Goal: Information Seeking & Learning: Check status

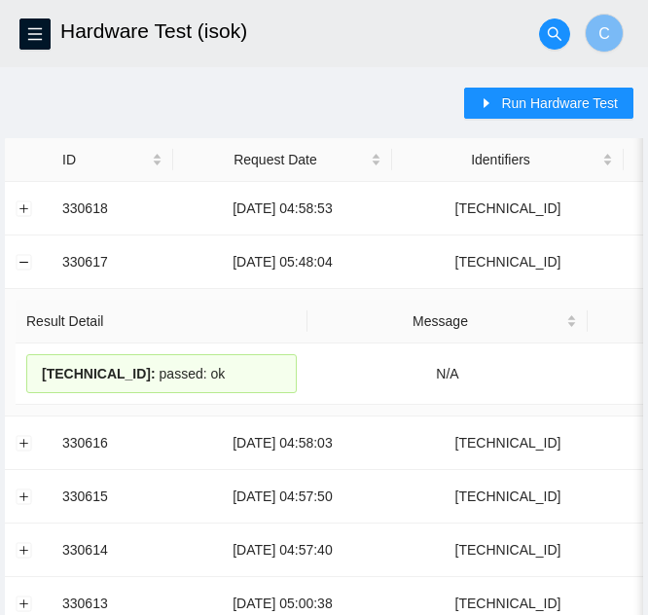
scroll to position [97, 0]
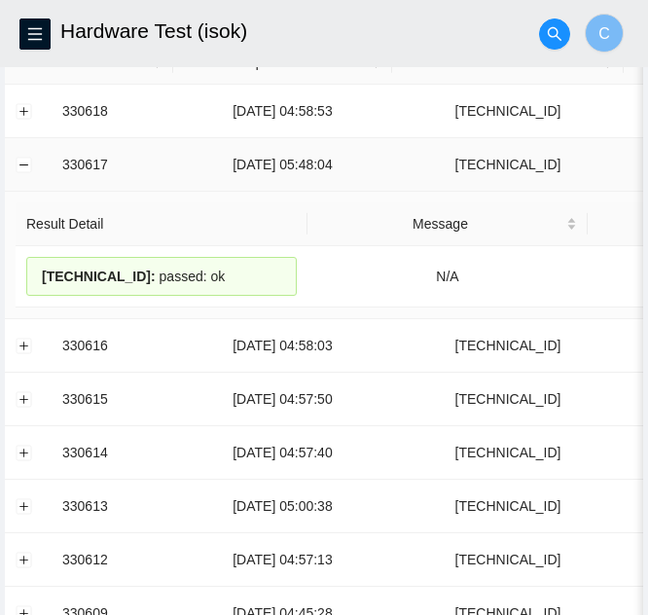
click at [26, 175] on td at bounding box center [28, 164] width 47 height 53
click at [11, 159] on td at bounding box center [28, 164] width 47 height 53
click at [21, 169] on button "Collapse row" at bounding box center [25, 165] width 16 height 16
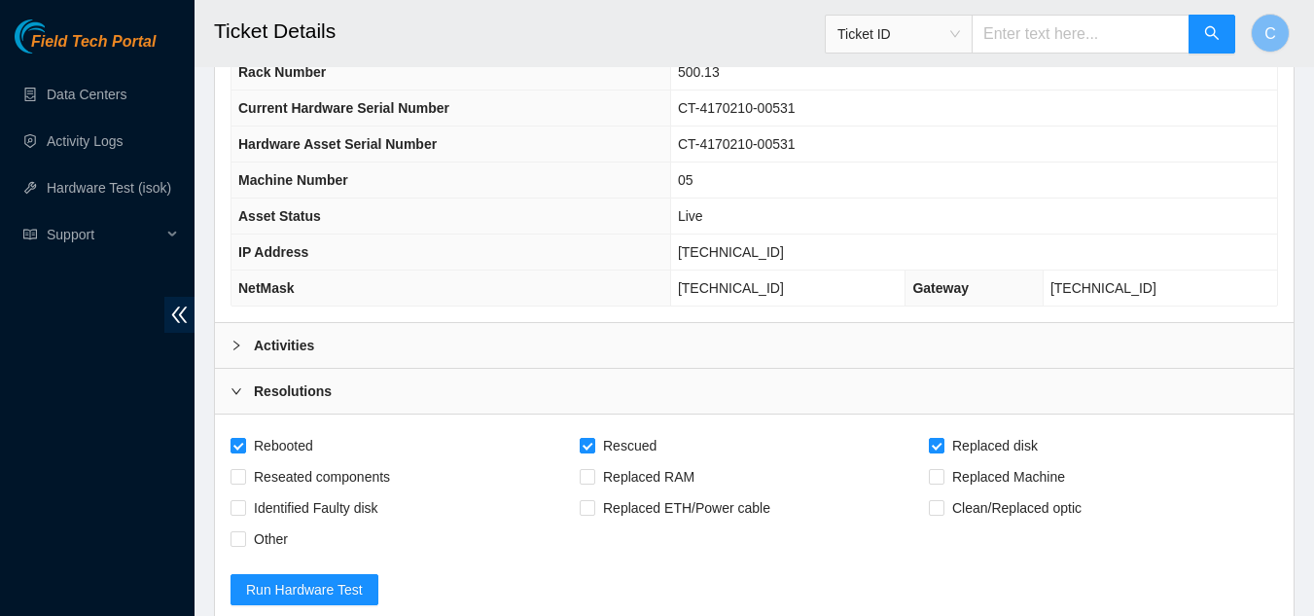
scroll to position [259, 0]
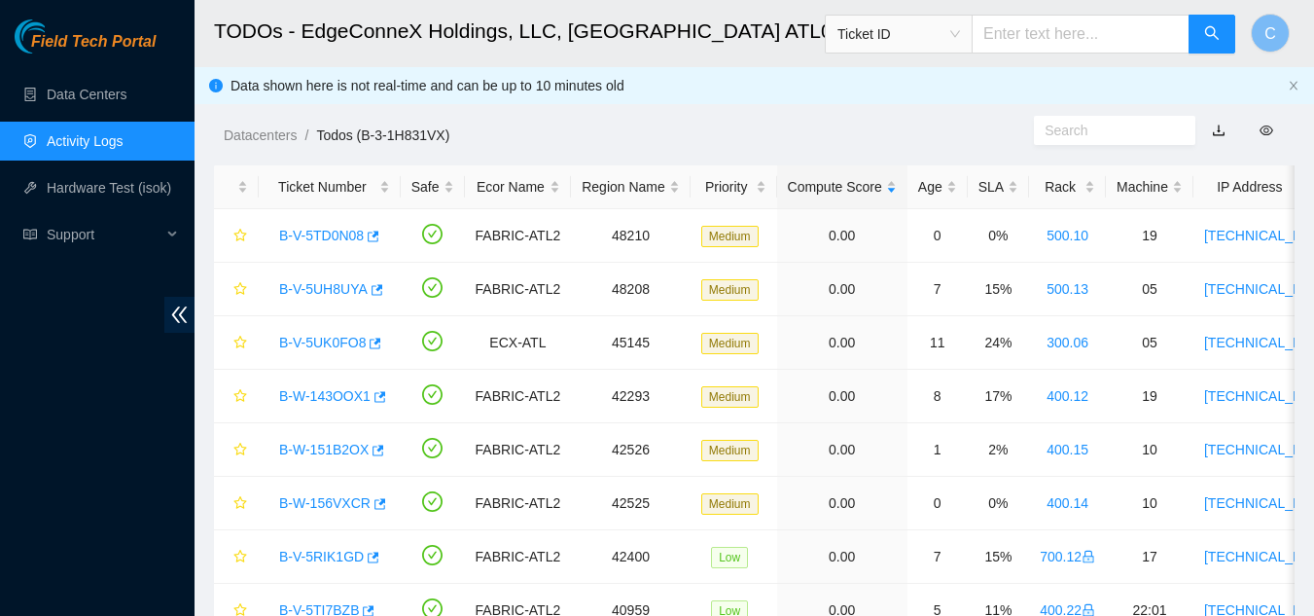
scroll to position [39, 0]
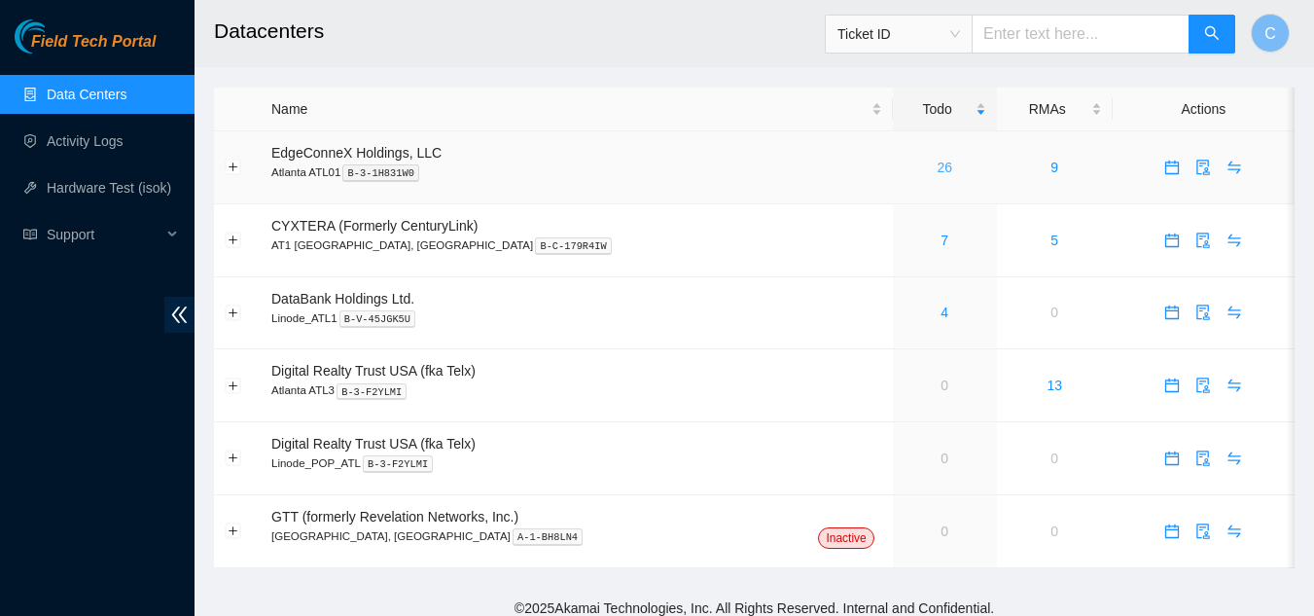
click at [936, 161] on link "26" at bounding box center [944, 167] width 16 height 16
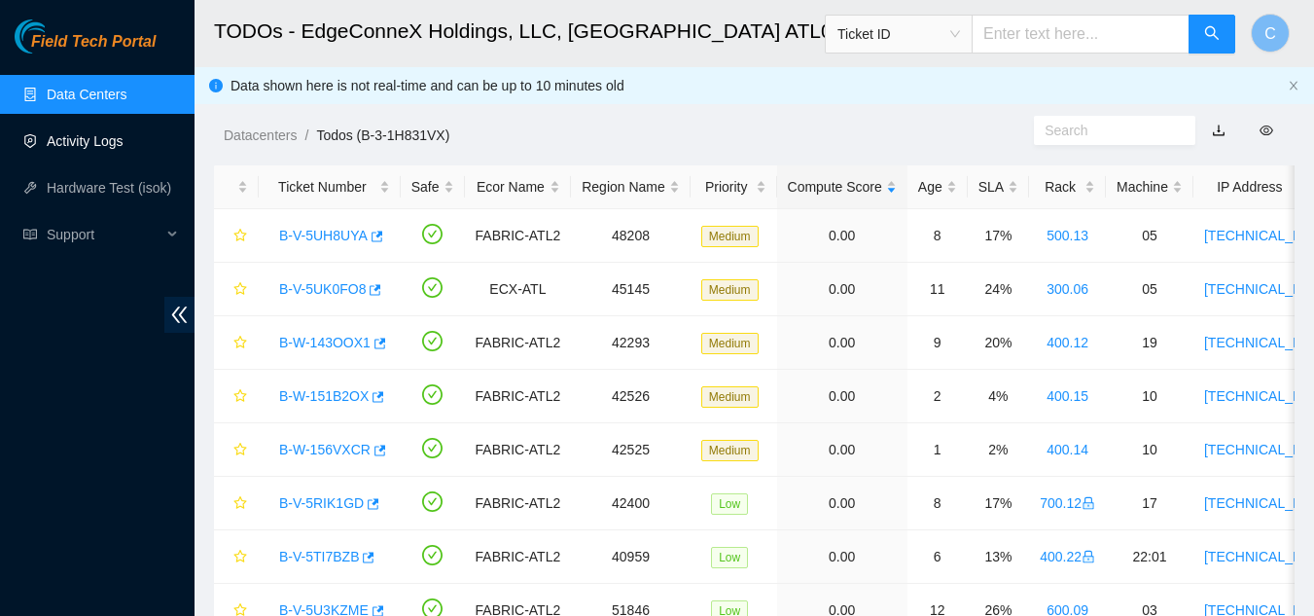
click at [98, 133] on link "Activity Logs" at bounding box center [85, 141] width 77 height 16
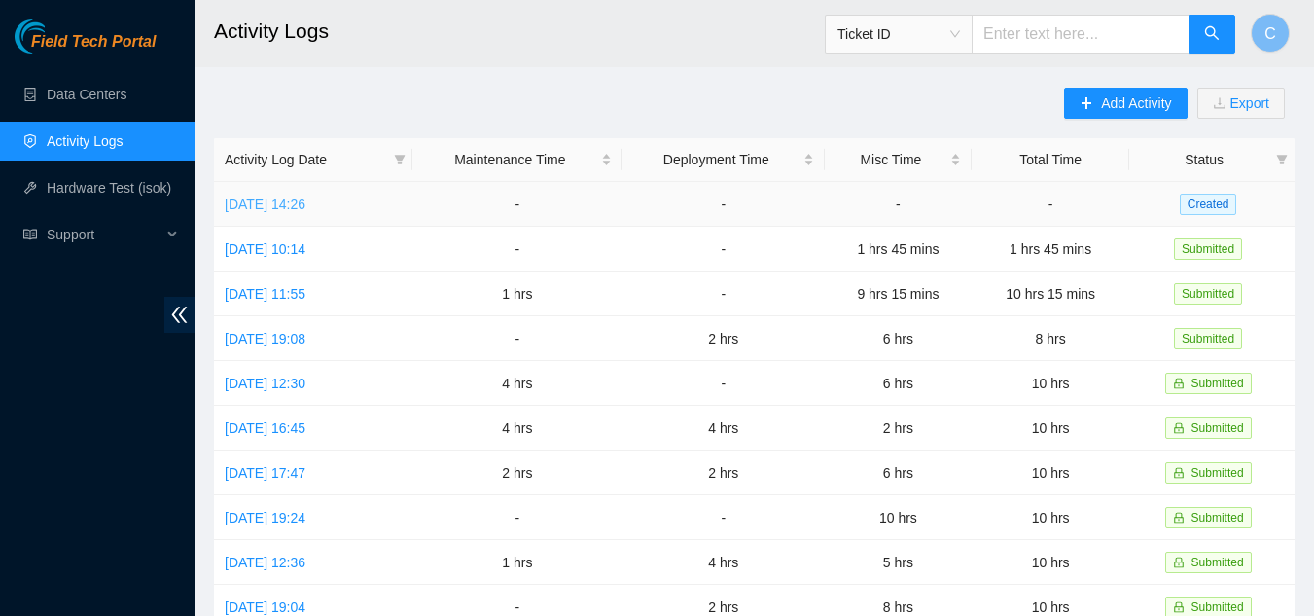
click at [264, 207] on link "[DATE] 14:26" at bounding box center [265, 204] width 81 height 16
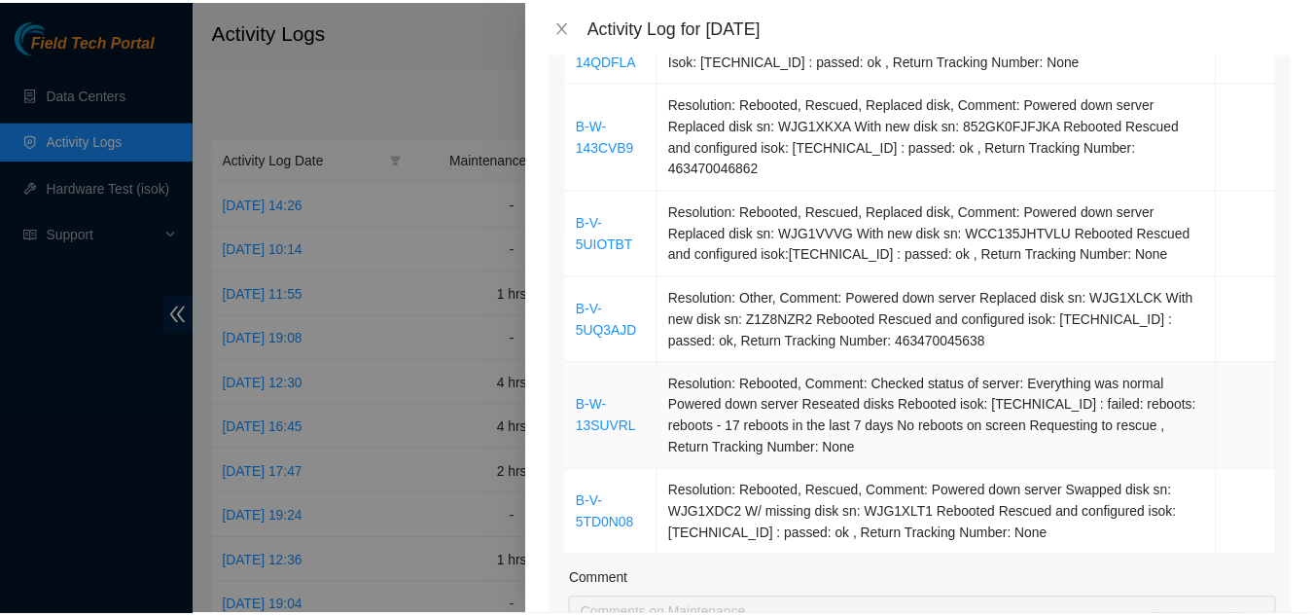
scroll to position [1264, 0]
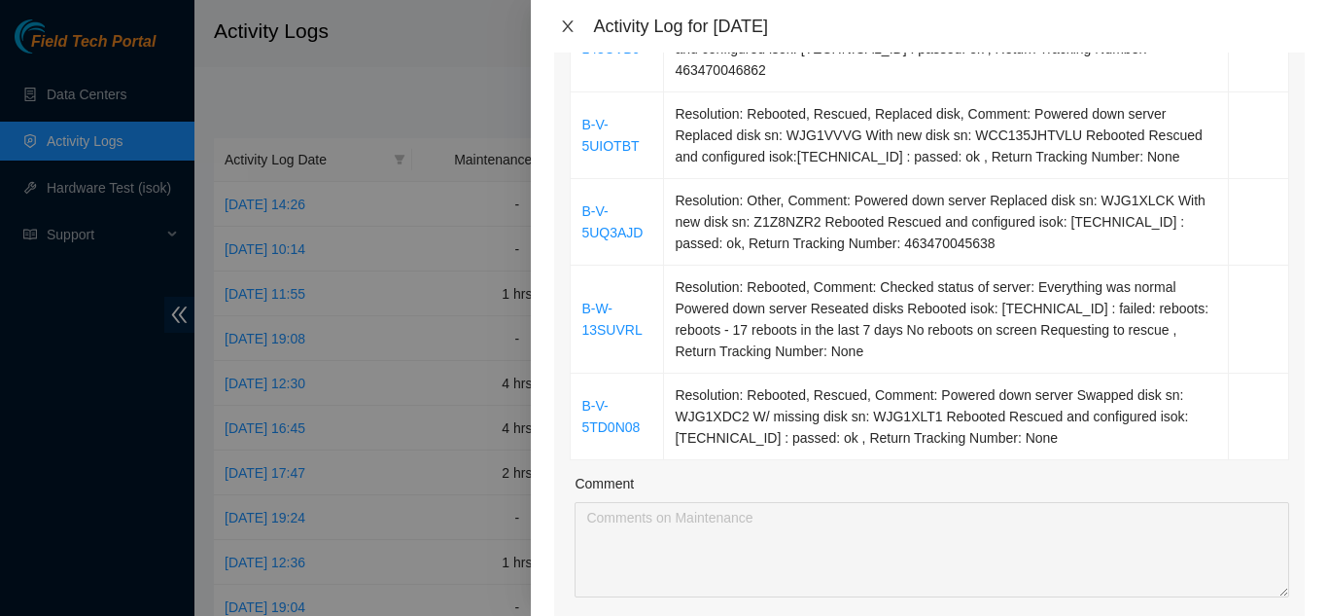
click at [565, 28] on icon "close" at bounding box center [568, 26] width 16 height 16
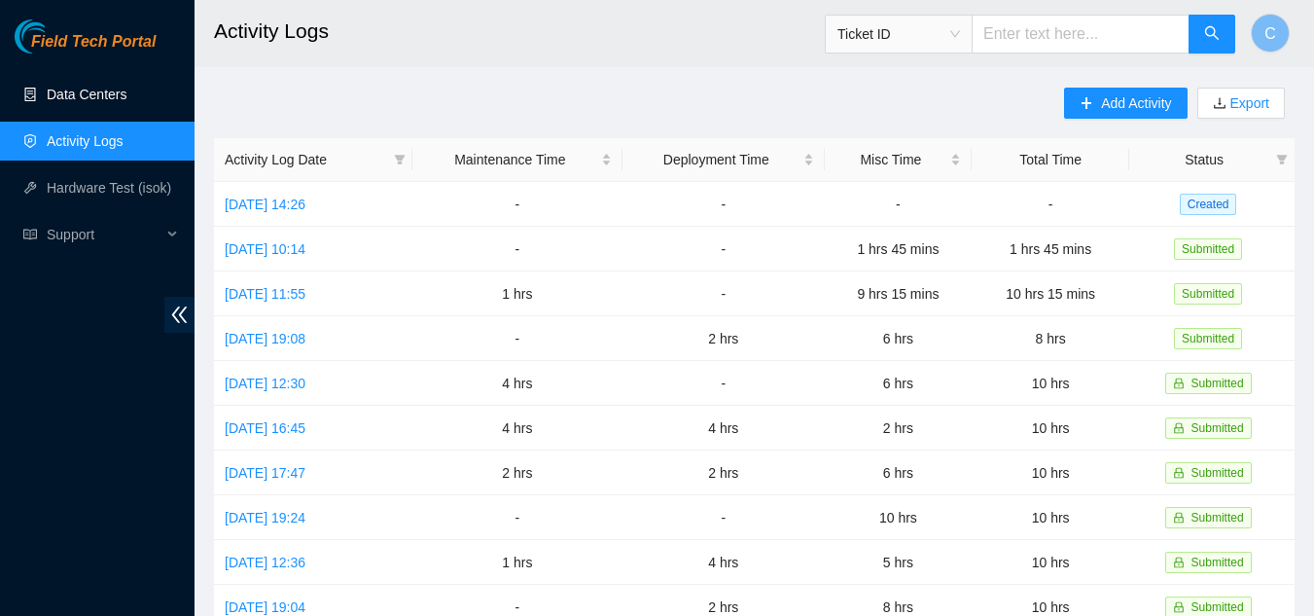
click at [60, 91] on link "Data Centers" at bounding box center [87, 95] width 80 height 16
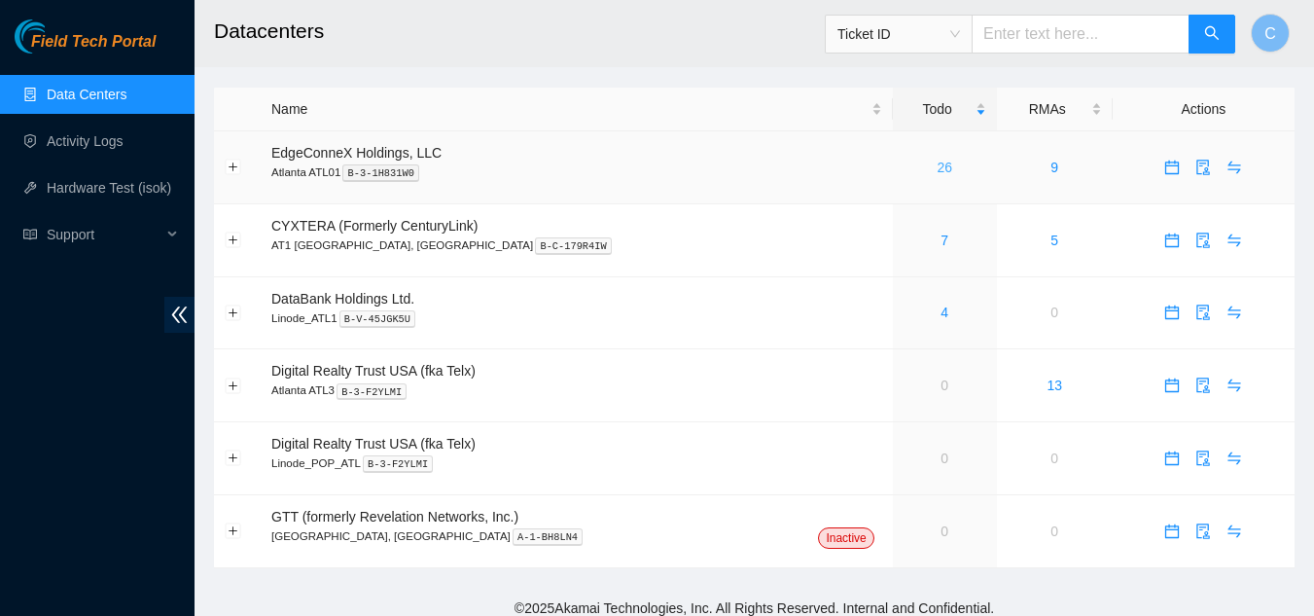
click at [936, 163] on link "26" at bounding box center [944, 167] width 16 height 16
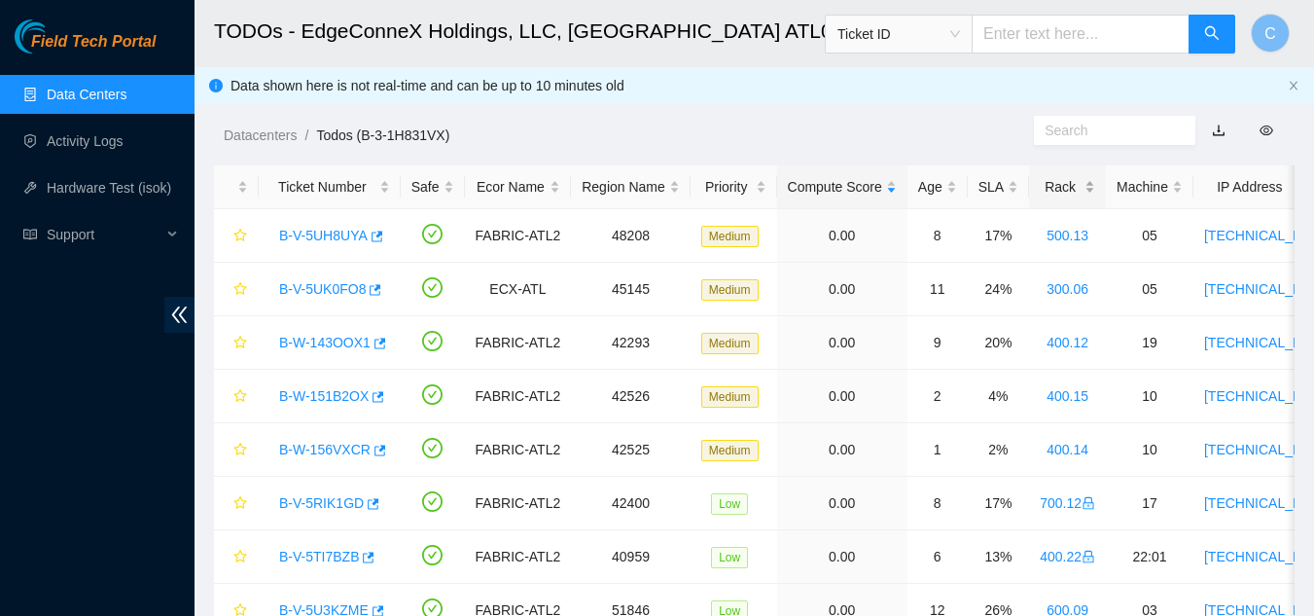
click at [1077, 196] on div "Rack" at bounding box center [1067, 186] width 55 height 21
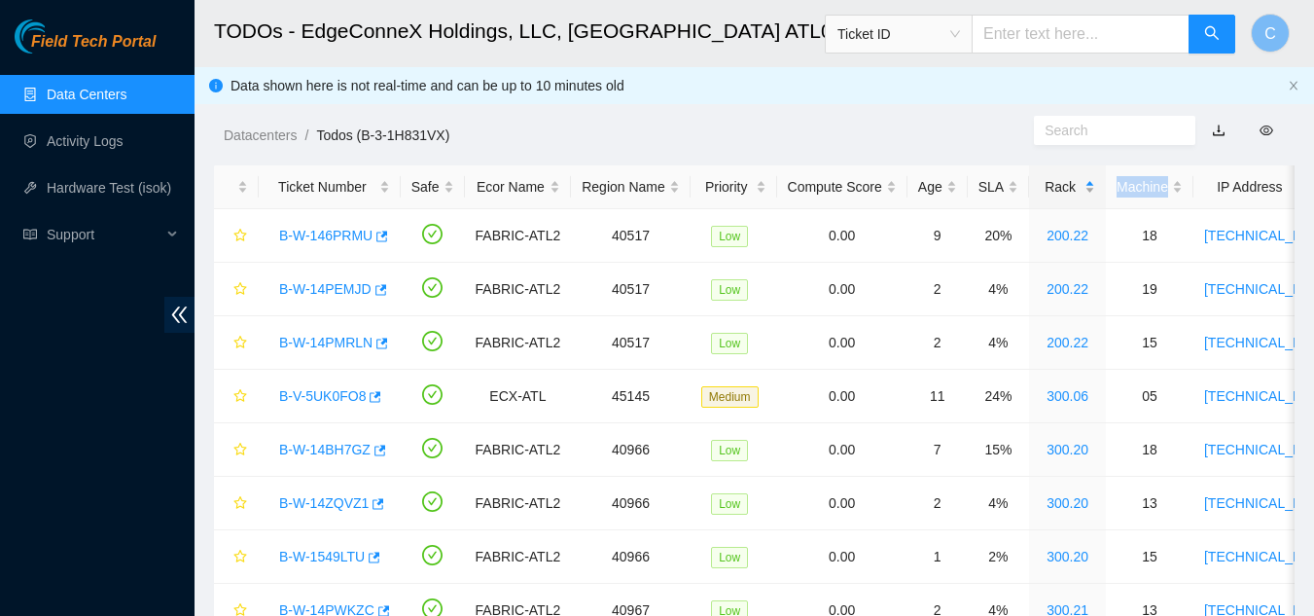
click at [1077, 196] on div "Rack" at bounding box center [1067, 186] width 55 height 21
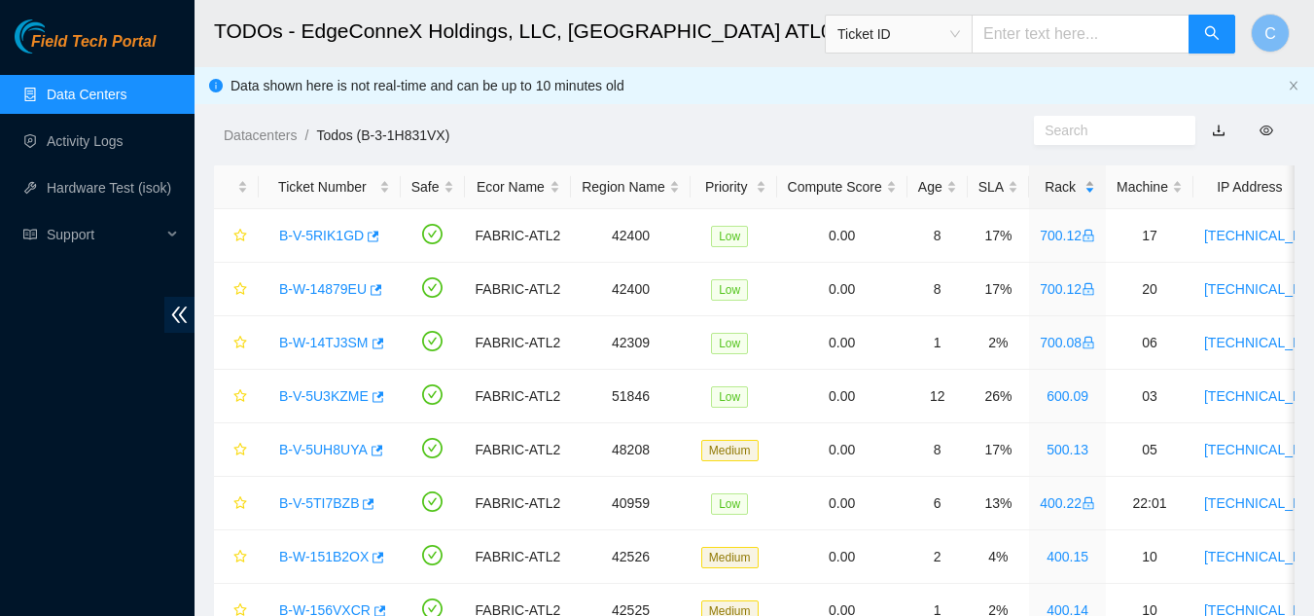
click at [1077, 196] on div "Rack" at bounding box center [1067, 186] width 55 height 21
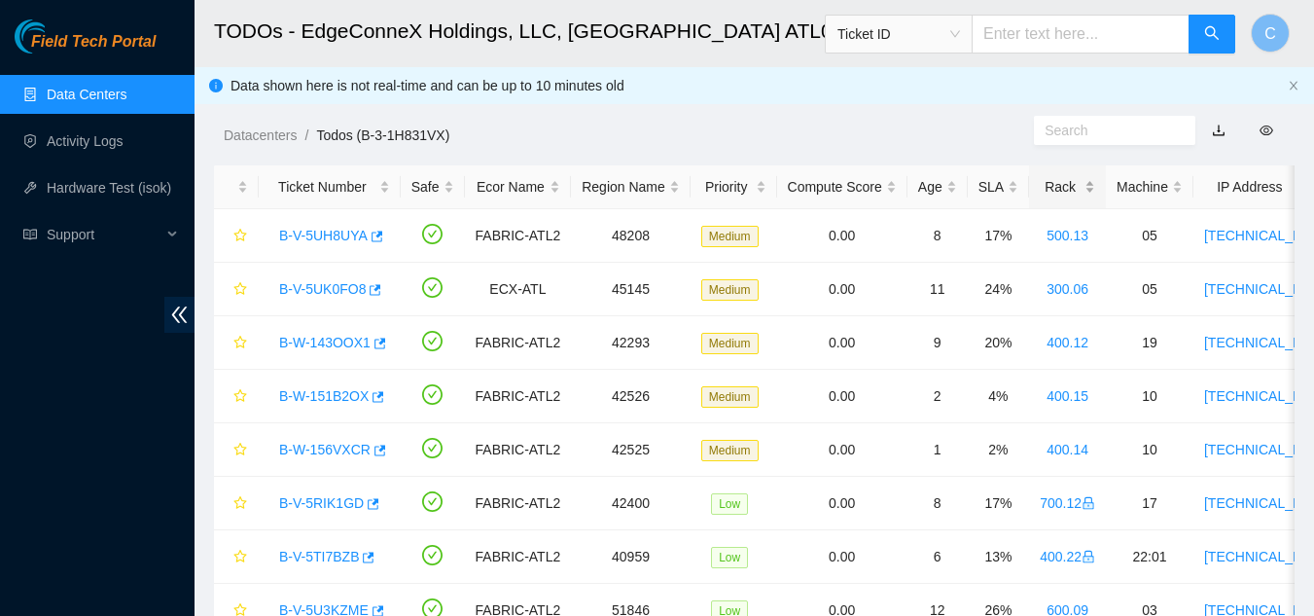
click at [1069, 188] on div "Rack" at bounding box center [1067, 186] width 55 height 21
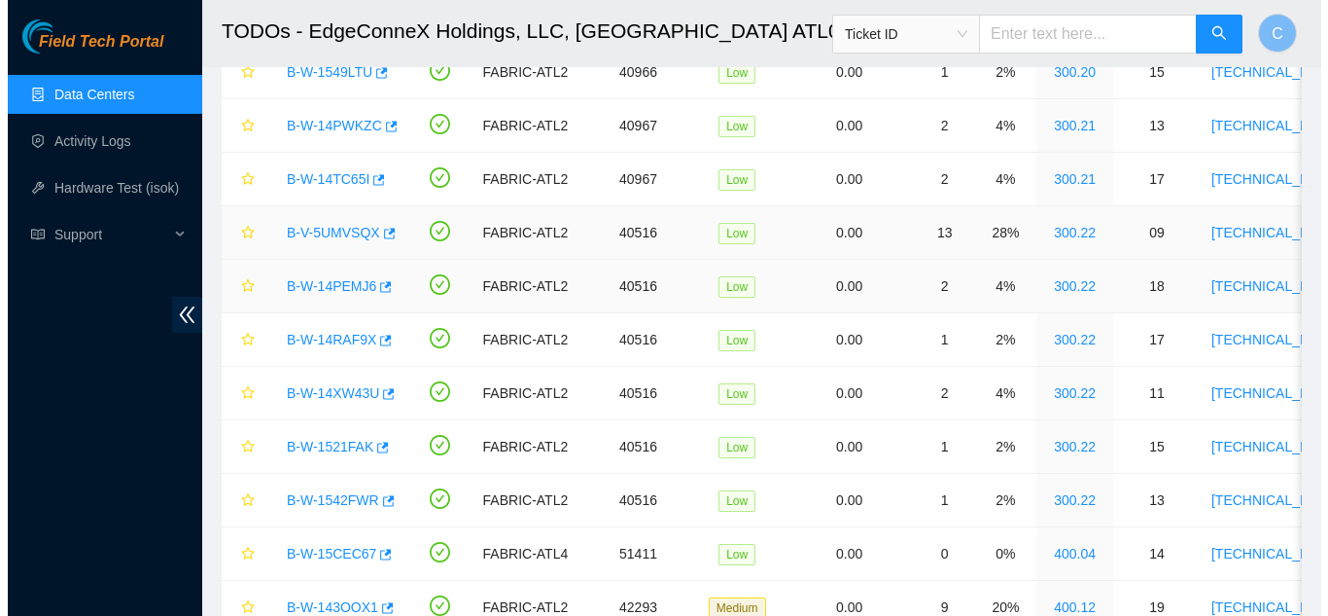
scroll to position [519, 0]
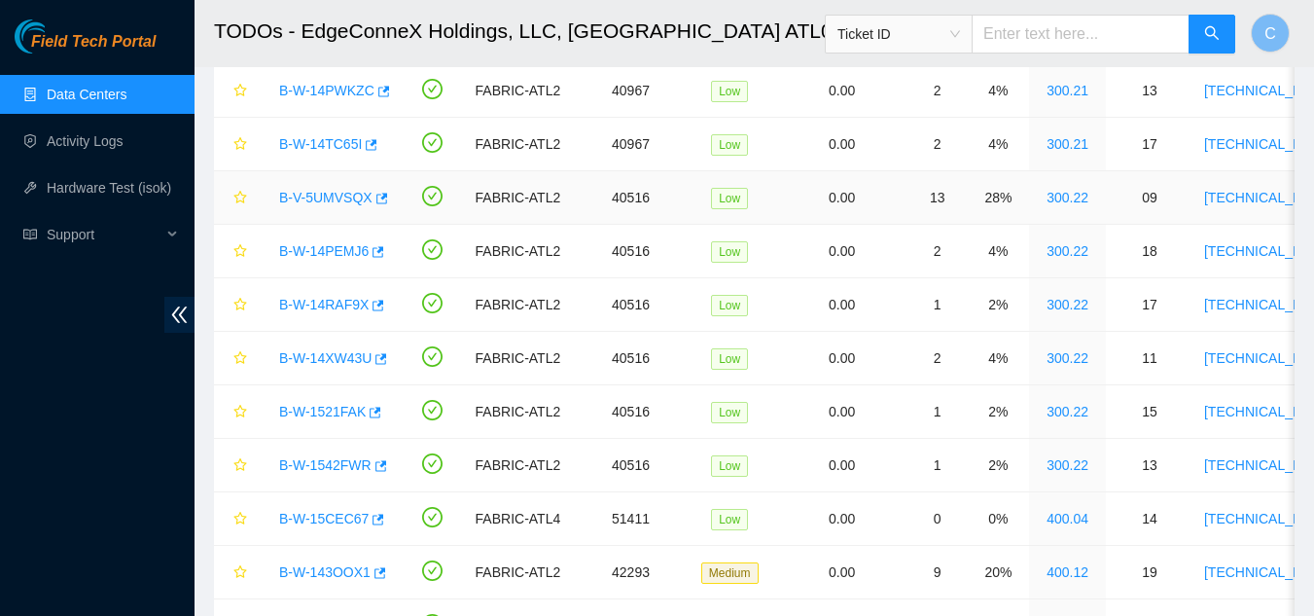
click at [291, 193] on link "B-V-5UMVSQX" at bounding box center [325, 198] width 93 height 16
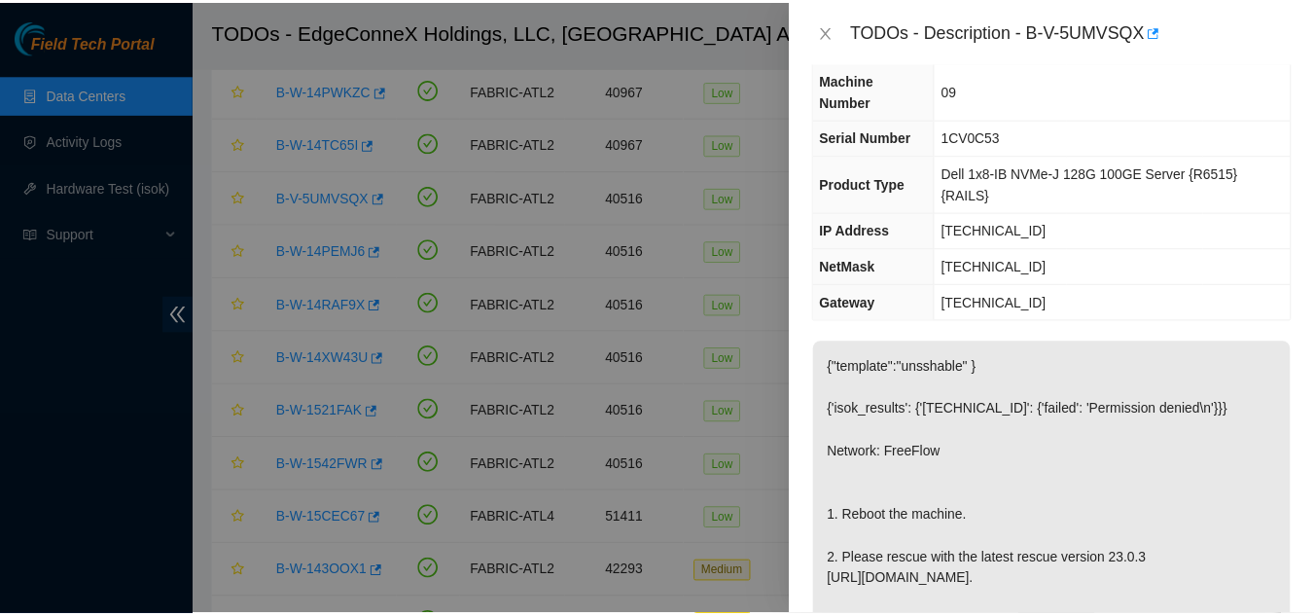
scroll to position [97, 0]
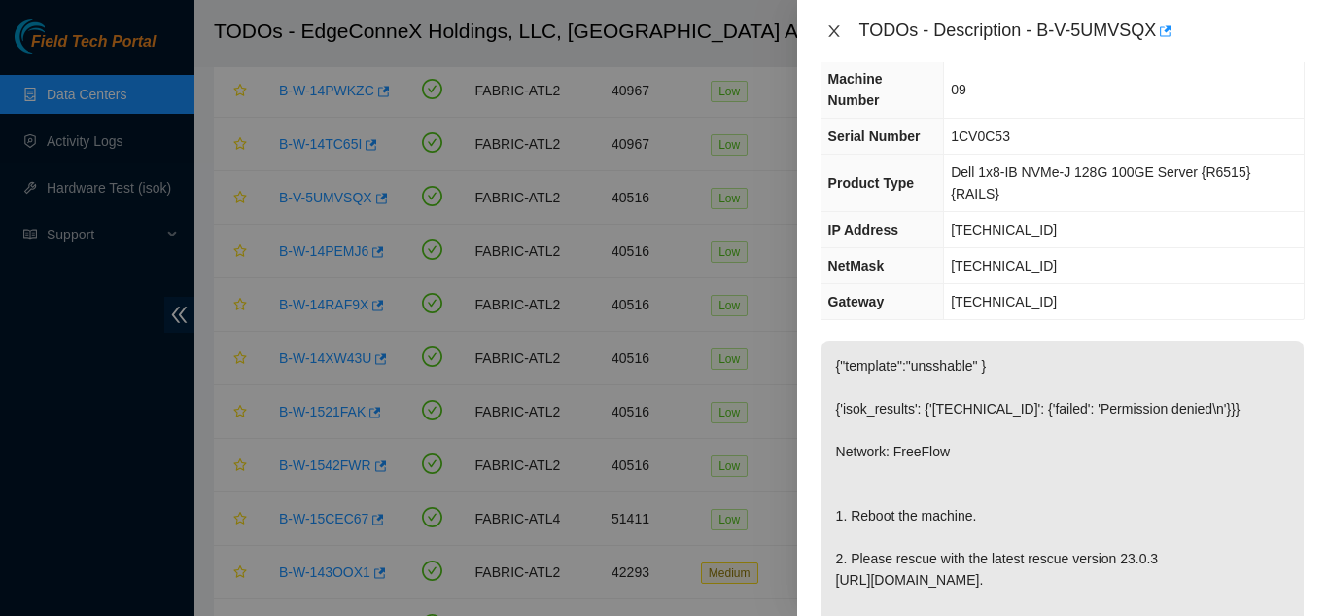
click at [830, 31] on icon "close" at bounding box center [835, 31] width 16 height 16
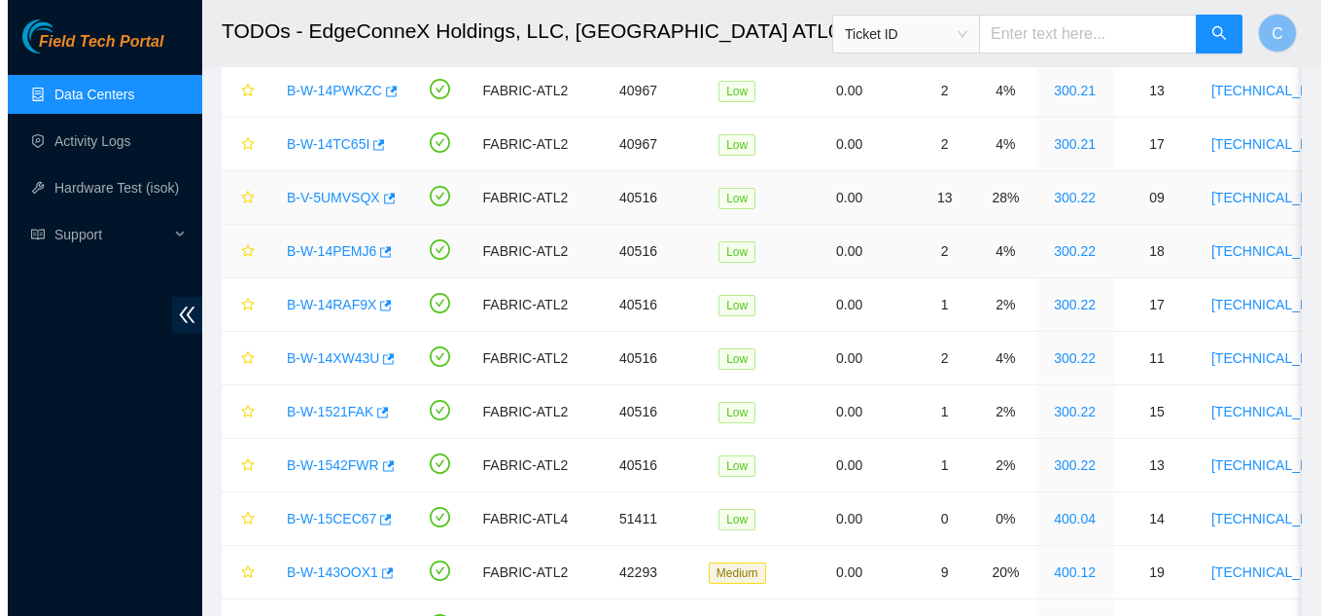
scroll to position [140, 0]
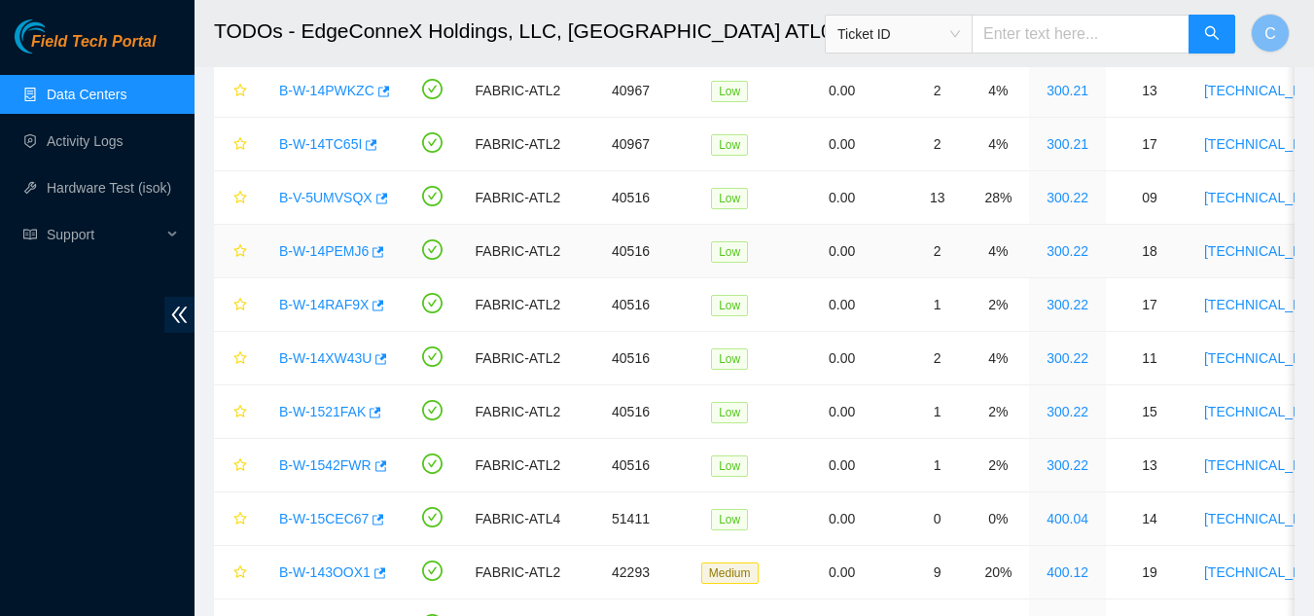
click at [308, 255] on link "B-W-14PEMJ6" at bounding box center [323, 251] width 89 height 16
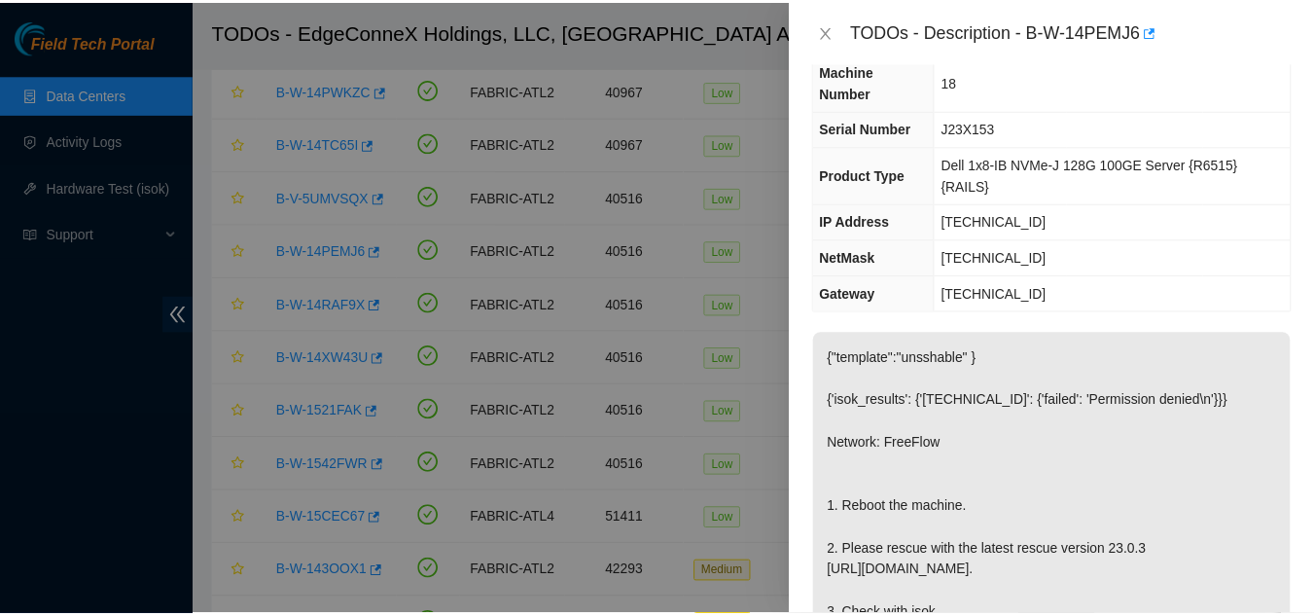
scroll to position [97, 0]
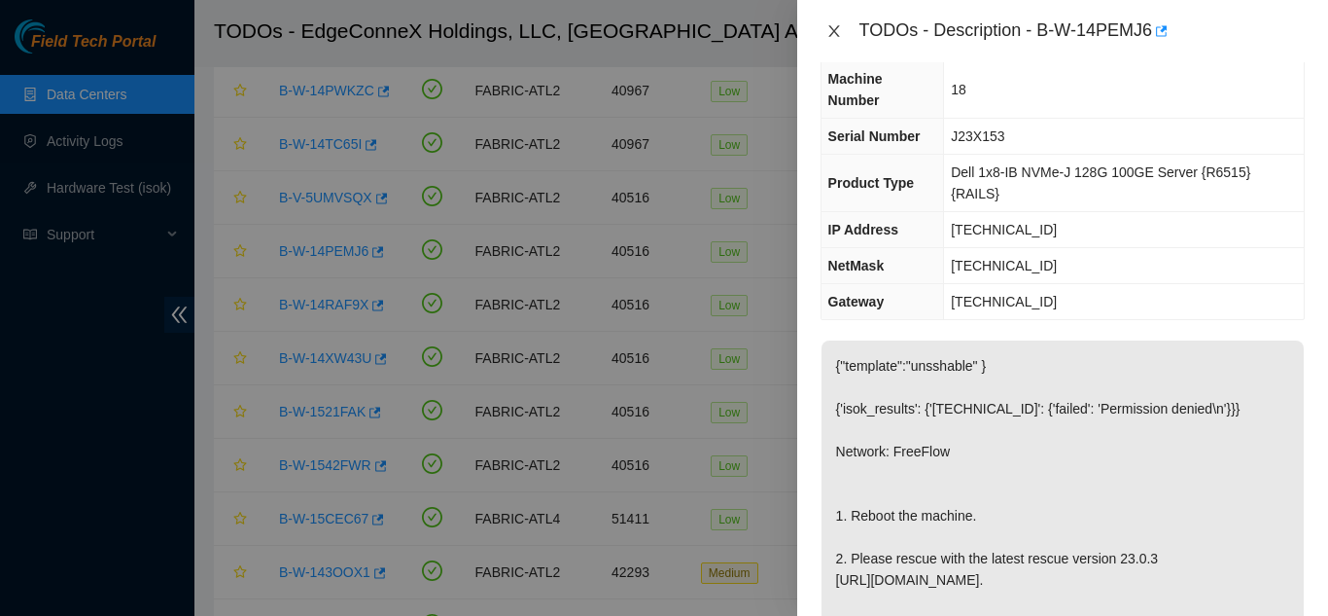
click at [831, 31] on icon "close" at bounding box center [835, 31] width 16 height 16
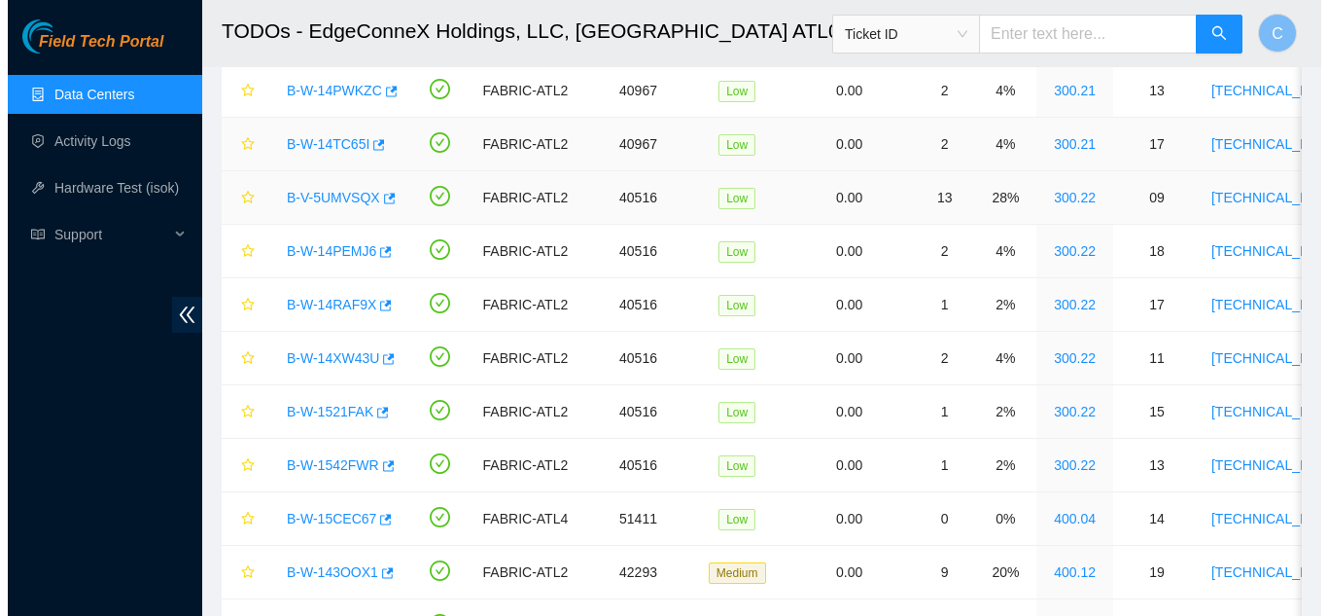
scroll to position [140, 0]
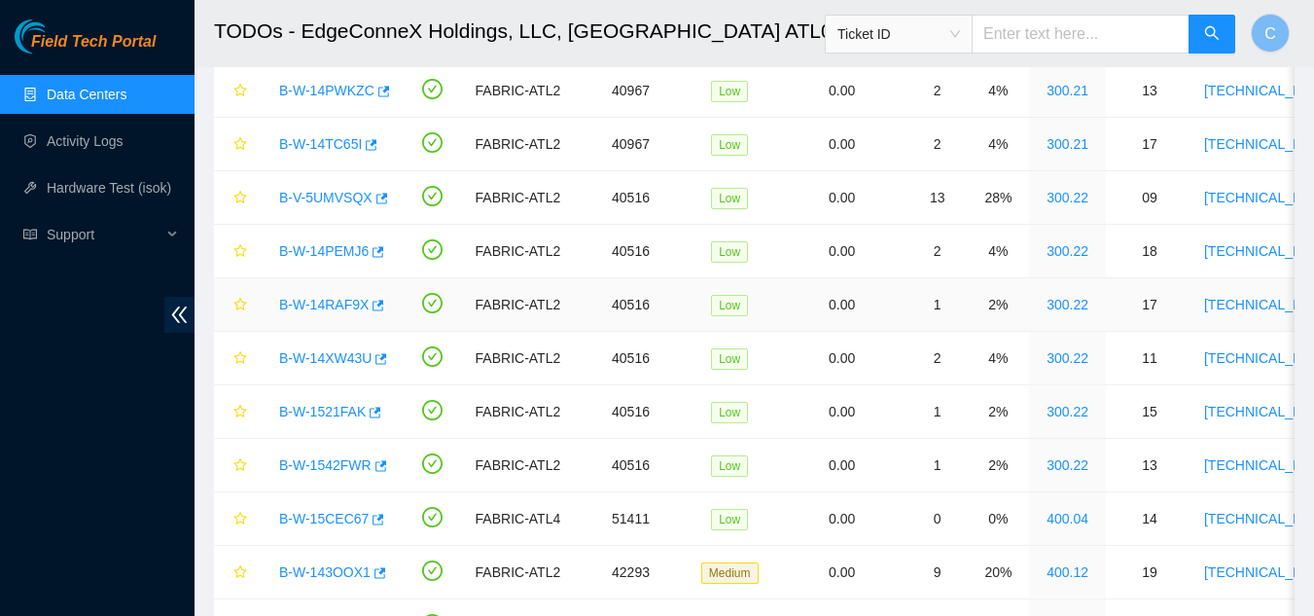
click at [344, 305] on link "B-W-14RAF9X" at bounding box center [323, 305] width 89 height 16
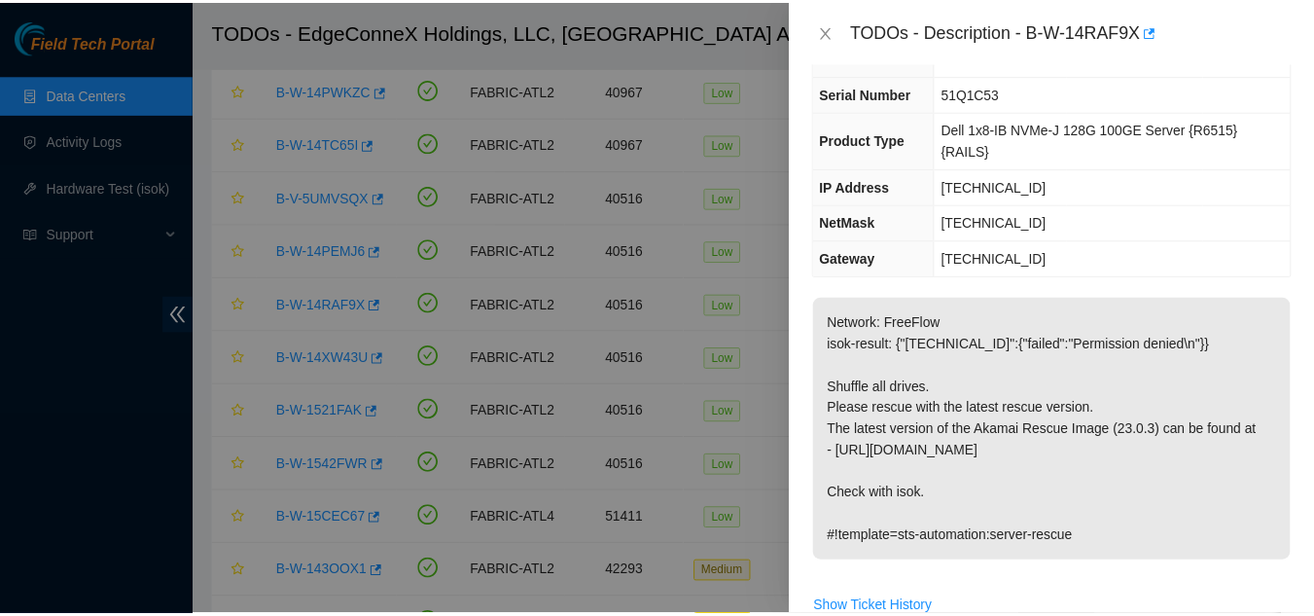
scroll to position [97, 0]
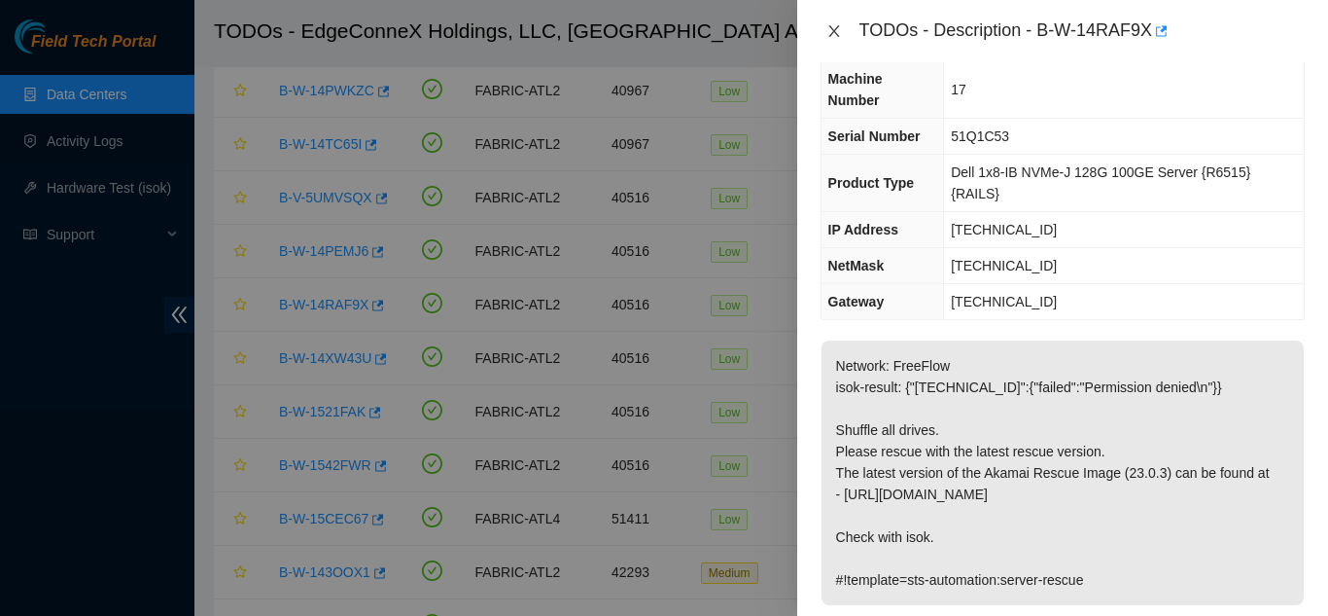
click at [831, 30] on icon "close" at bounding box center [835, 31] width 16 height 16
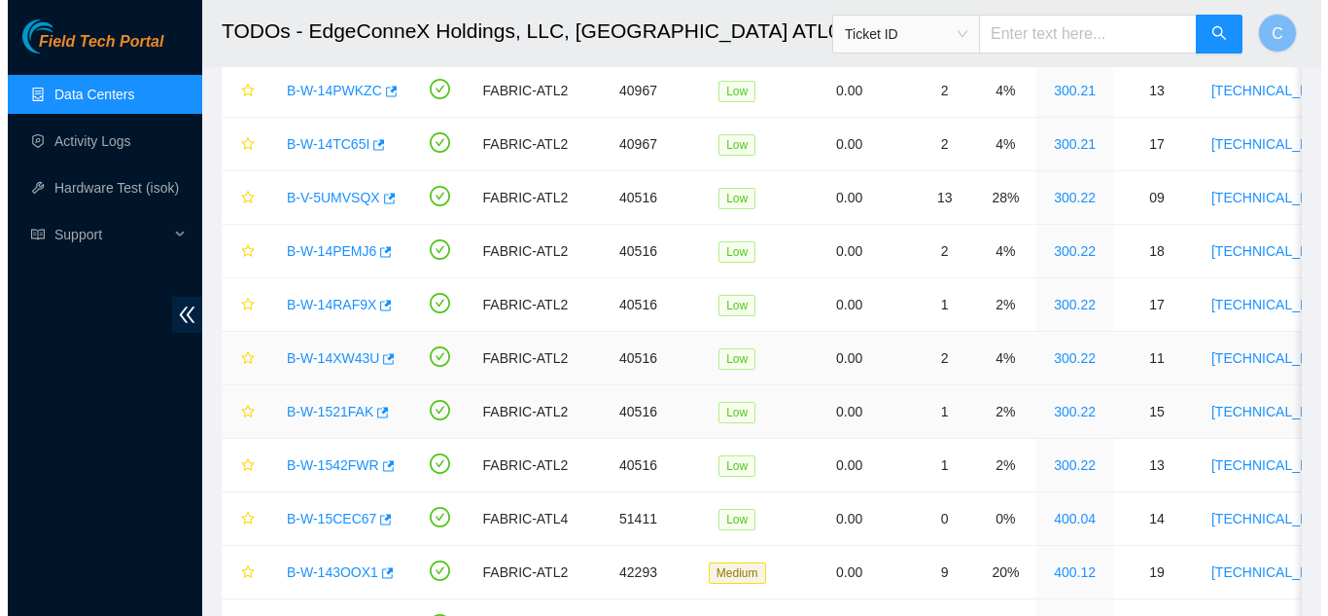
scroll to position [140, 0]
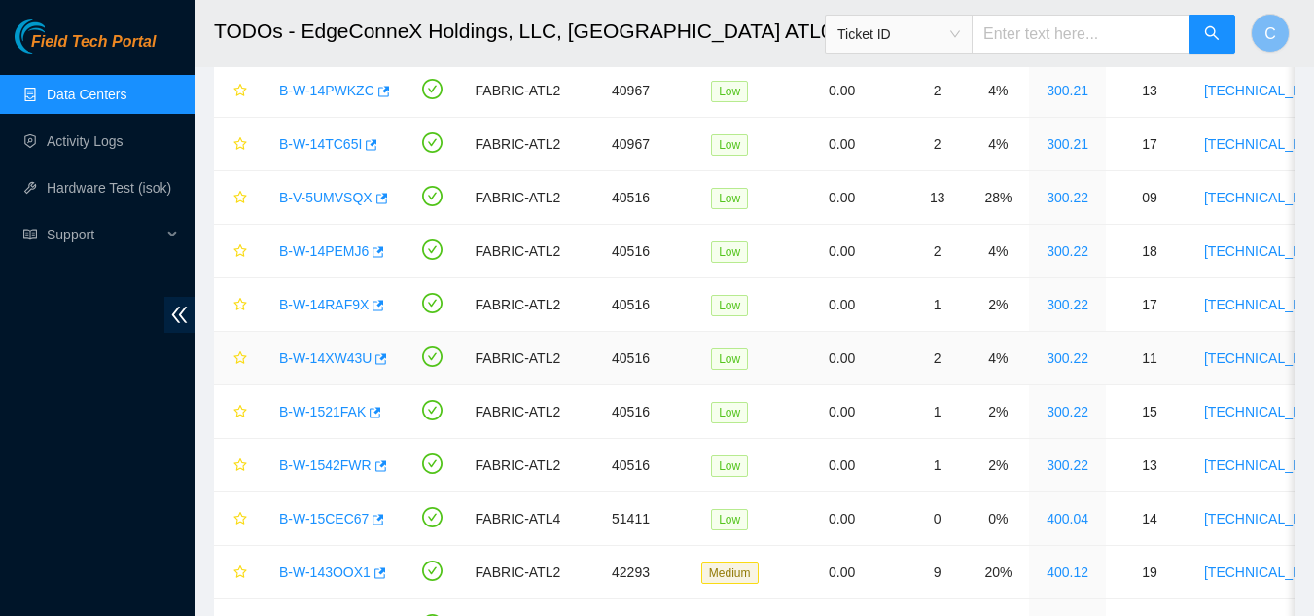
click at [328, 357] on link "B-W-14XW43U" at bounding box center [325, 358] width 92 height 16
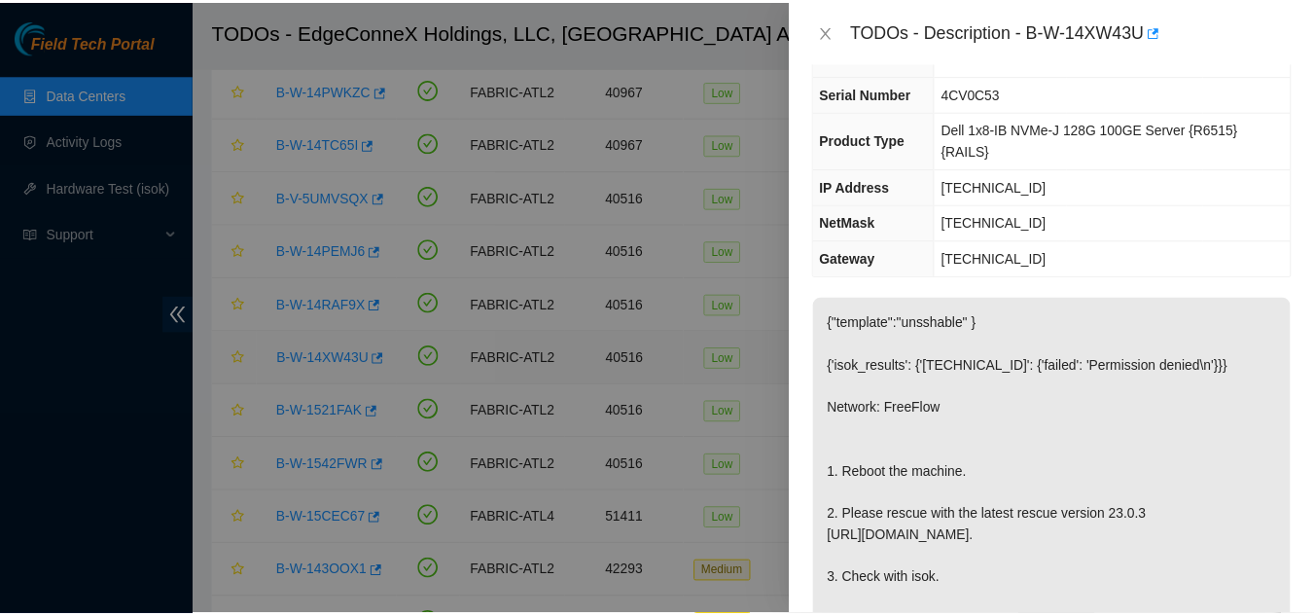
scroll to position [97, 0]
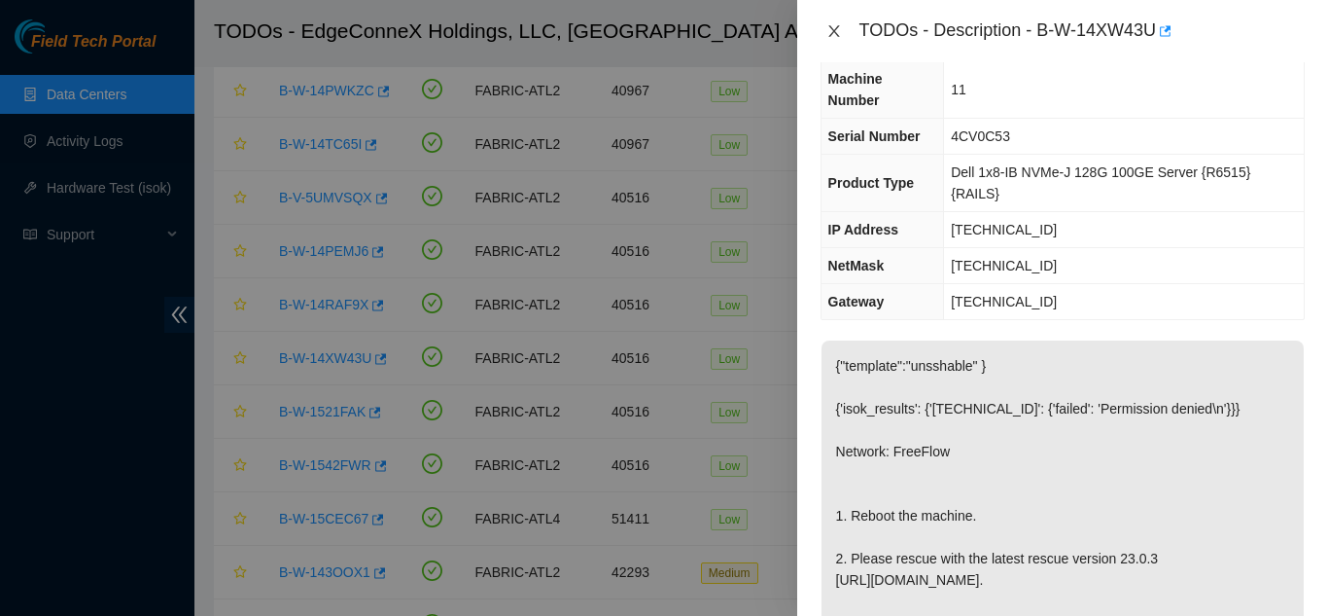
click at [843, 31] on button "Close" at bounding box center [834, 31] width 27 height 18
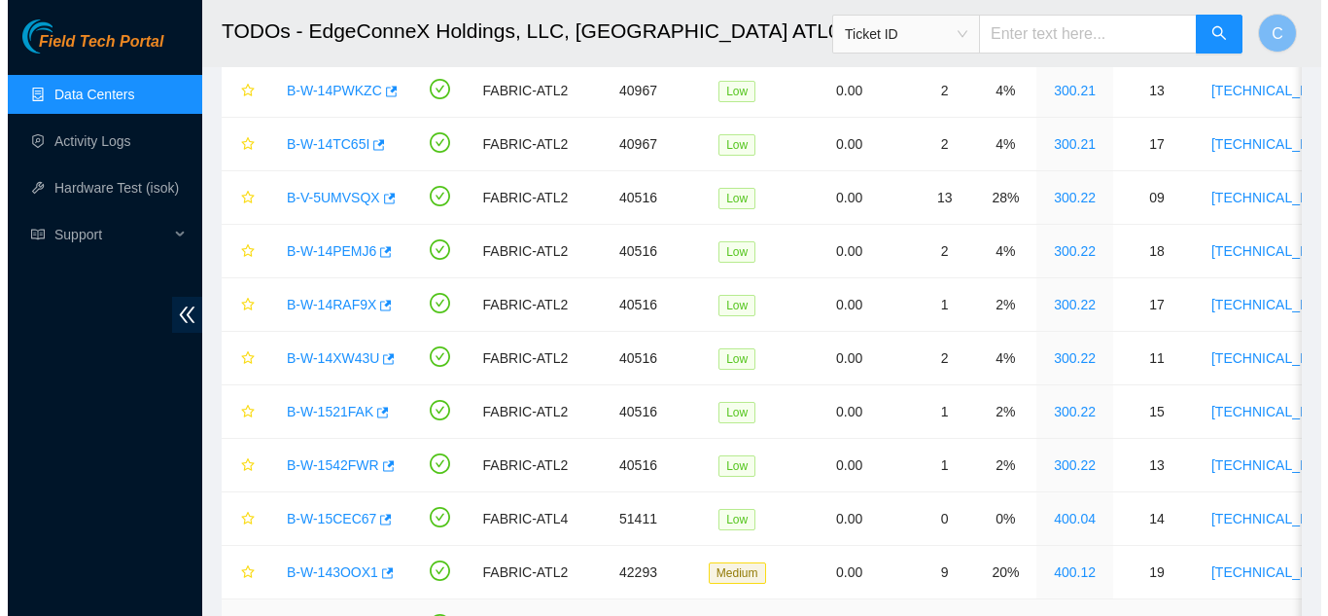
scroll to position [140, 0]
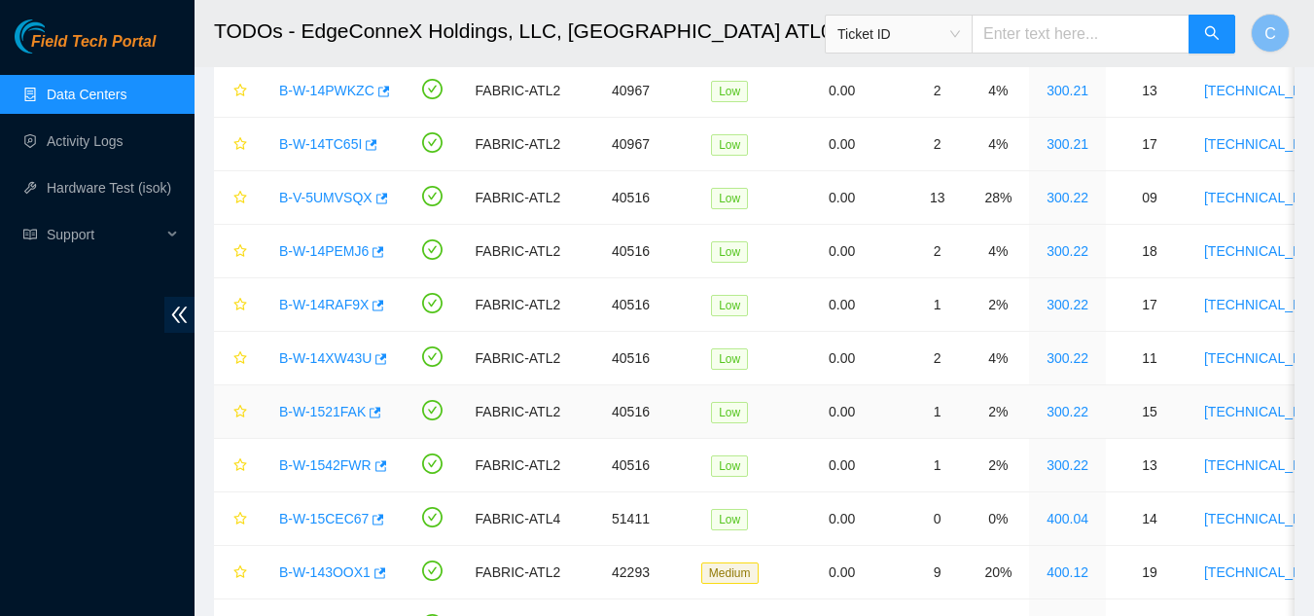
click at [333, 412] on link "B-W-1521FAK" at bounding box center [322, 412] width 87 height 16
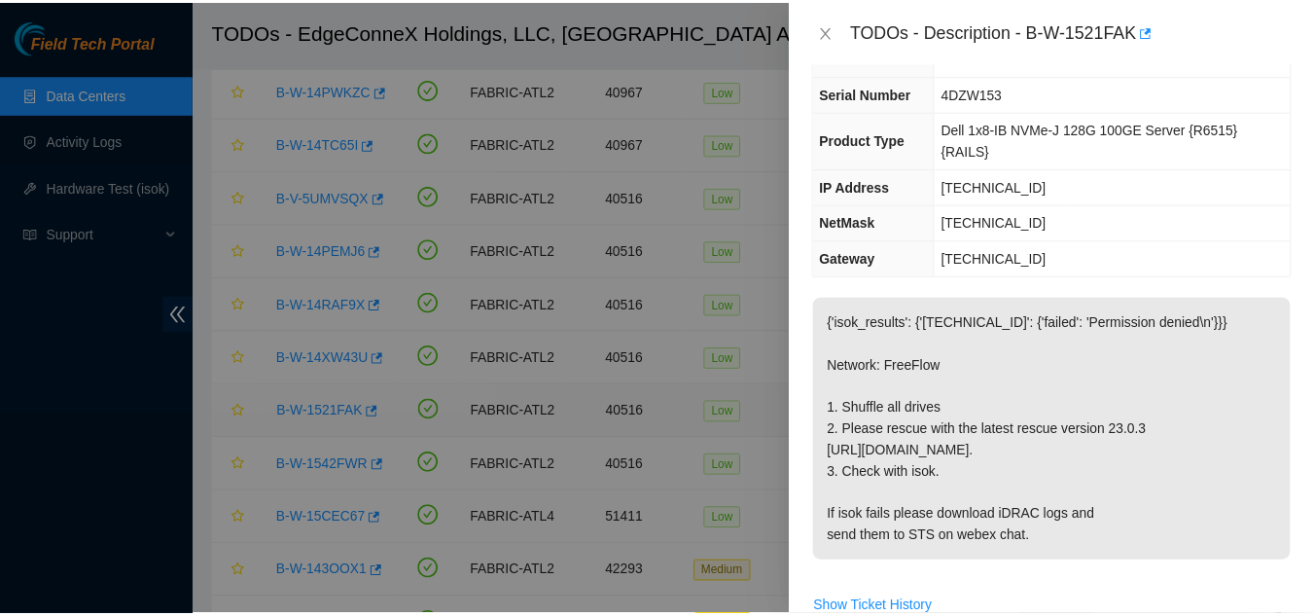
scroll to position [97, 0]
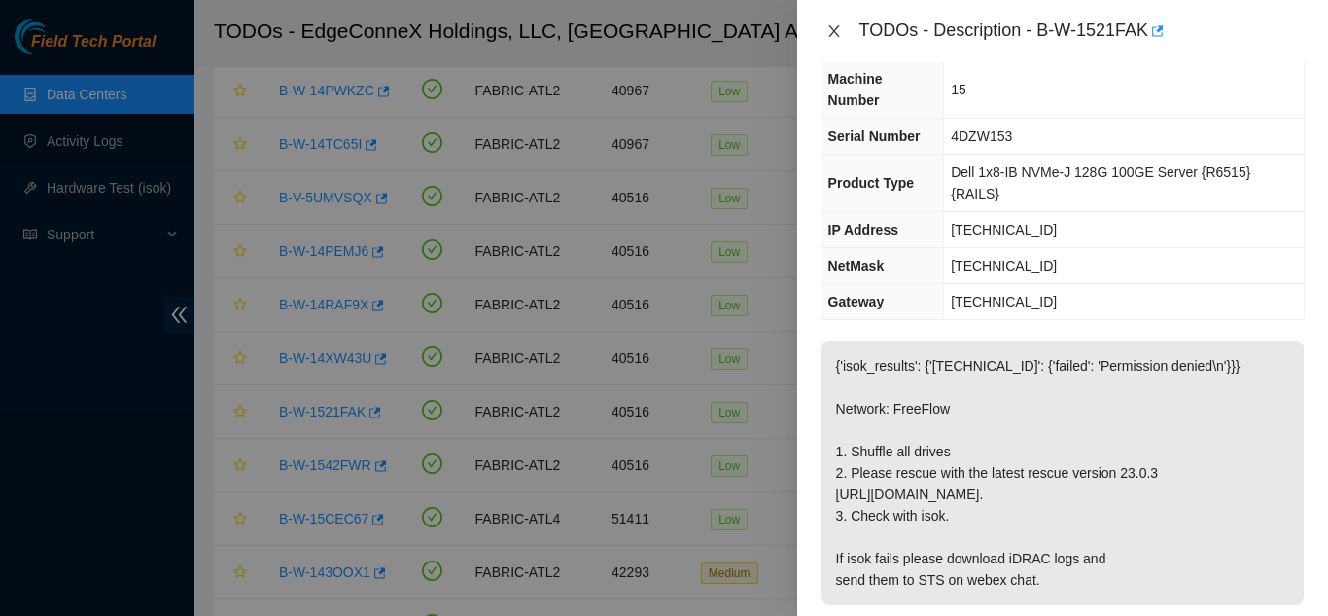
click at [832, 31] on icon "close" at bounding box center [835, 31] width 16 height 16
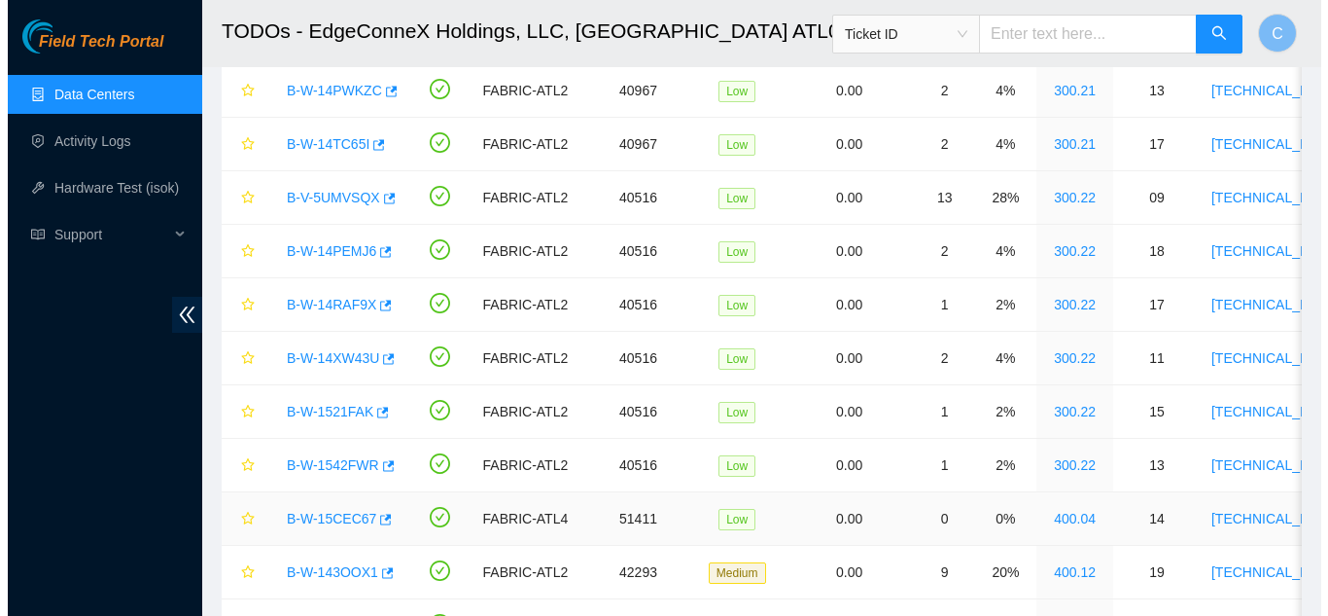
scroll to position [140, 0]
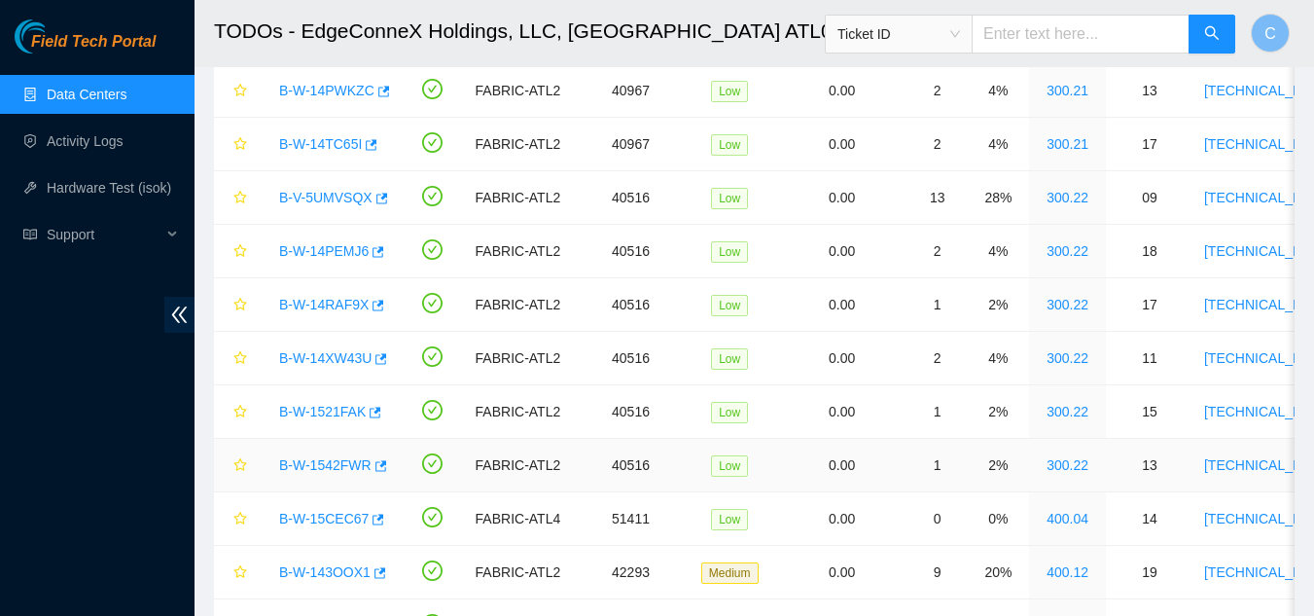
click at [297, 461] on link "B-W-1542FWR" at bounding box center [325, 465] width 92 height 16
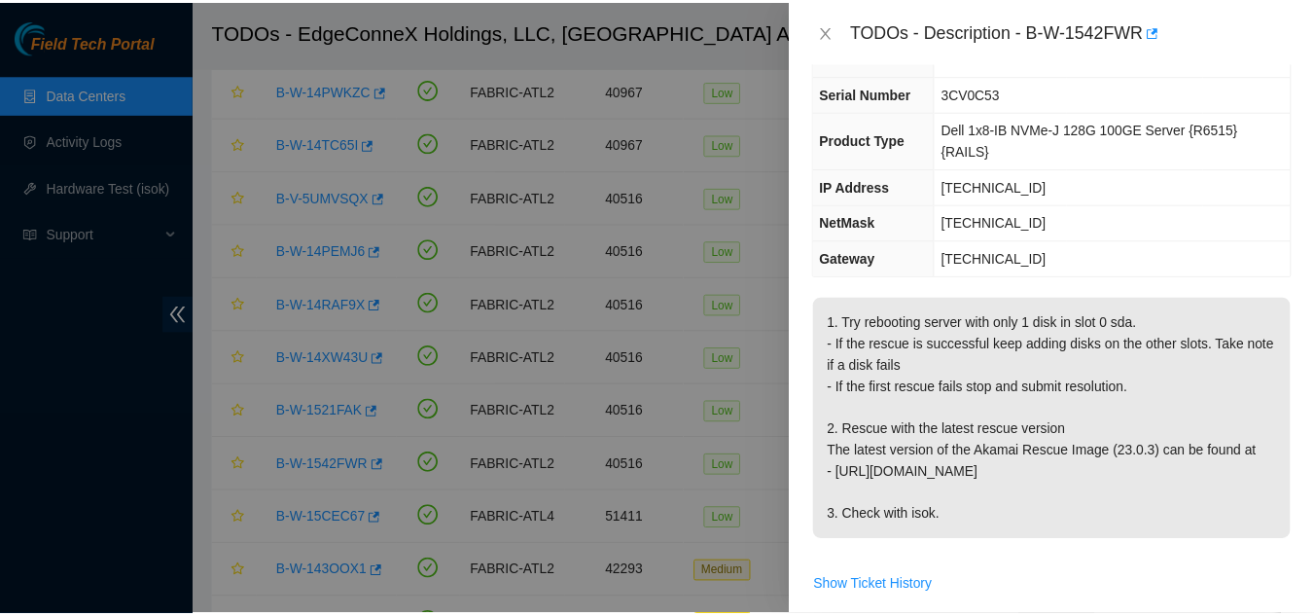
scroll to position [97, 0]
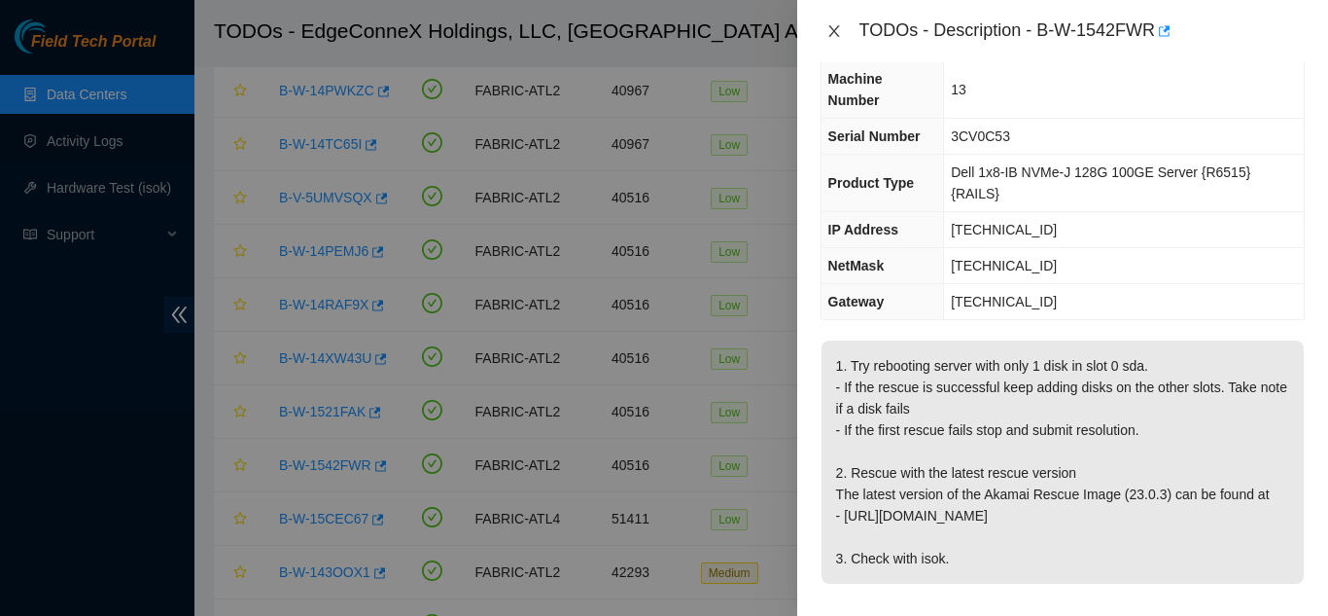
click at [846, 27] on button "Close" at bounding box center [834, 31] width 27 height 18
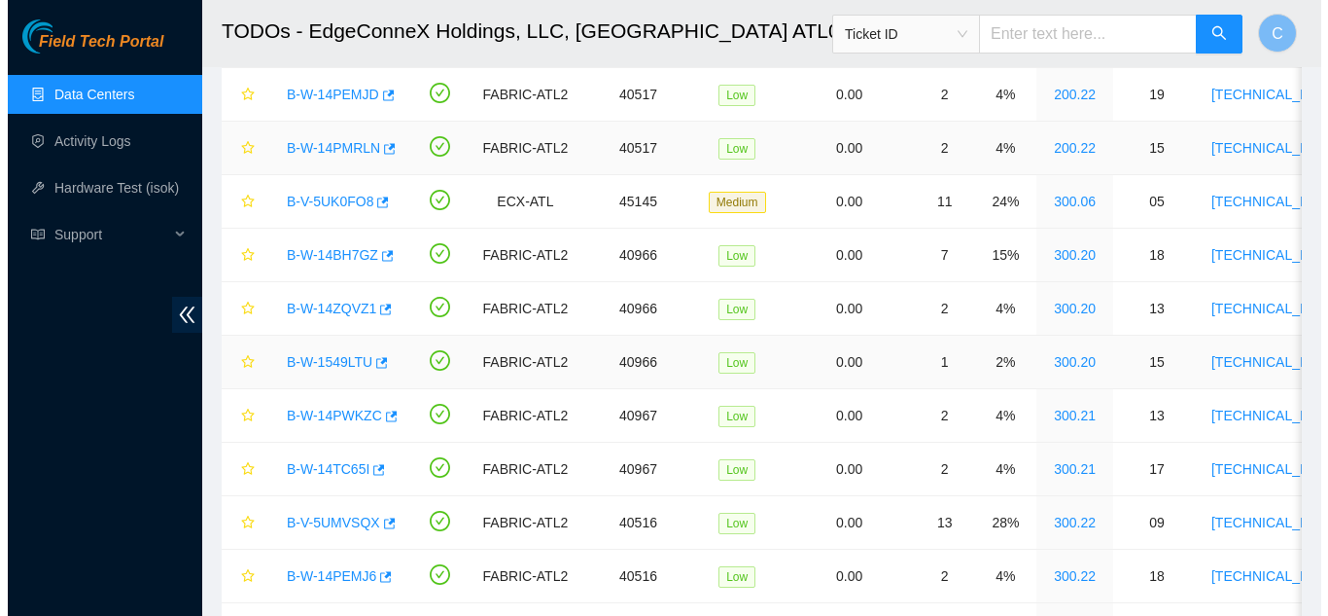
scroll to position [292, 0]
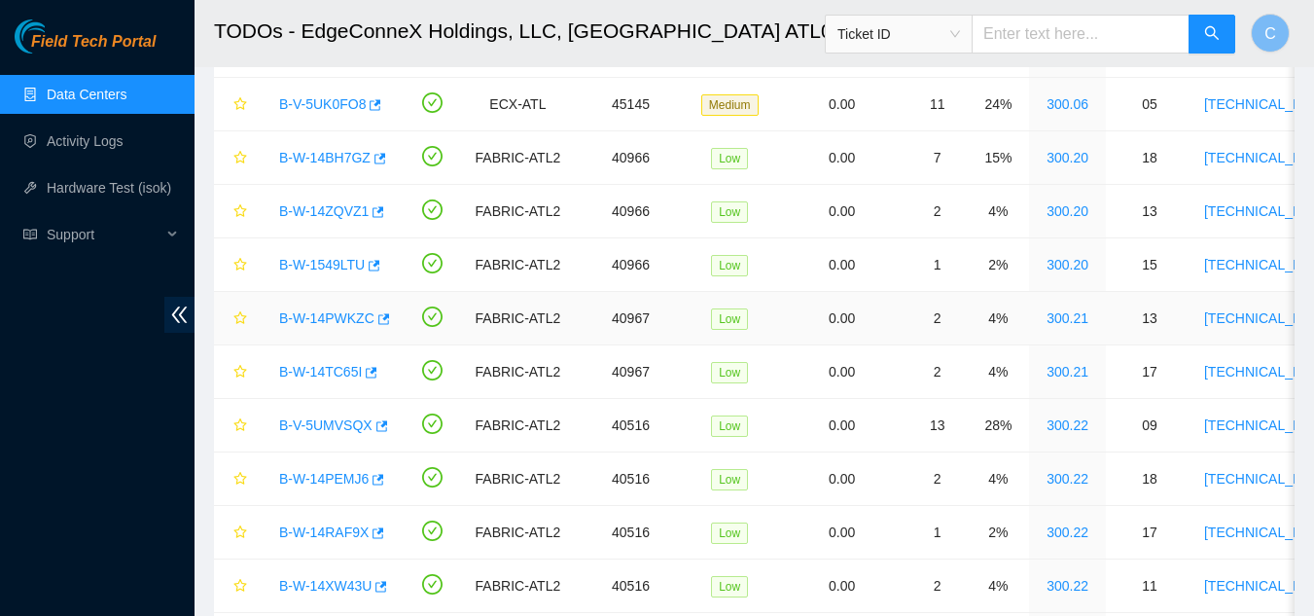
drag, startPoint x: 320, startPoint y: 309, endPoint x: 356, endPoint y: 309, distance: 36.0
click at [320, 310] on link "B-W-14PWKZC" at bounding box center [326, 318] width 95 height 16
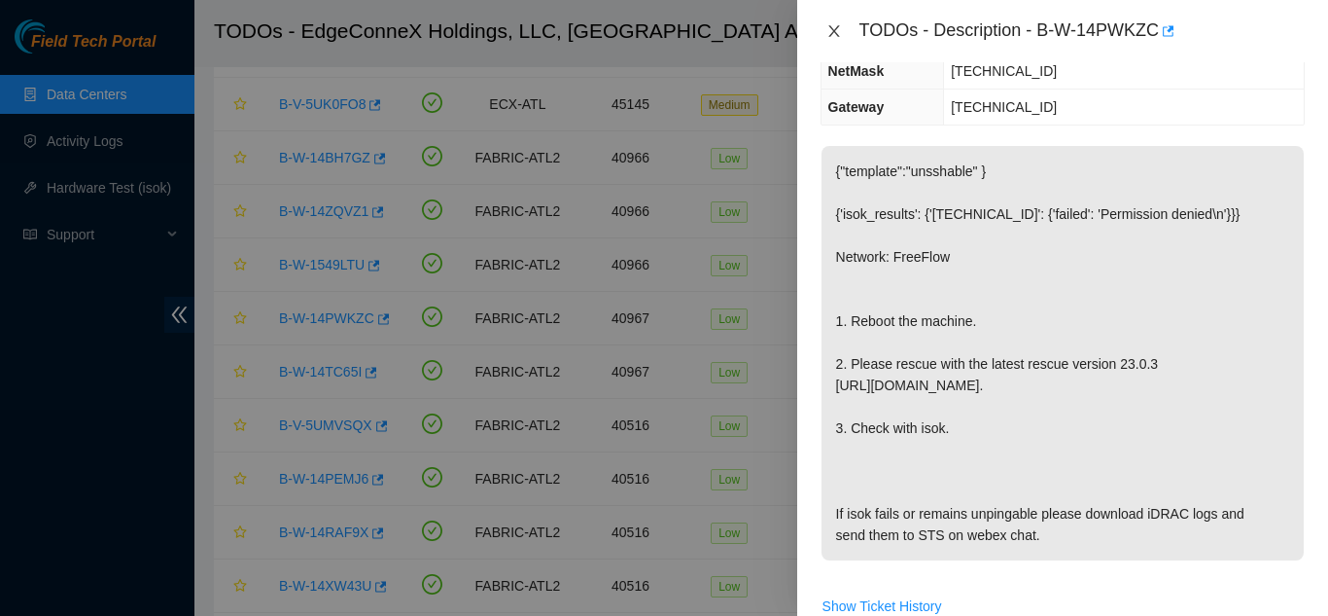
click at [831, 28] on icon "close" at bounding box center [834, 31] width 11 height 12
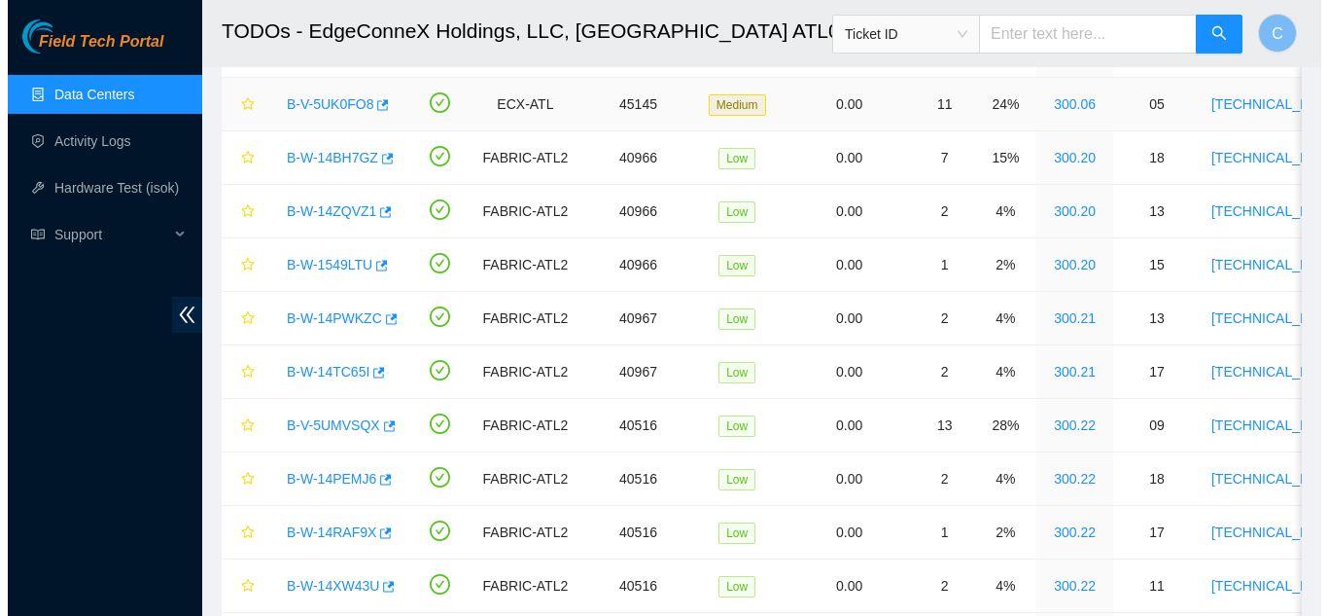
scroll to position [313, 0]
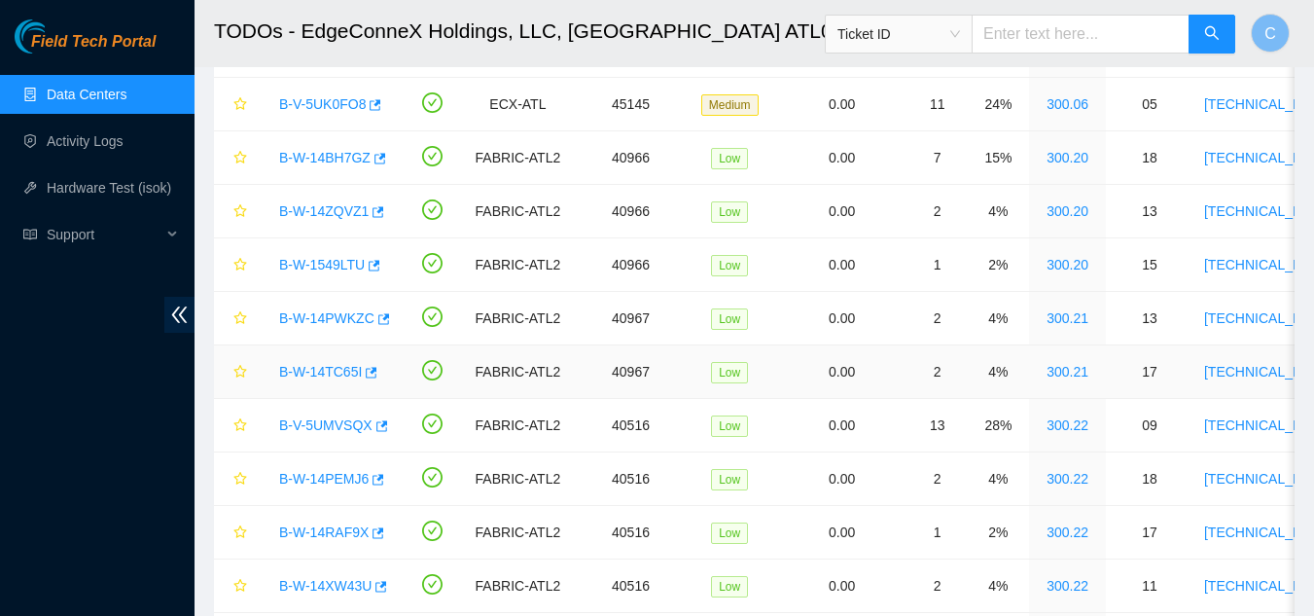
click at [293, 365] on link "B-W-14TC65I" at bounding box center [320, 372] width 83 height 16
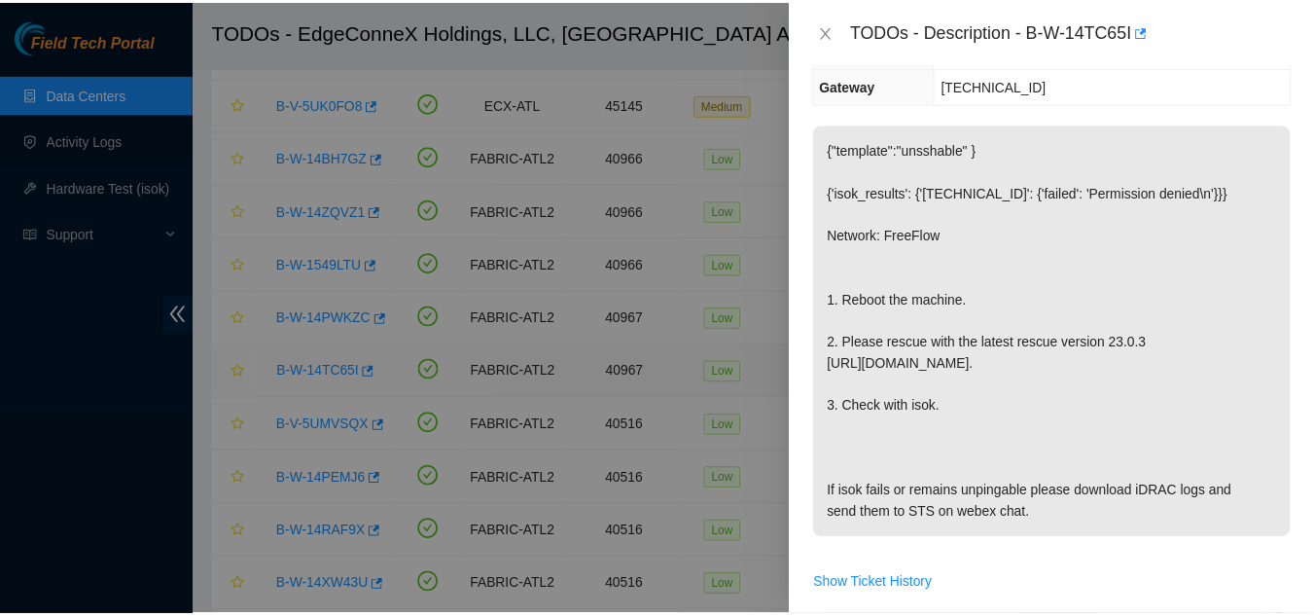
scroll to position [292, 0]
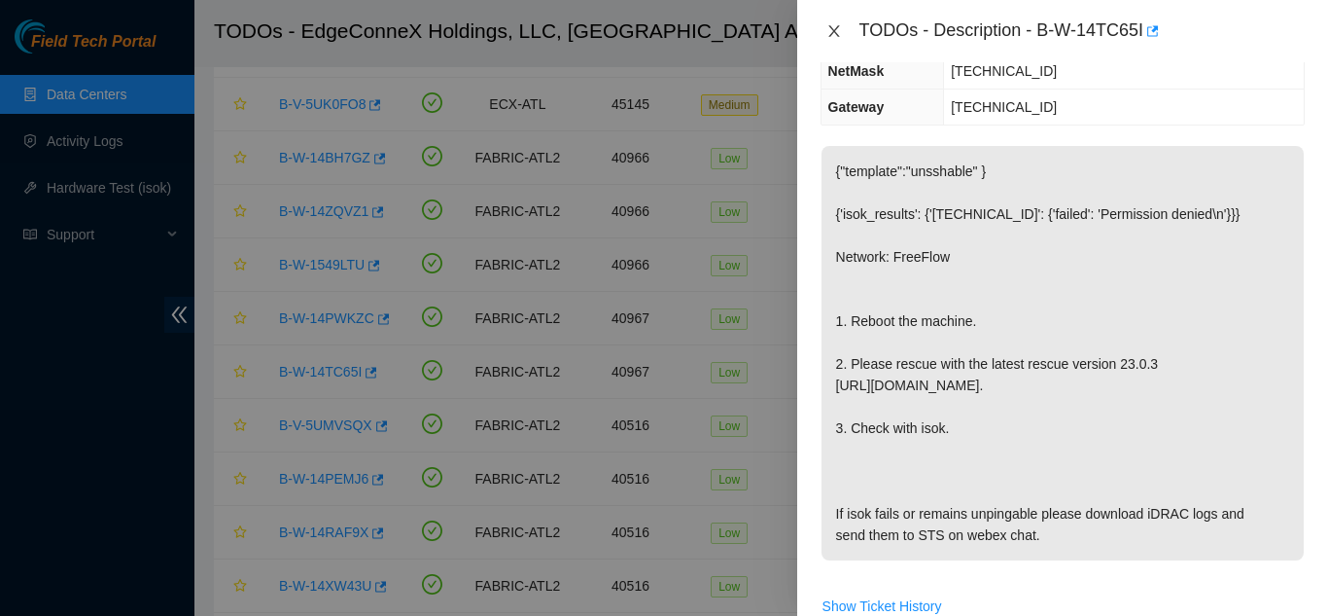
click at [835, 37] on icon "close" at bounding box center [835, 31] width 16 height 16
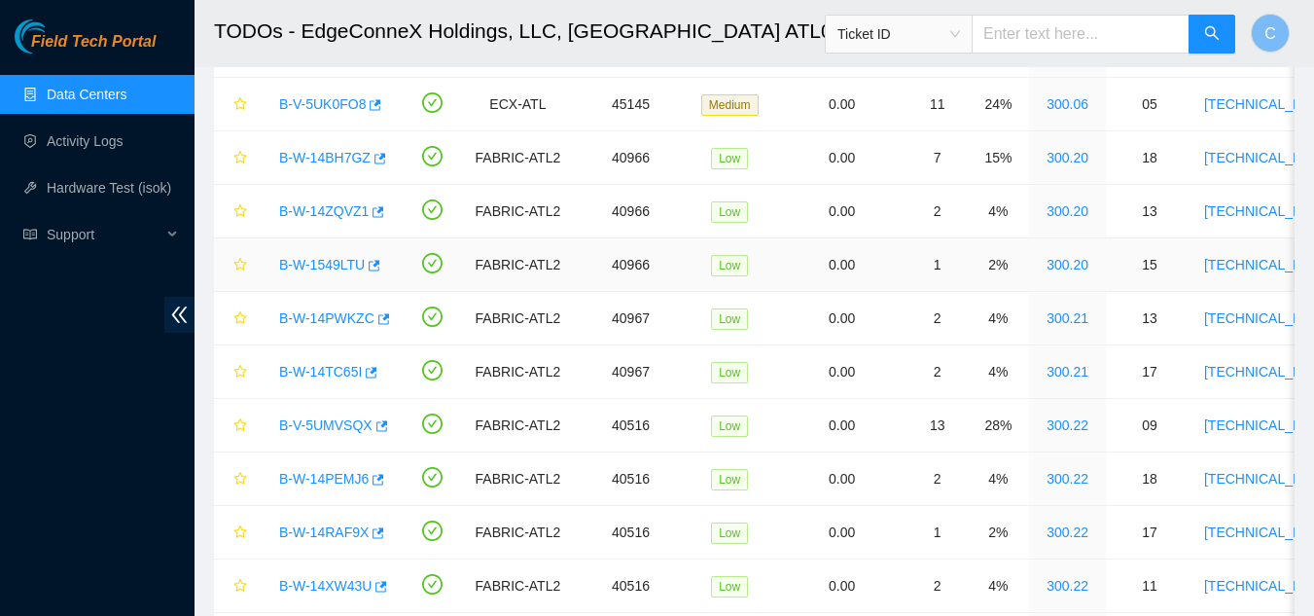
click at [297, 260] on link "B-W-1549LTU" at bounding box center [322, 265] width 86 height 16
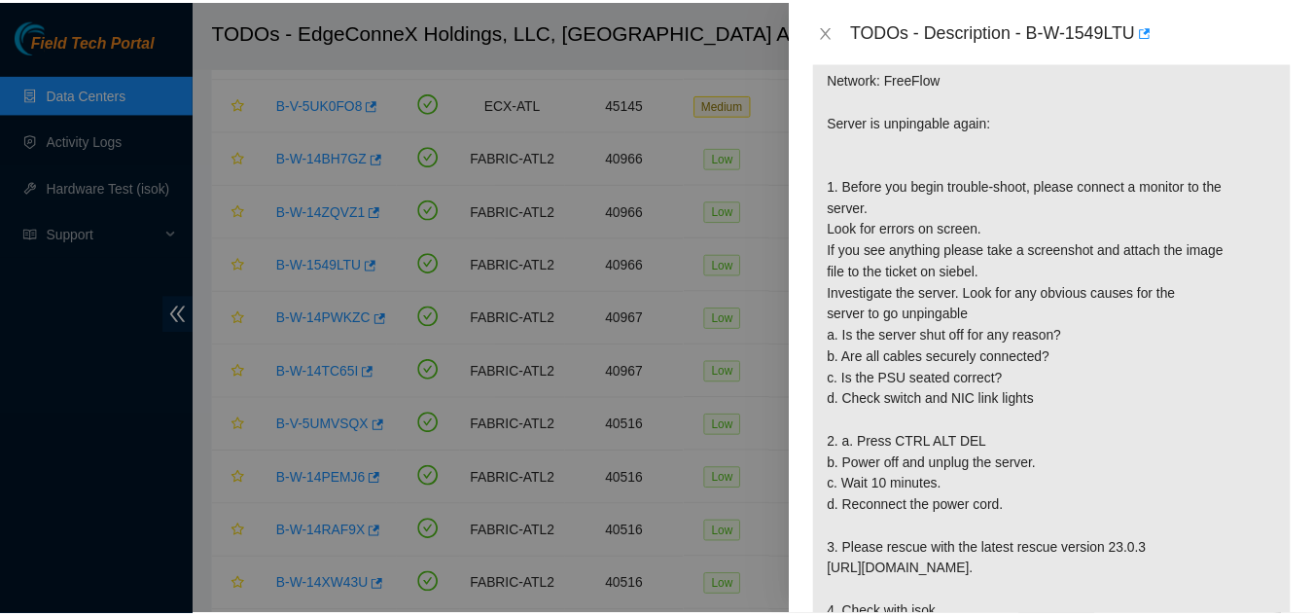
scroll to position [486, 0]
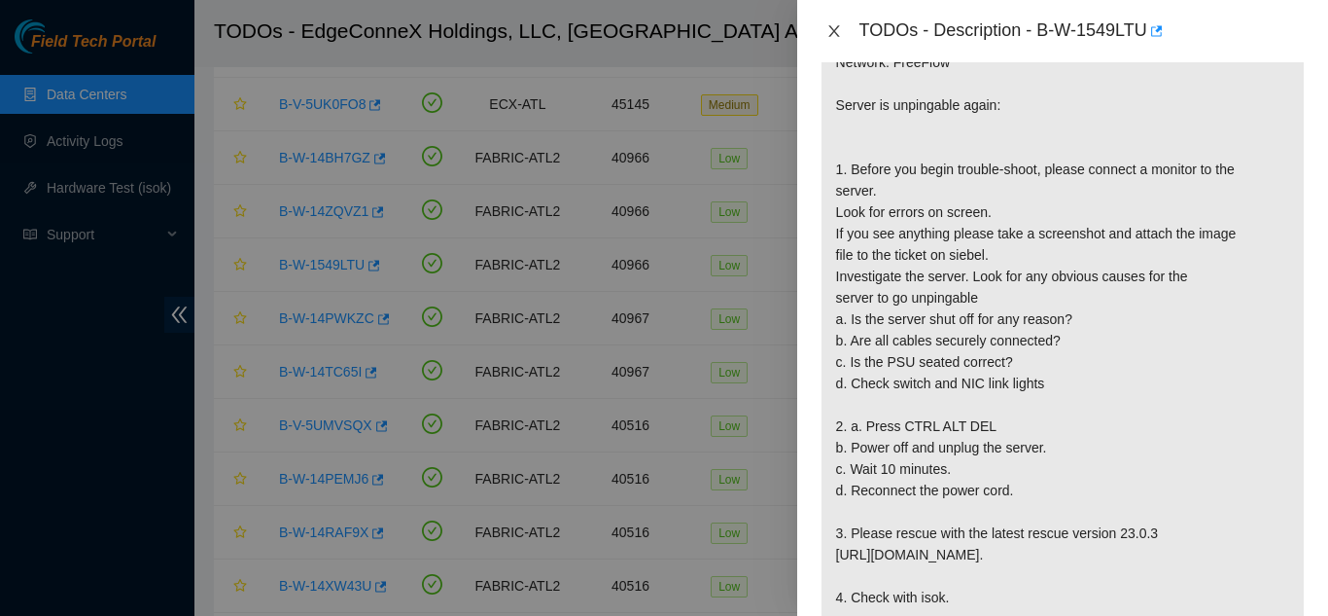
click at [835, 27] on icon "close" at bounding box center [835, 31] width 16 height 16
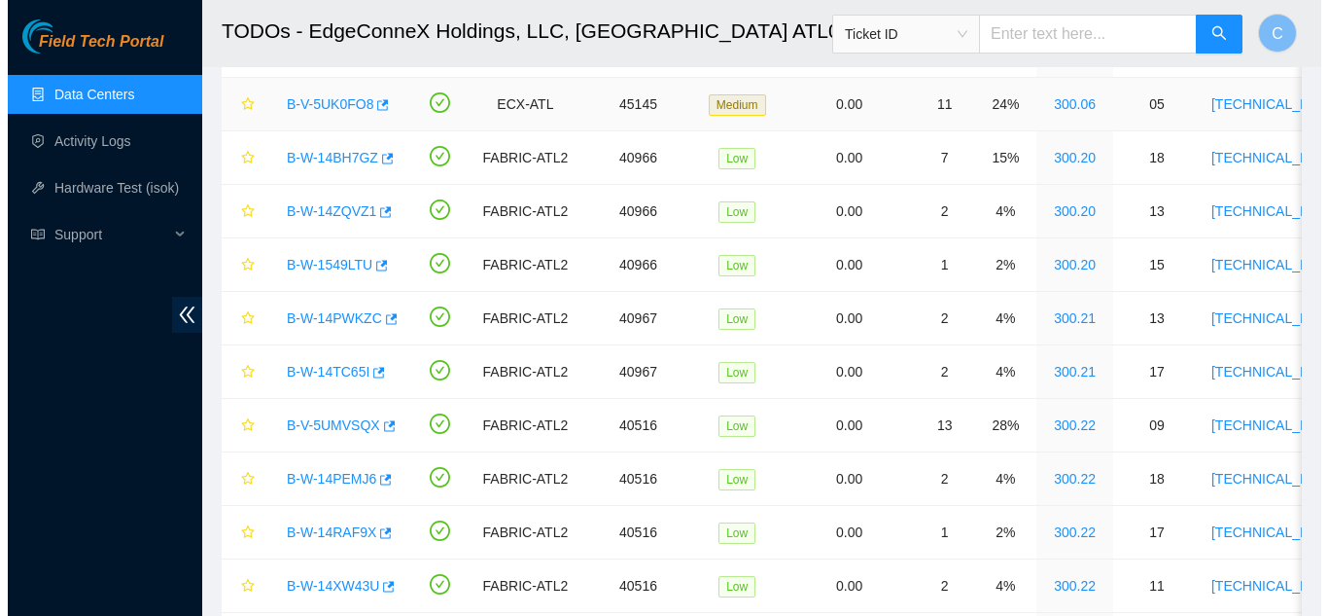
scroll to position [472, 0]
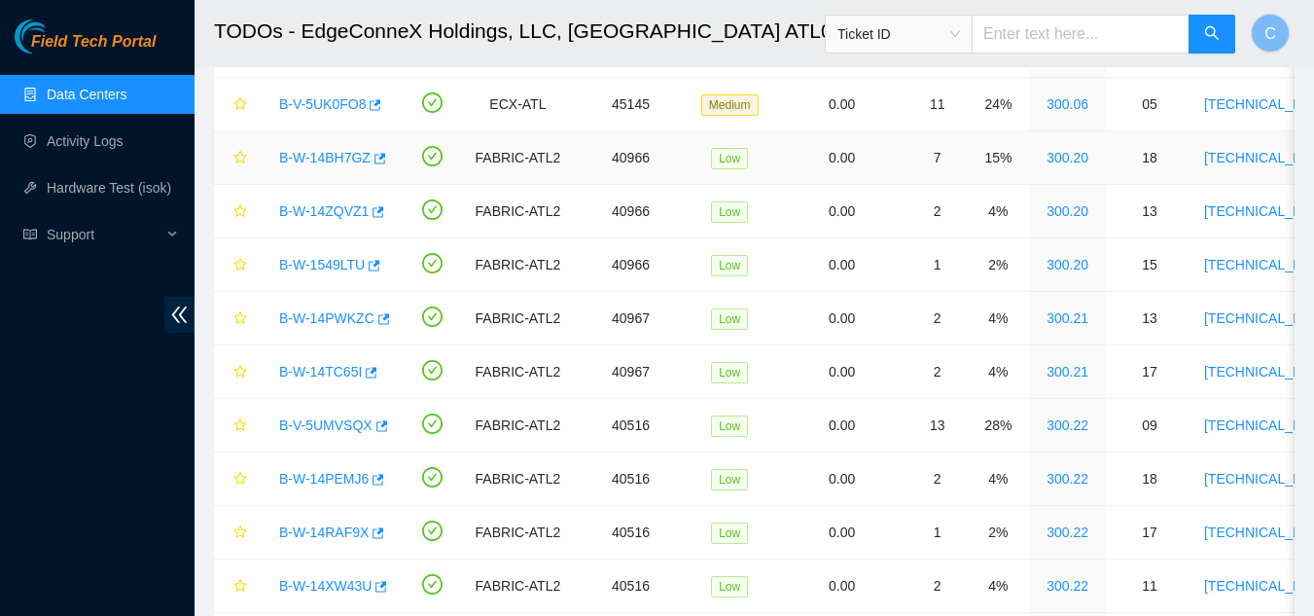
click at [315, 159] on link "B-W-14BH7GZ" at bounding box center [324, 158] width 91 height 16
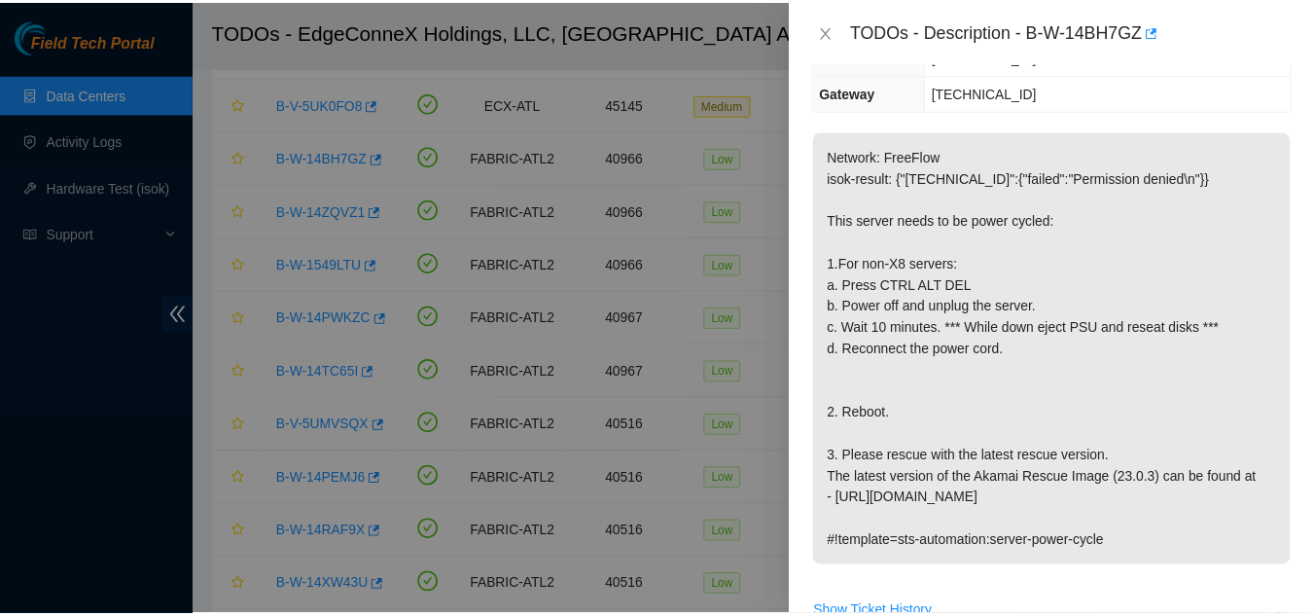
scroll to position [292, 0]
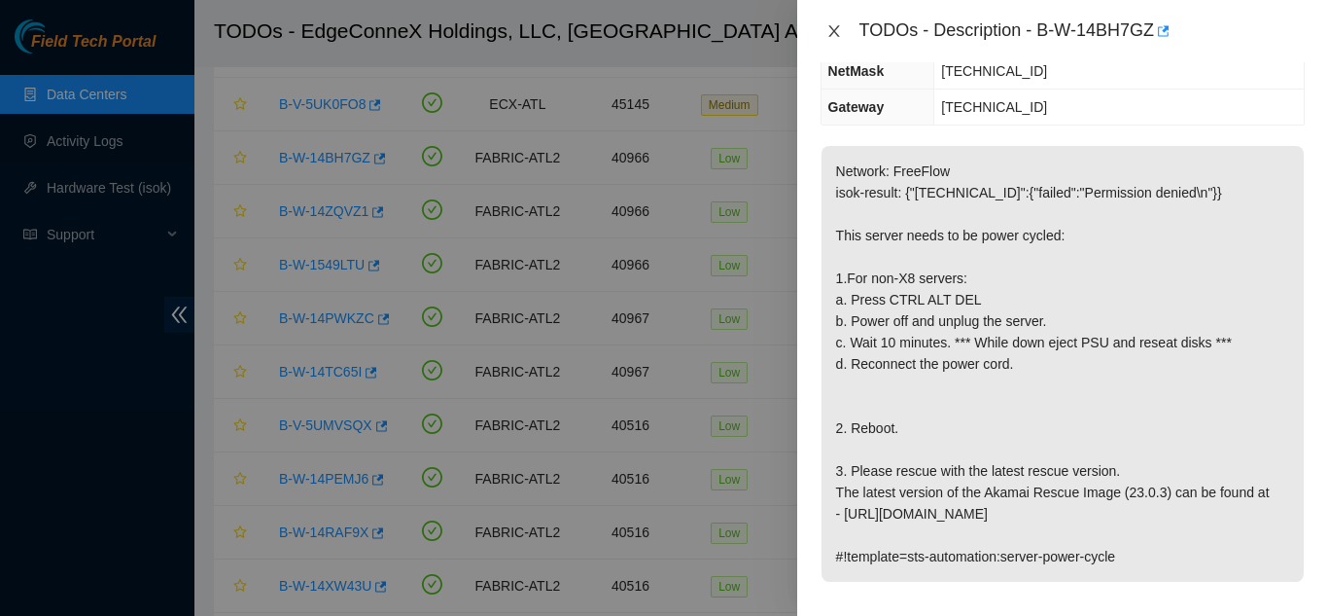
click at [834, 38] on icon "close" at bounding box center [835, 31] width 16 height 16
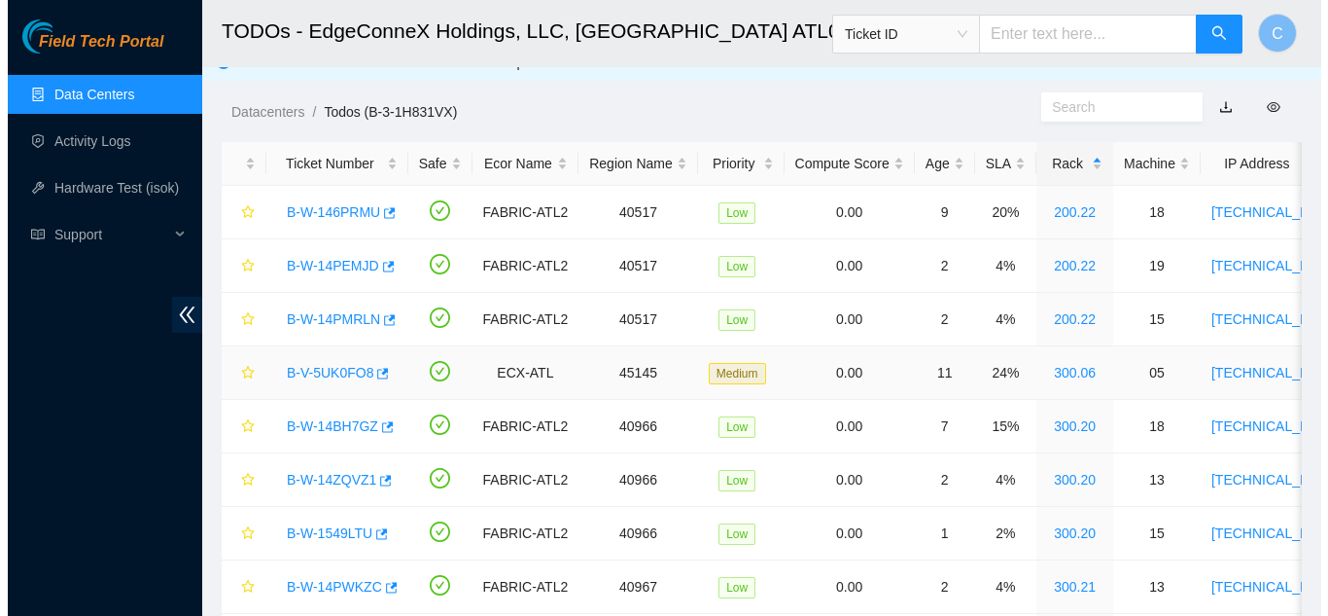
scroll to position [0, 0]
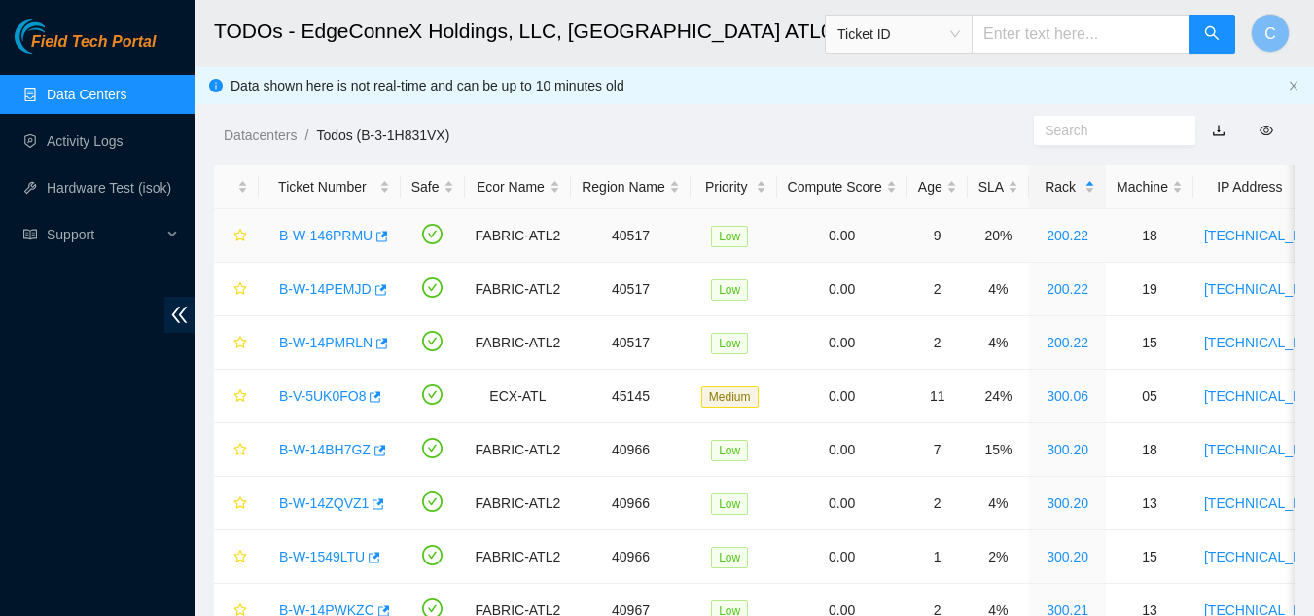
click at [310, 239] on link "B-W-146PRMU" at bounding box center [325, 236] width 93 height 16
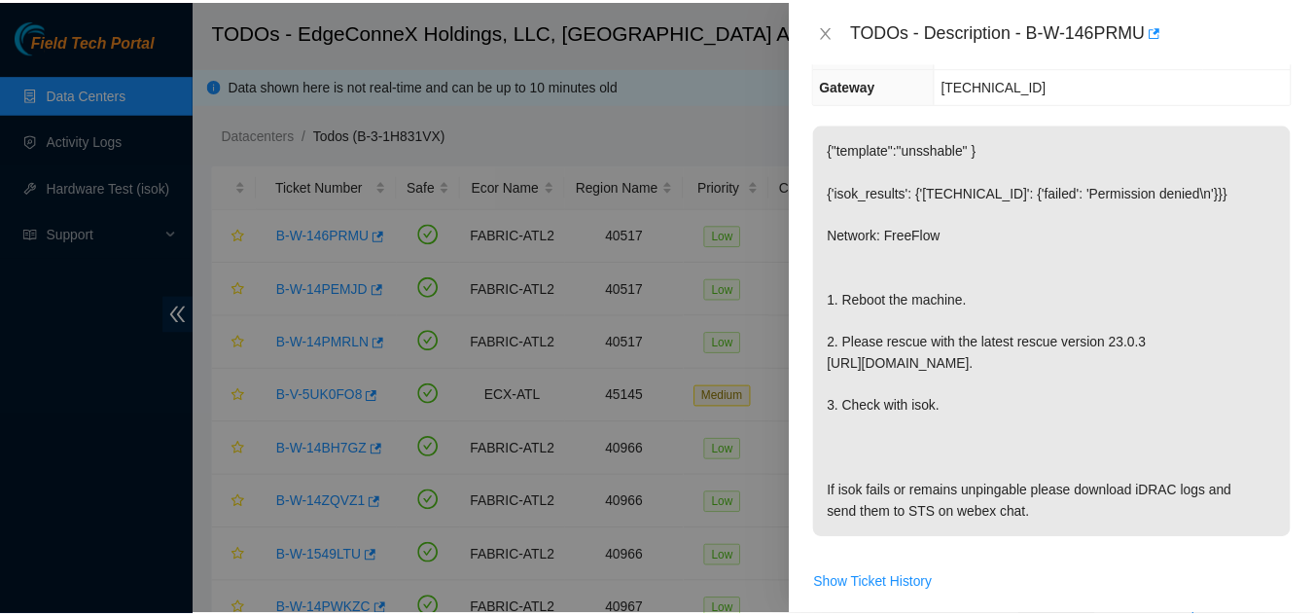
scroll to position [292, 0]
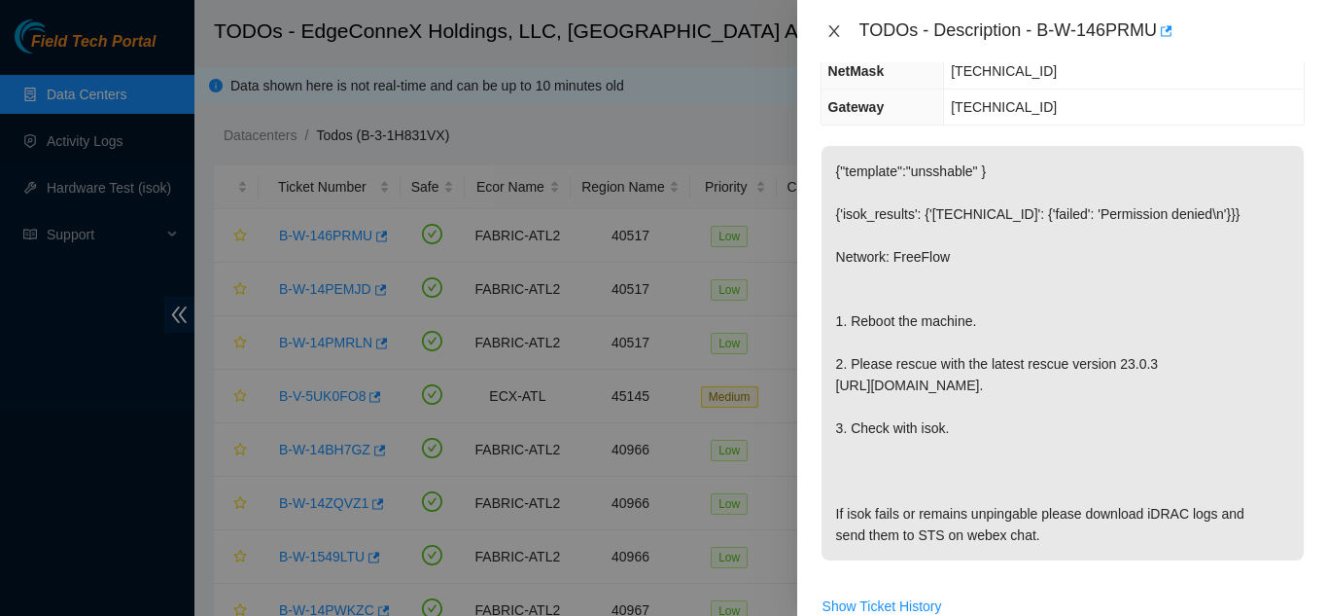
click at [833, 29] on icon "close" at bounding box center [835, 31] width 16 height 16
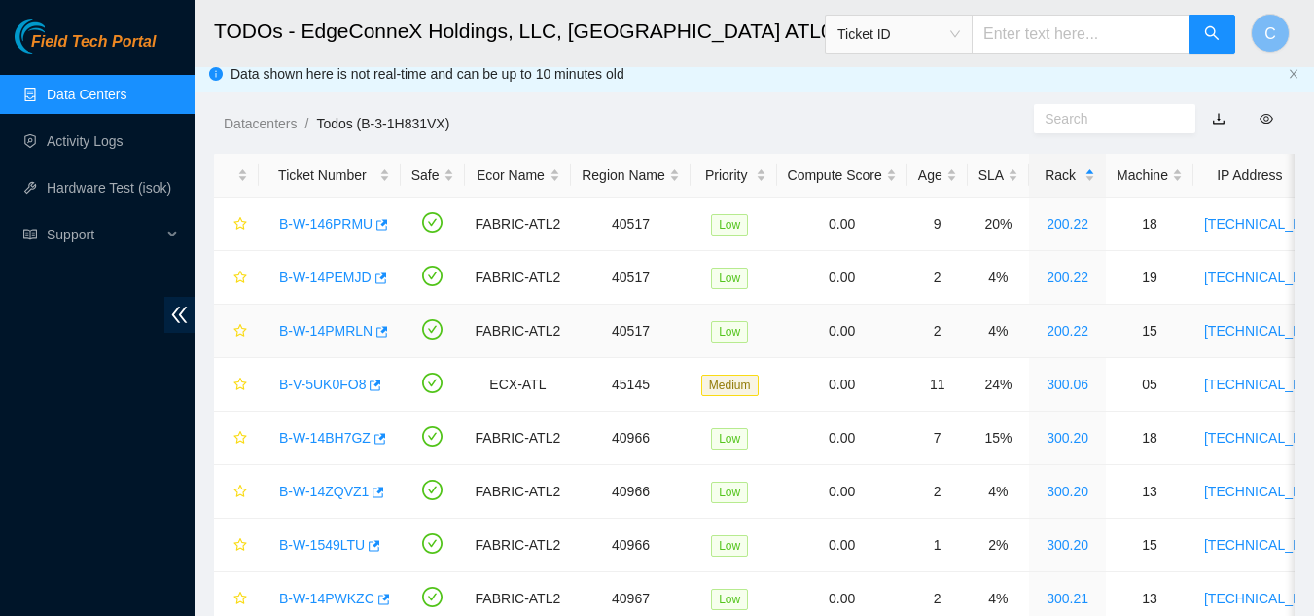
scroll to position [11, 0]
click at [186, 331] on span "double-left" at bounding box center [179, 315] width 30 height 36
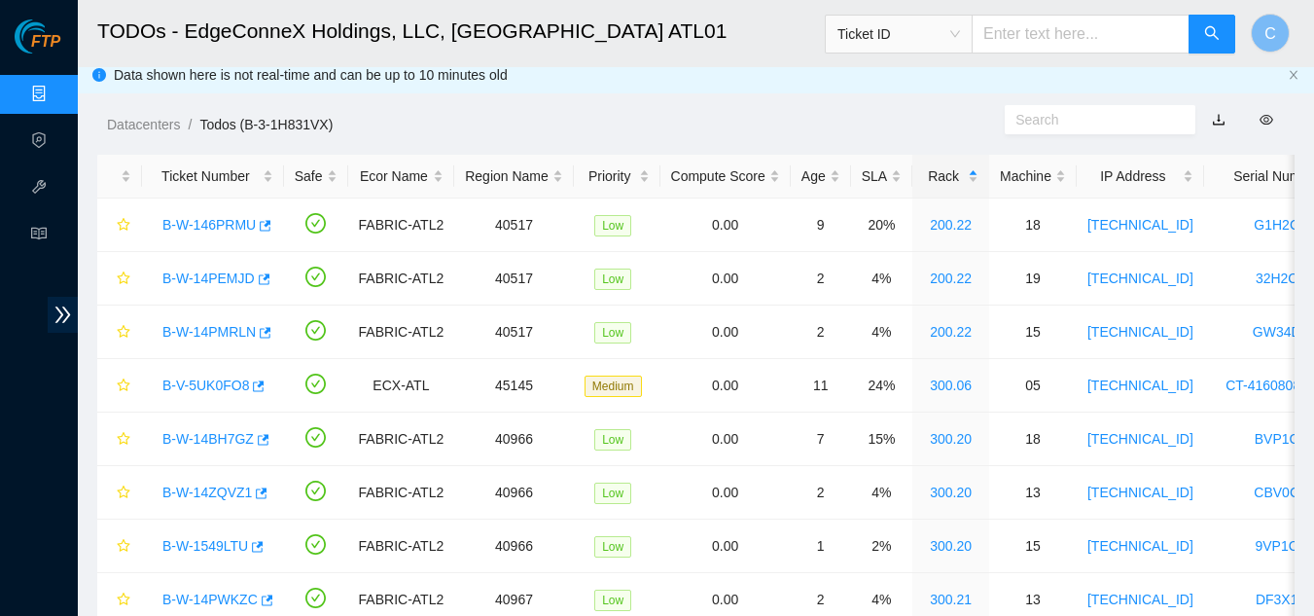
drag, startPoint x: 18, startPoint y: 429, endPoint x: 88, endPoint y: 12, distance: 423.2
click at [43, 383] on div "FTP Data Centers Activity Logs Hardware Test (isok) Support" at bounding box center [39, 317] width 78 height 596
click at [56, 98] on link "Data Centers" at bounding box center [96, 95] width 80 height 16
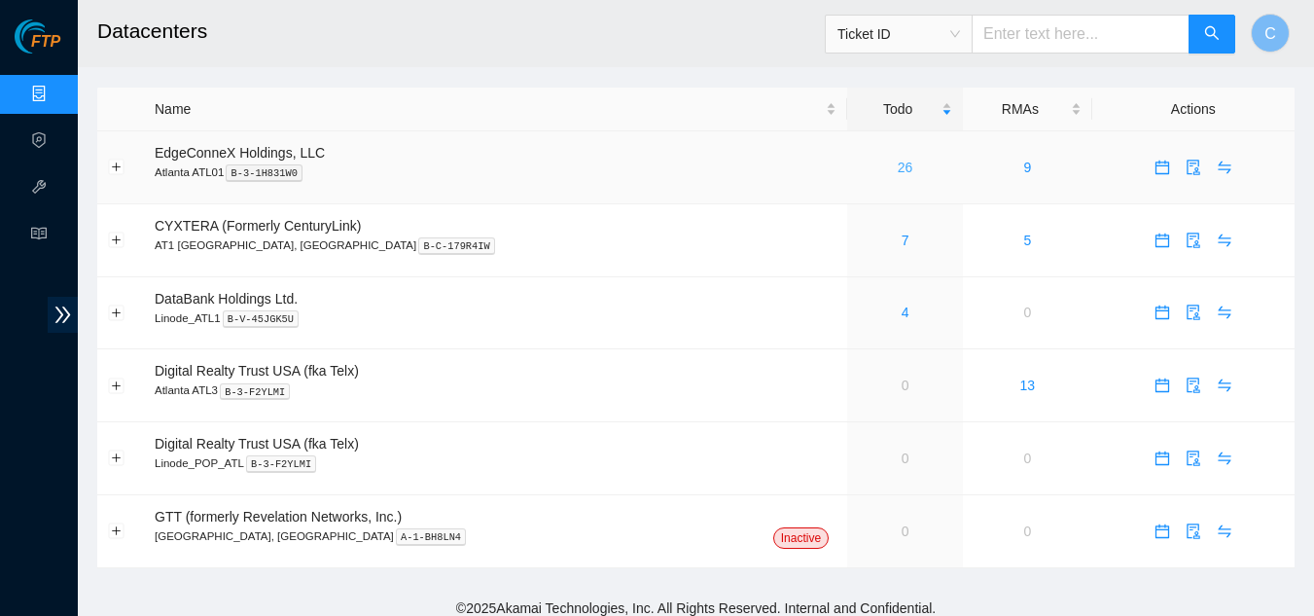
click at [898, 171] on link "26" at bounding box center [906, 167] width 16 height 16
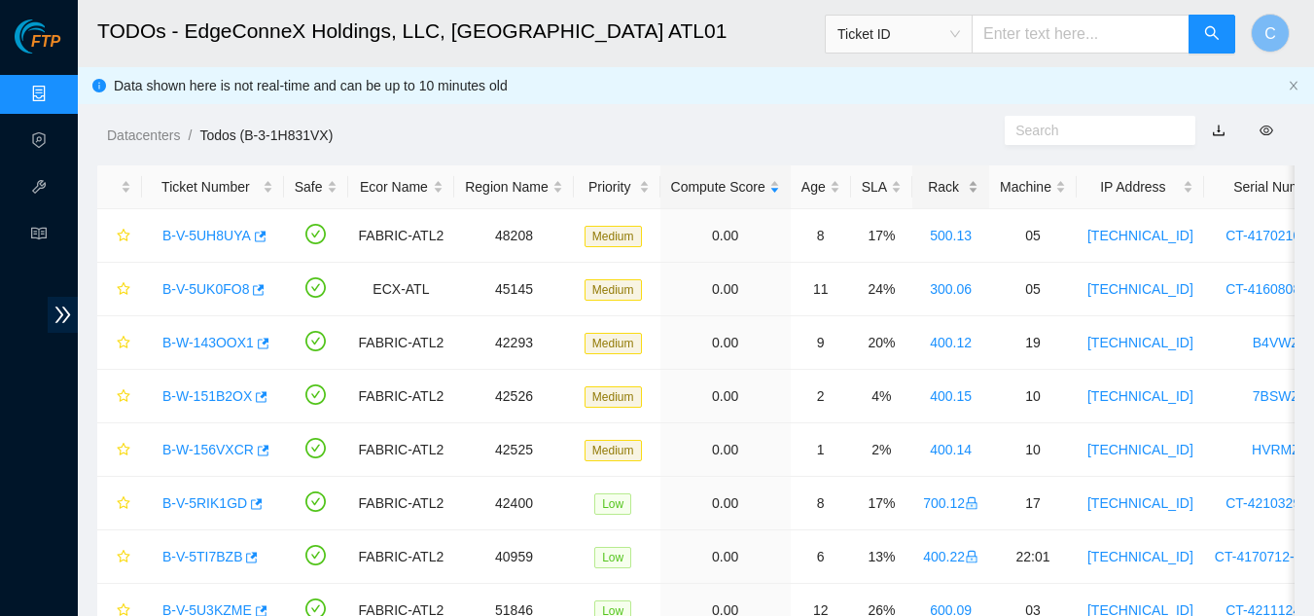
click at [954, 185] on div "Rack" at bounding box center [950, 186] width 55 height 21
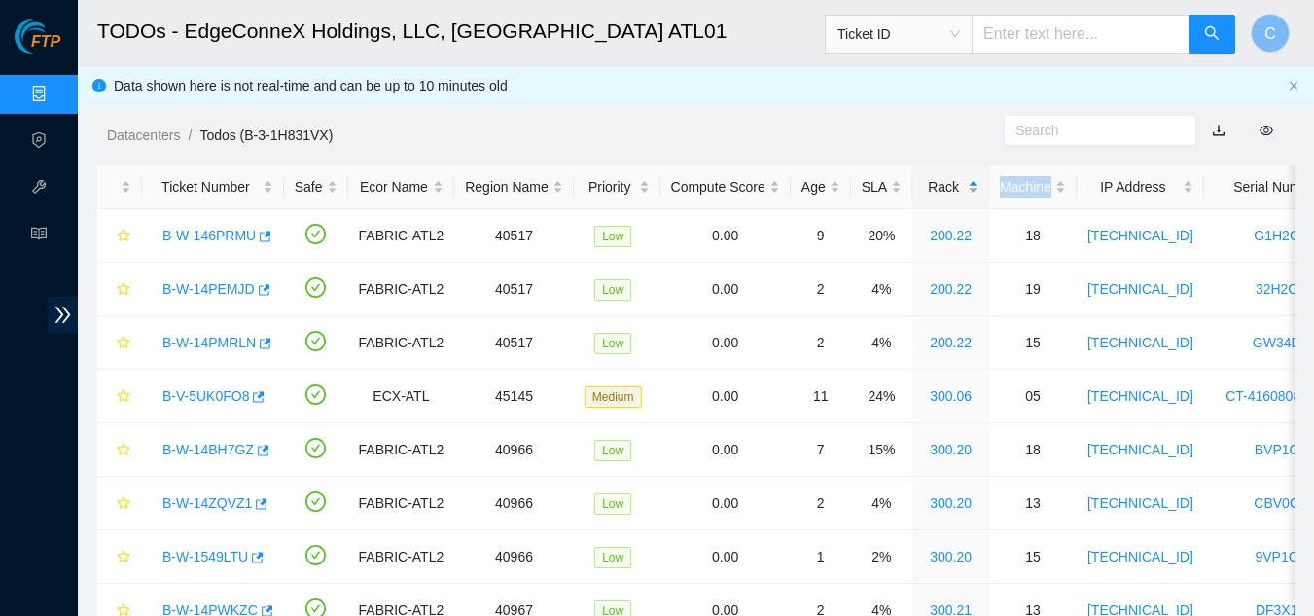
click at [954, 185] on div "Rack" at bounding box center [950, 186] width 55 height 21
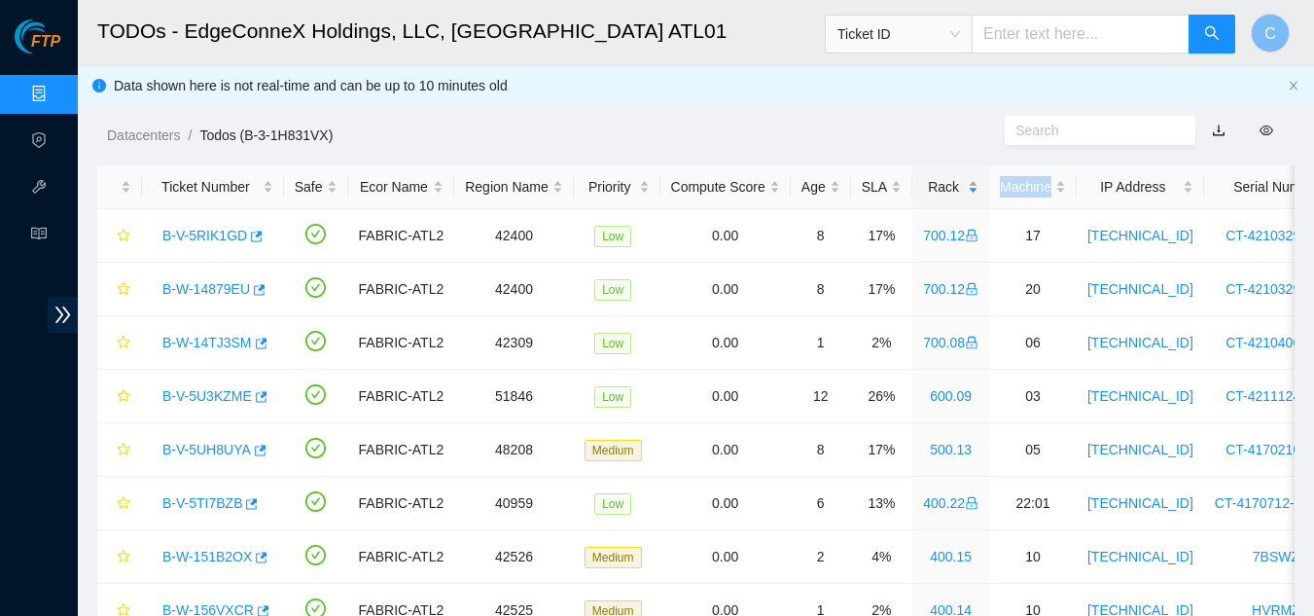
click at [946, 195] on div "Rack" at bounding box center [950, 186] width 55 height 21
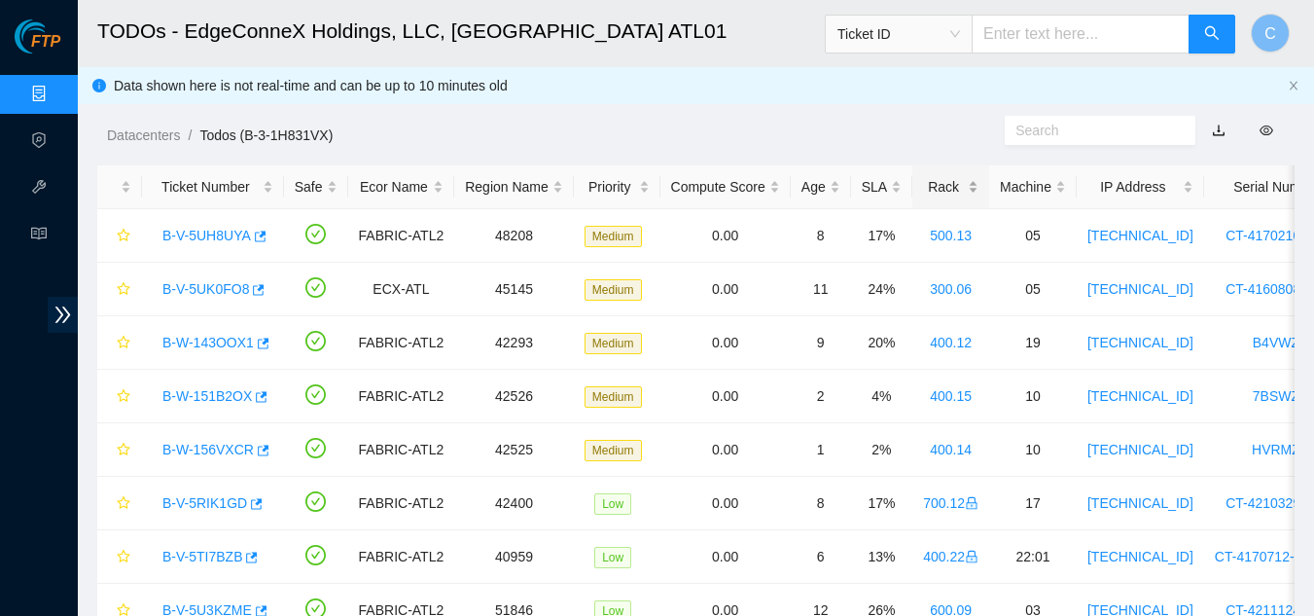
click at [967, 178] on div "Rack" at bounding box center [950, 186] width 55 height 21
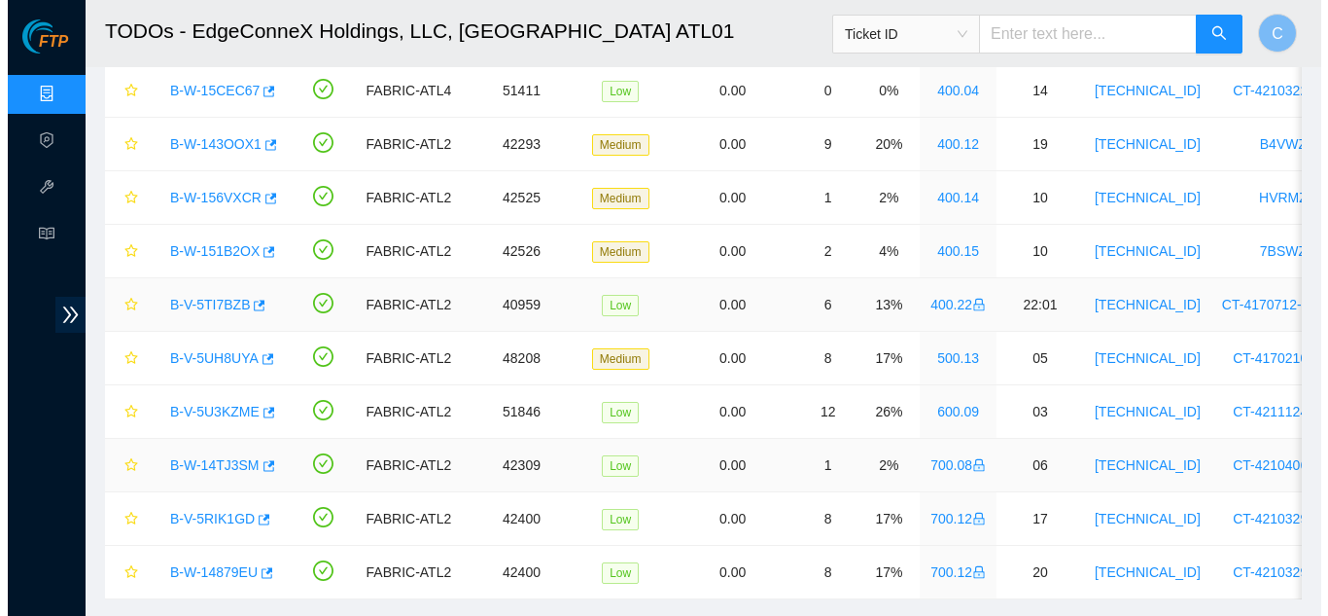
scroll to position [972, 0]
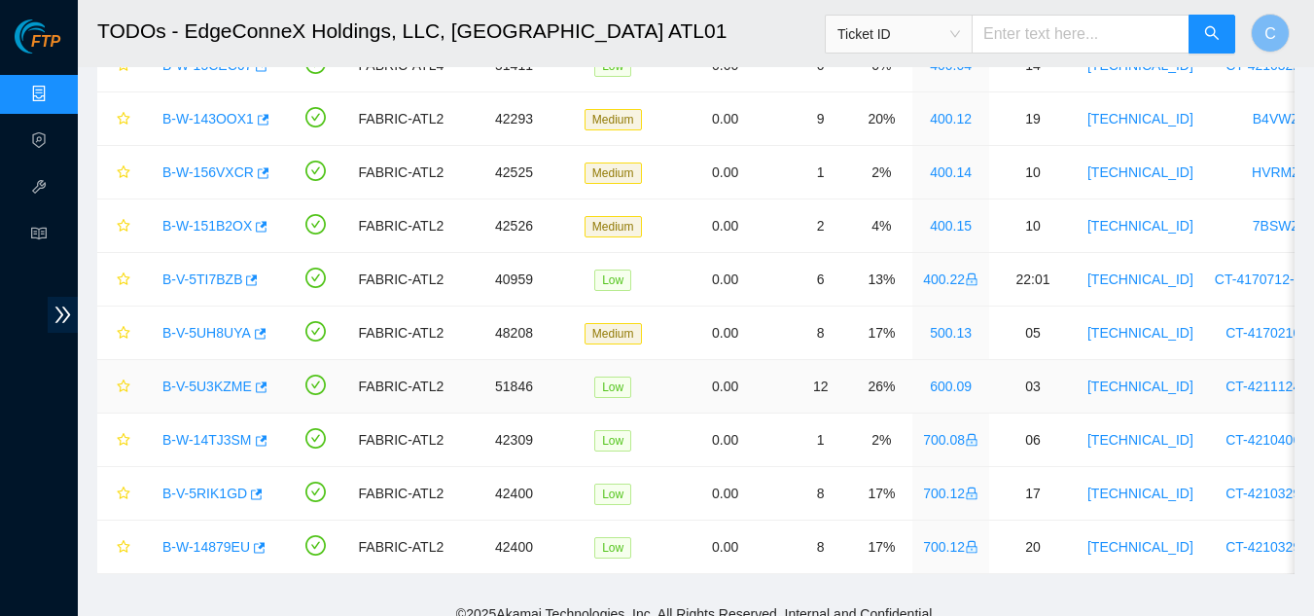
click at [195, 385] on link "B-V-5U3KZME" at bounding box center [206, 386] width 89 height 16
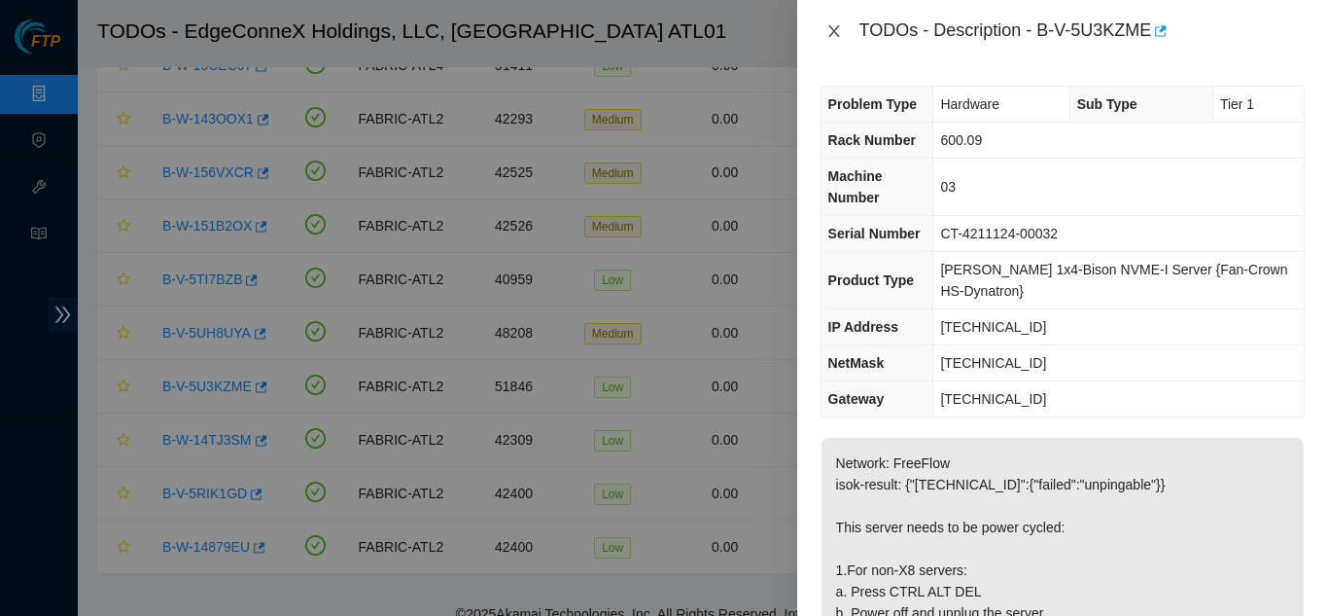
click at [837, 26] on icon "close" at bounding box center [835, 31] width 16 height 16
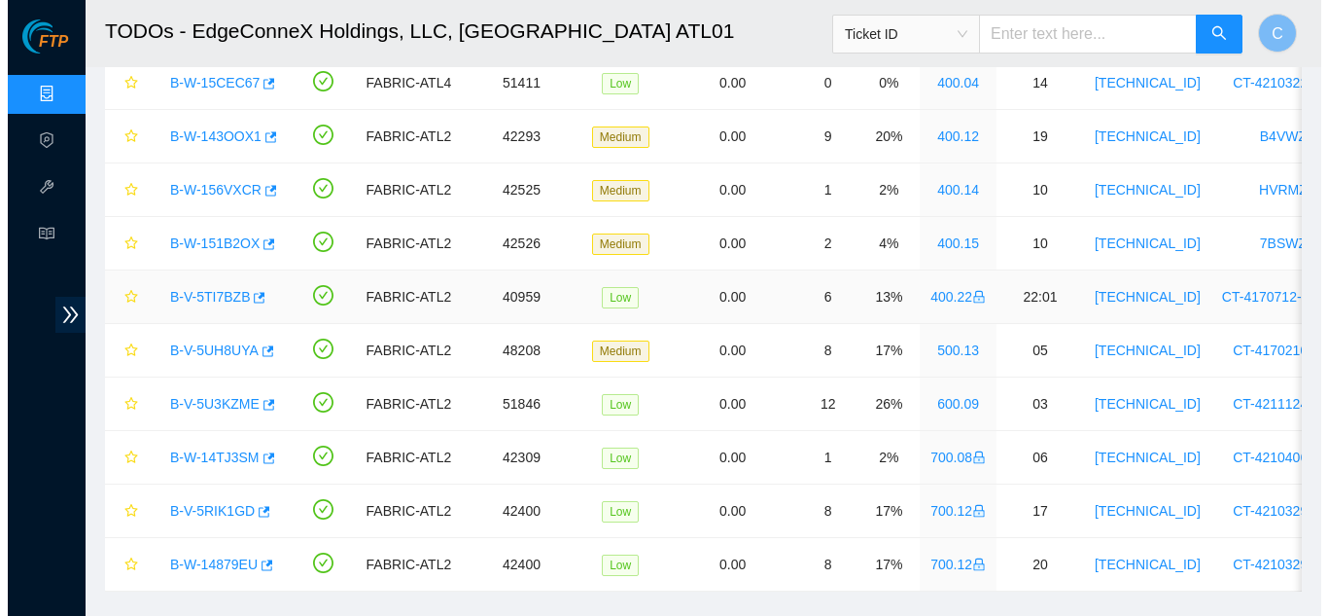
scroll to position [908, 0]
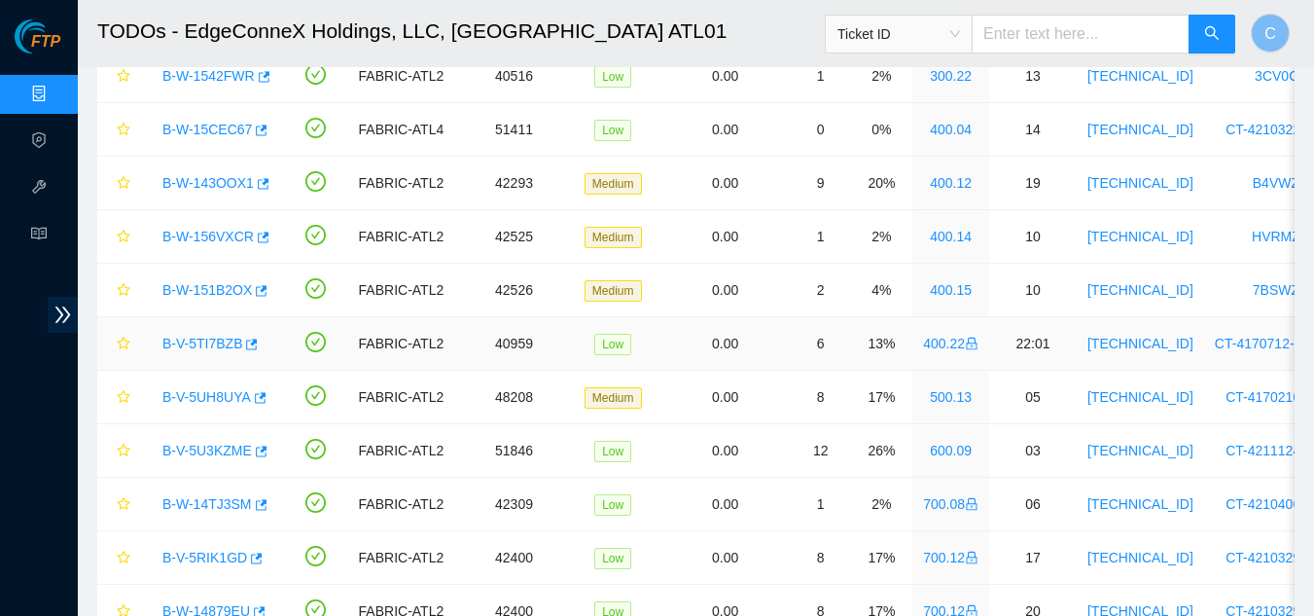
click at [187, 337] on link "B-V-5TI7BZB" at bounding box center [202, 343] width 80 height 16
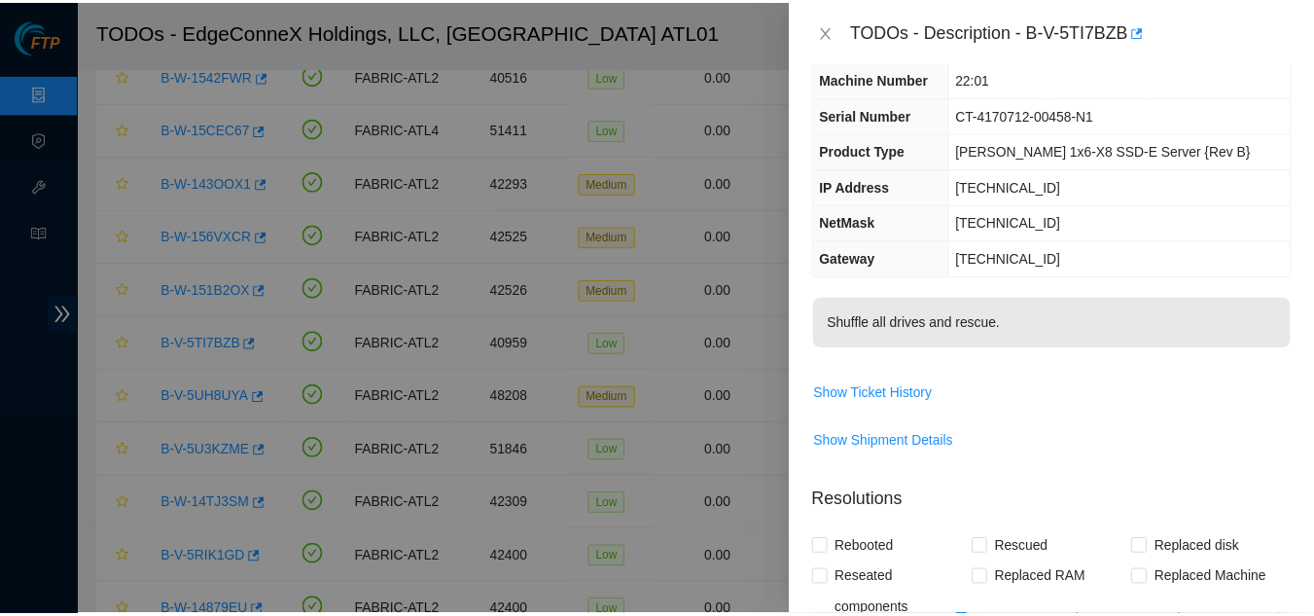
scroll to position [0, 0]
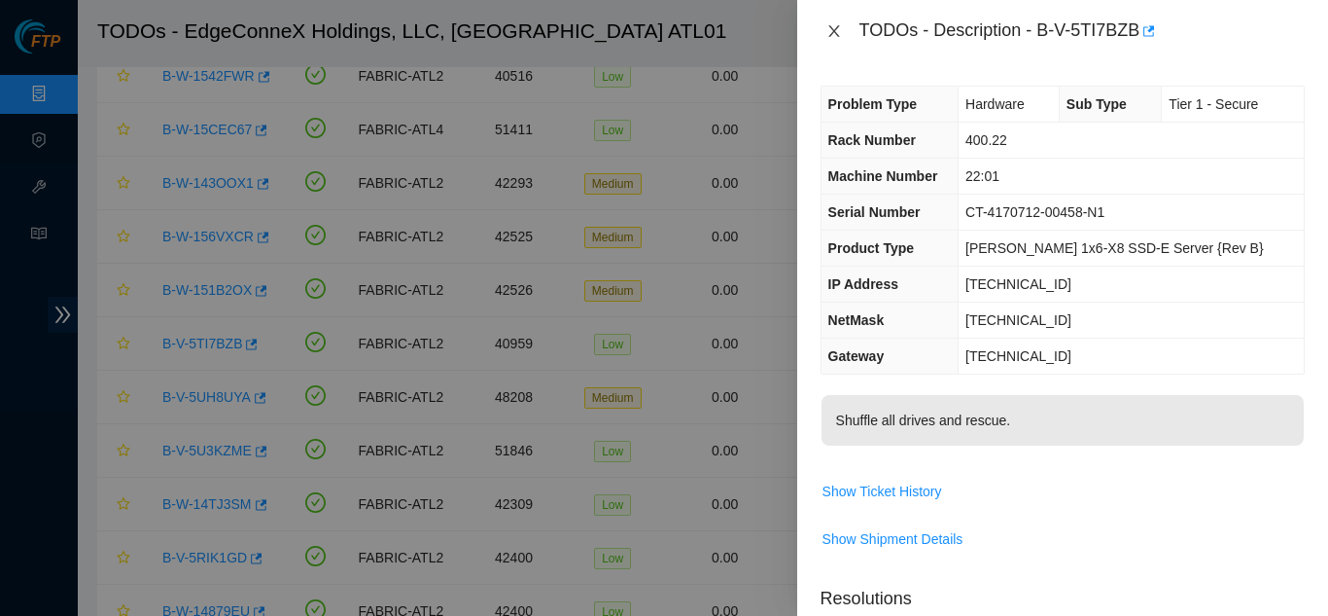
click at [829, 23] on icon "close" at bounding box center [835, 31] width 16 height 16
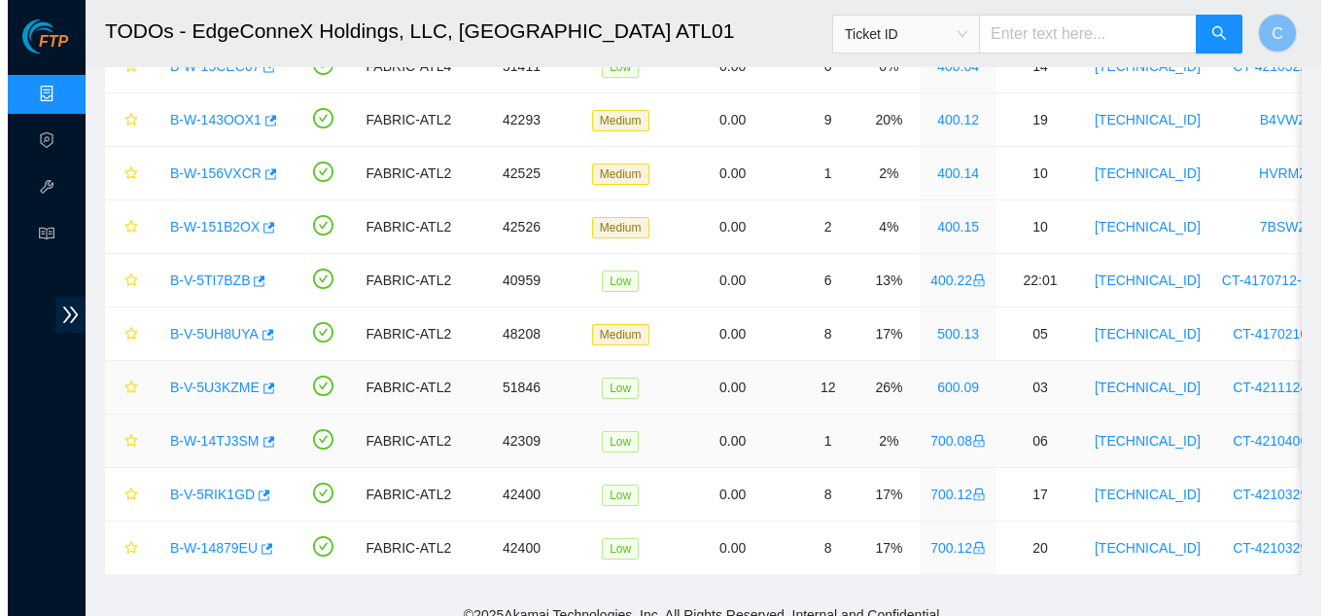
scroll to position [1006, 0]
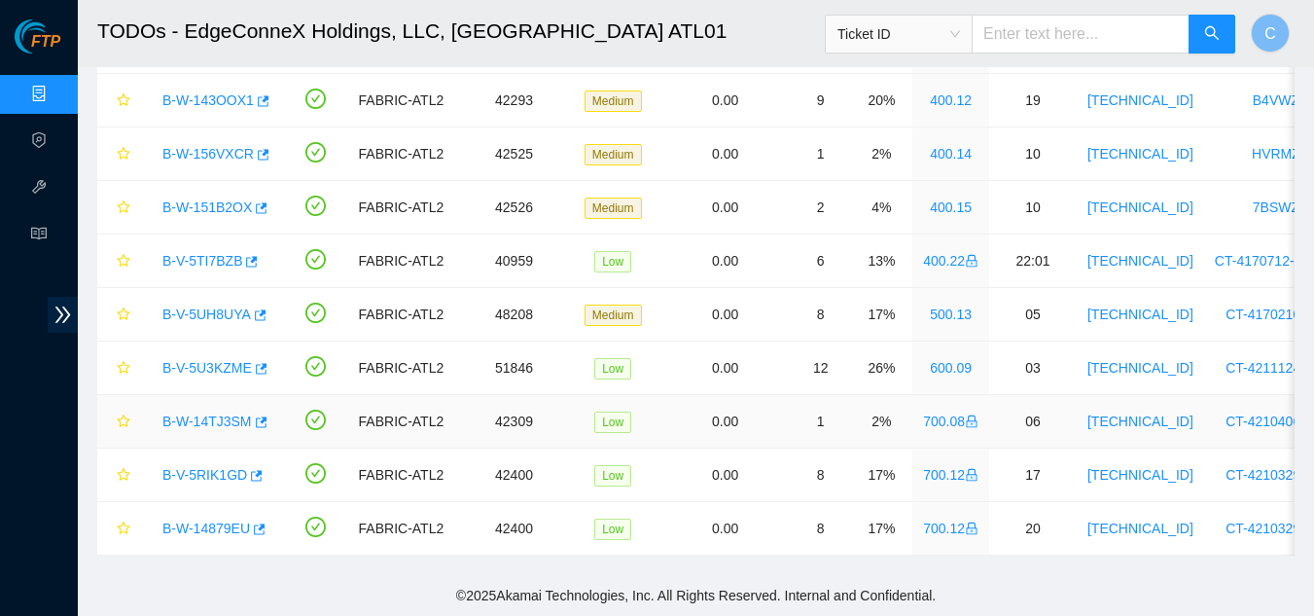
click at [216, 413] on link "B-W-14TJ3SM" at bounding box center [206, 421] width 89 height 16
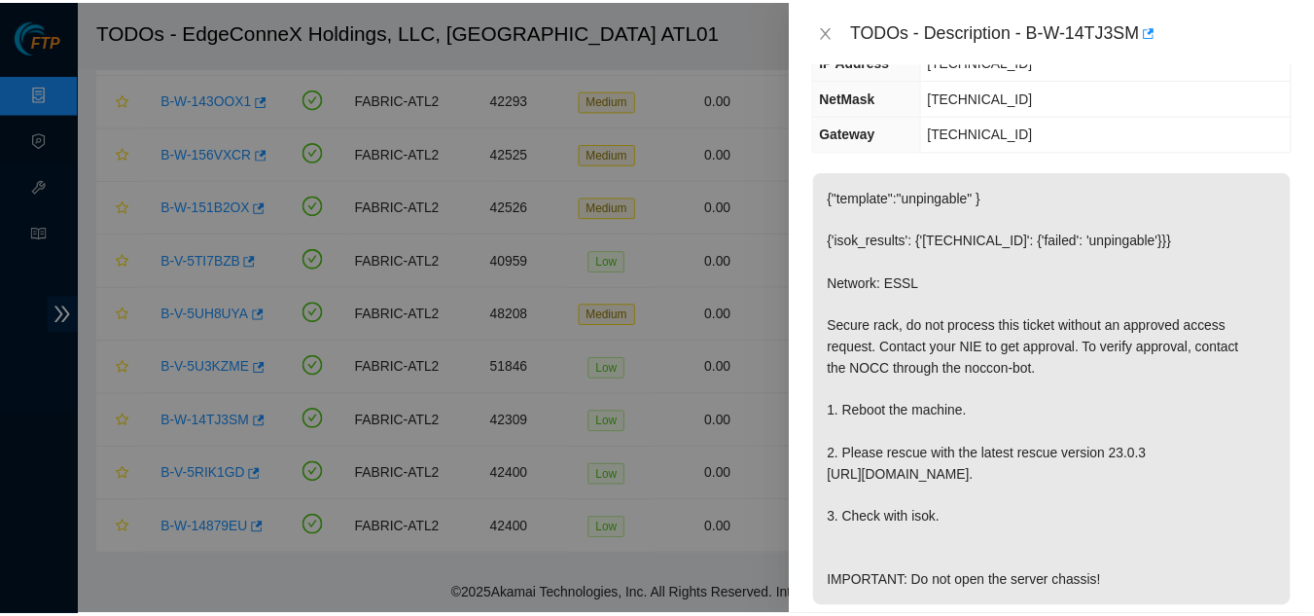
scroll to position [194, 0]
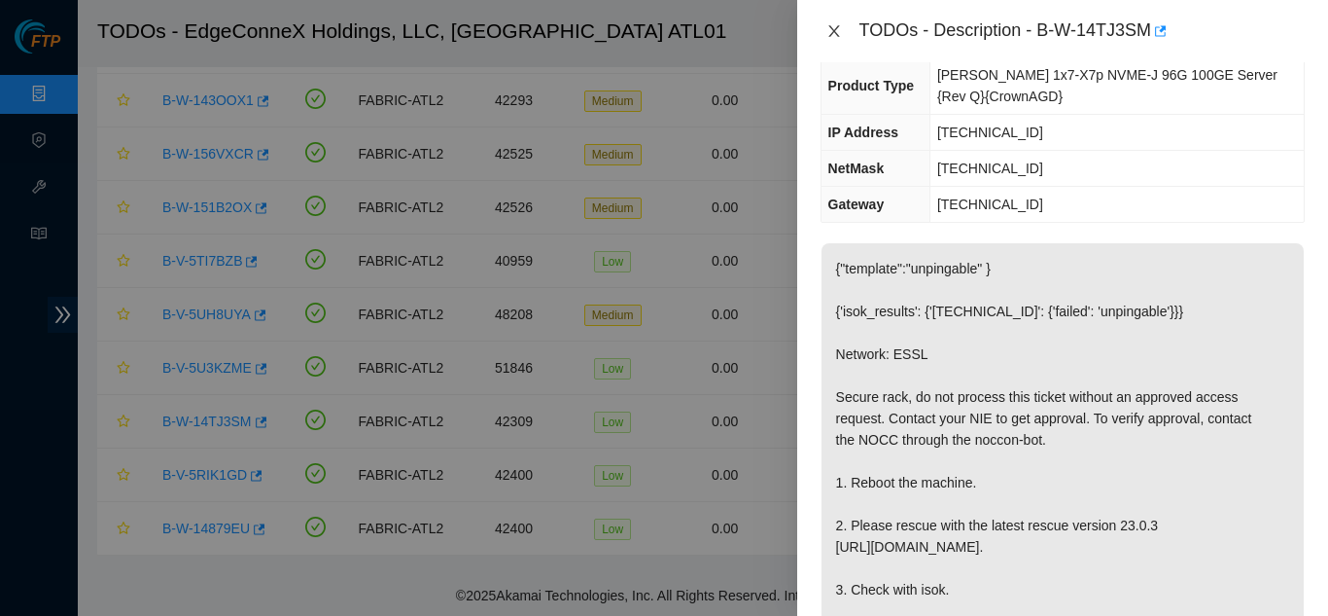
click at [828, 29] on icon "close" at bounding box center [835, 31] width 16 height 16
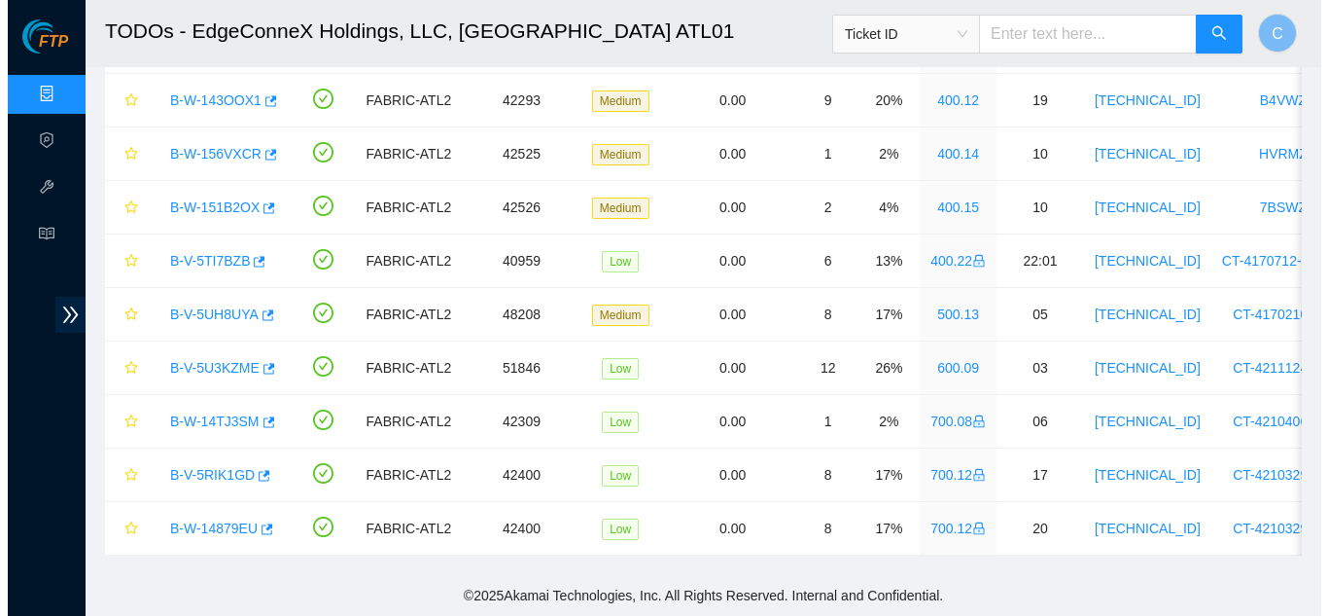
scroll to position [227, 0]
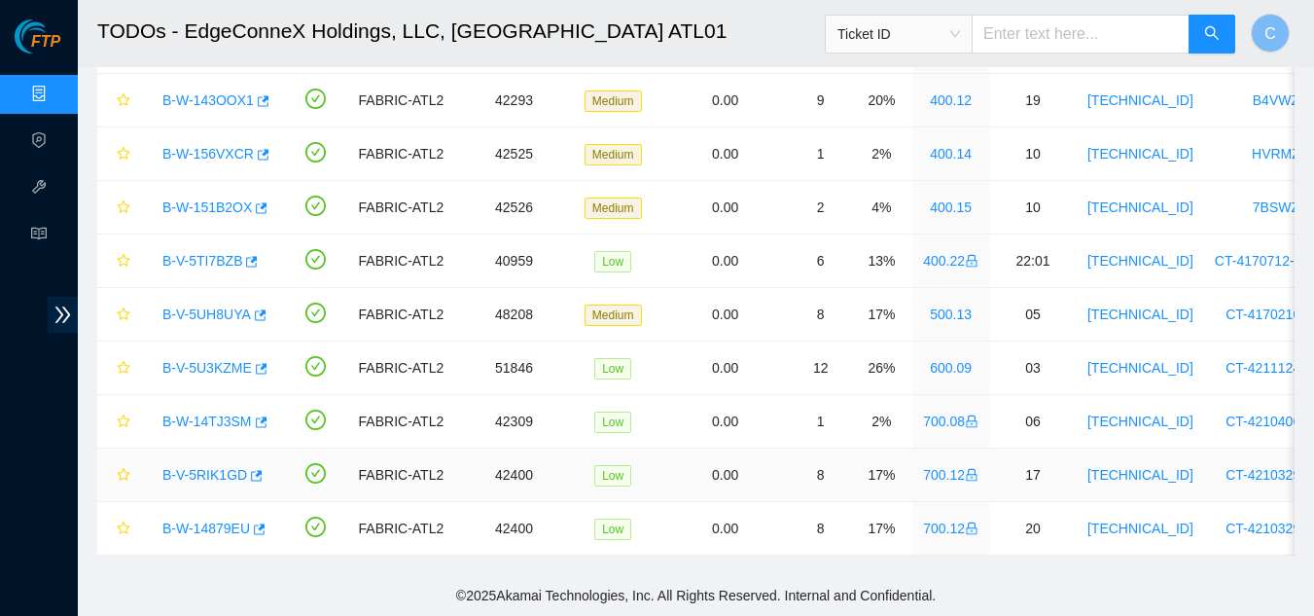
click at [194, 467] on link "B-V-5RIK1GD" at bounding box center [204, 475] width 85 height 16
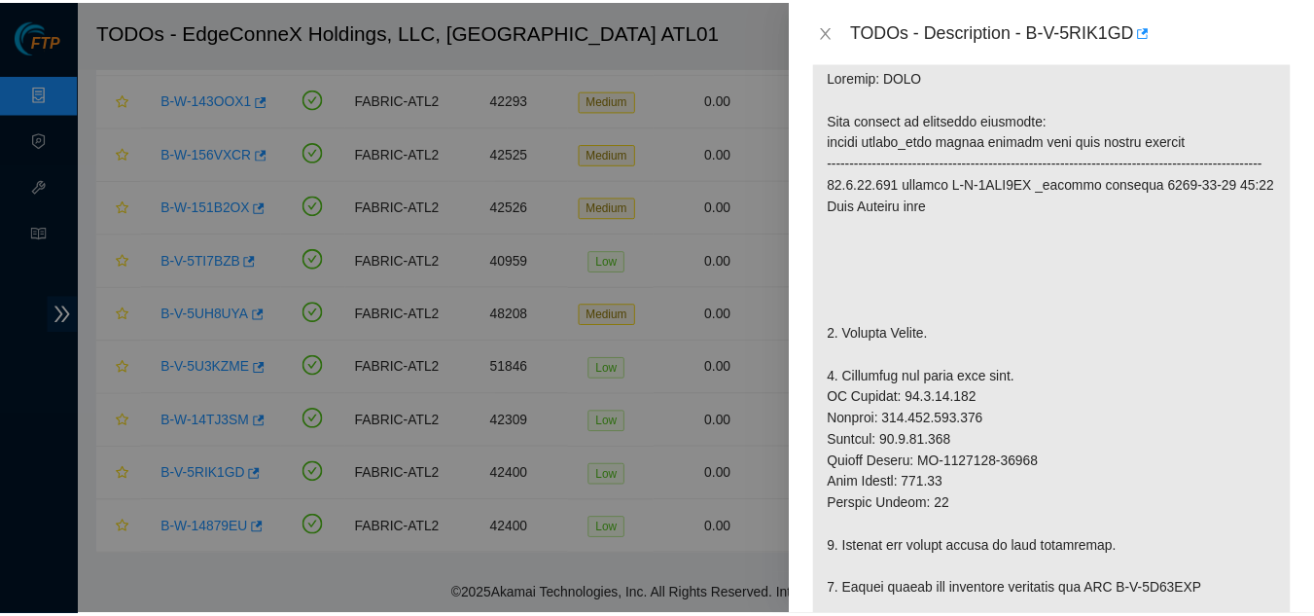
scroll to position [389, 0]
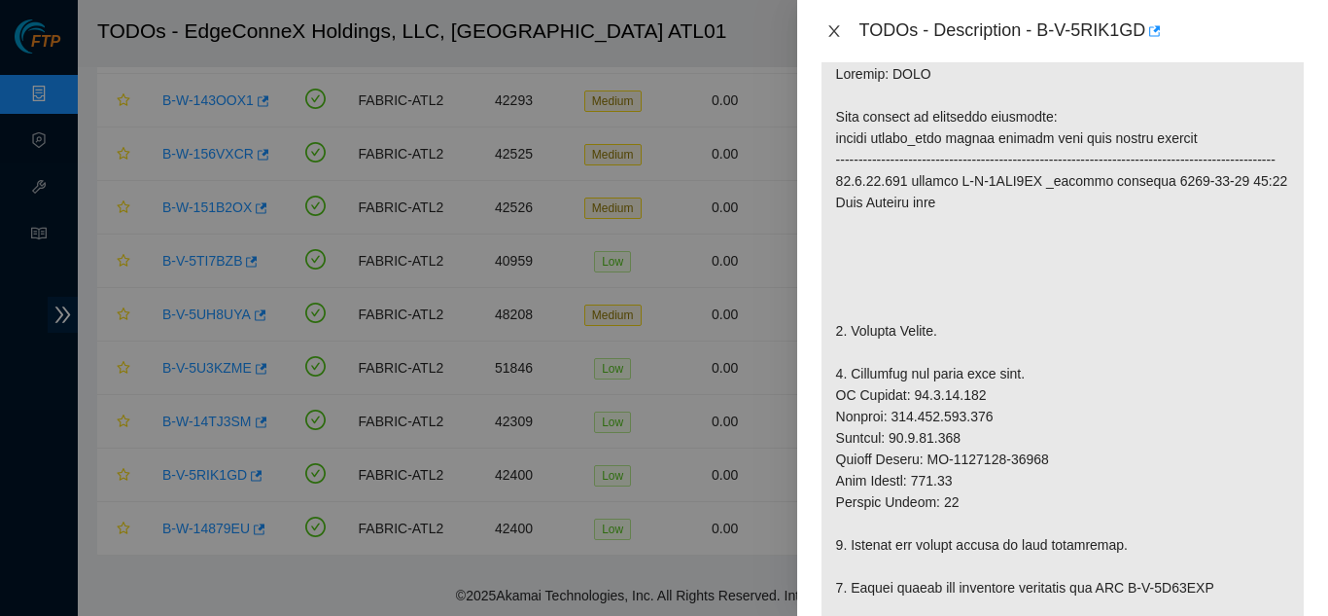
click at [830, 38] on icon "close" at bounding box center [835, 31] width 16 height 16
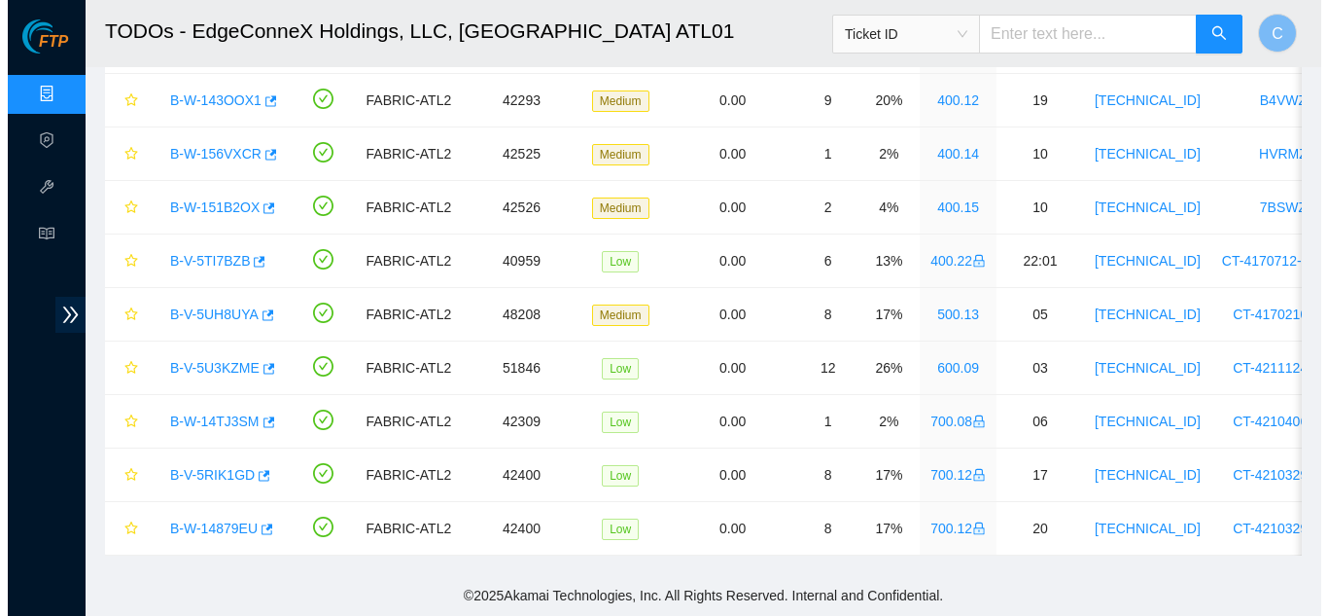
scroll to position [374, 0]
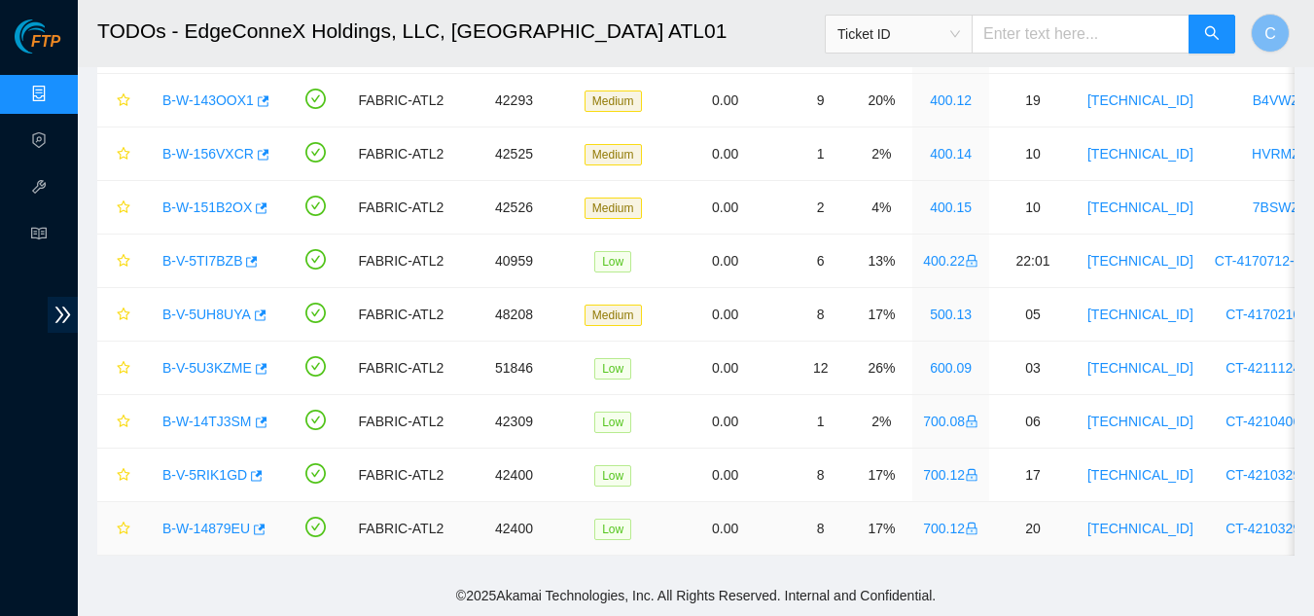
click at [198, 520] on link "B-W-14879EU" at bounding box center [206, 528] width 88 height 16
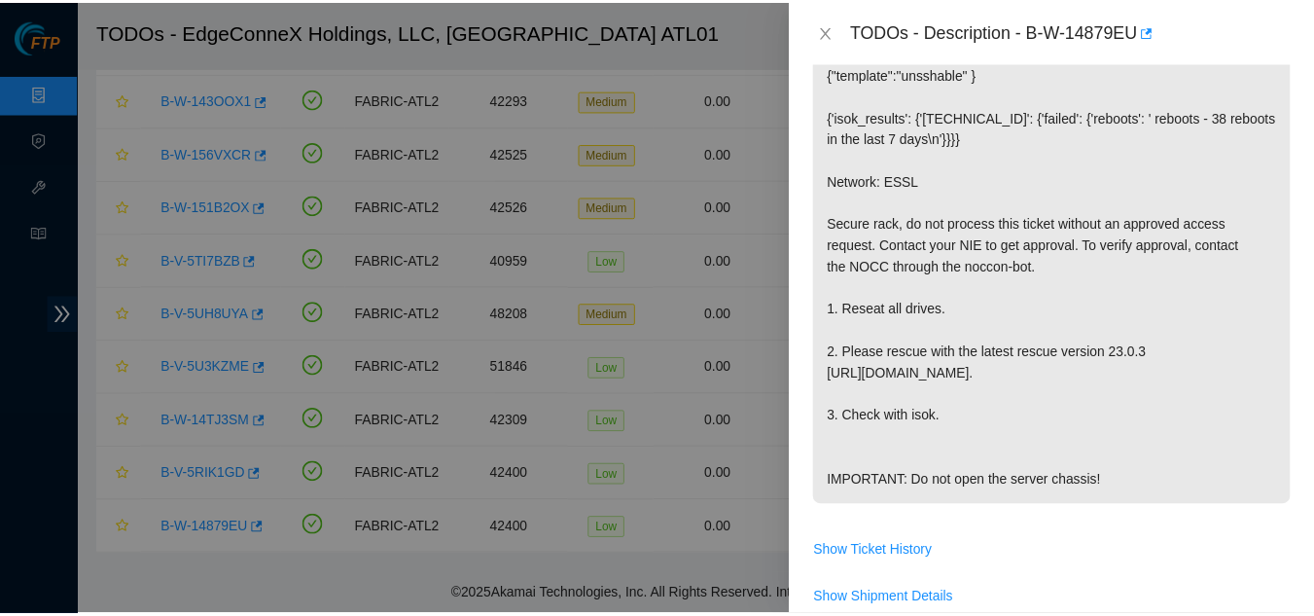
scroll to position [292, 0]
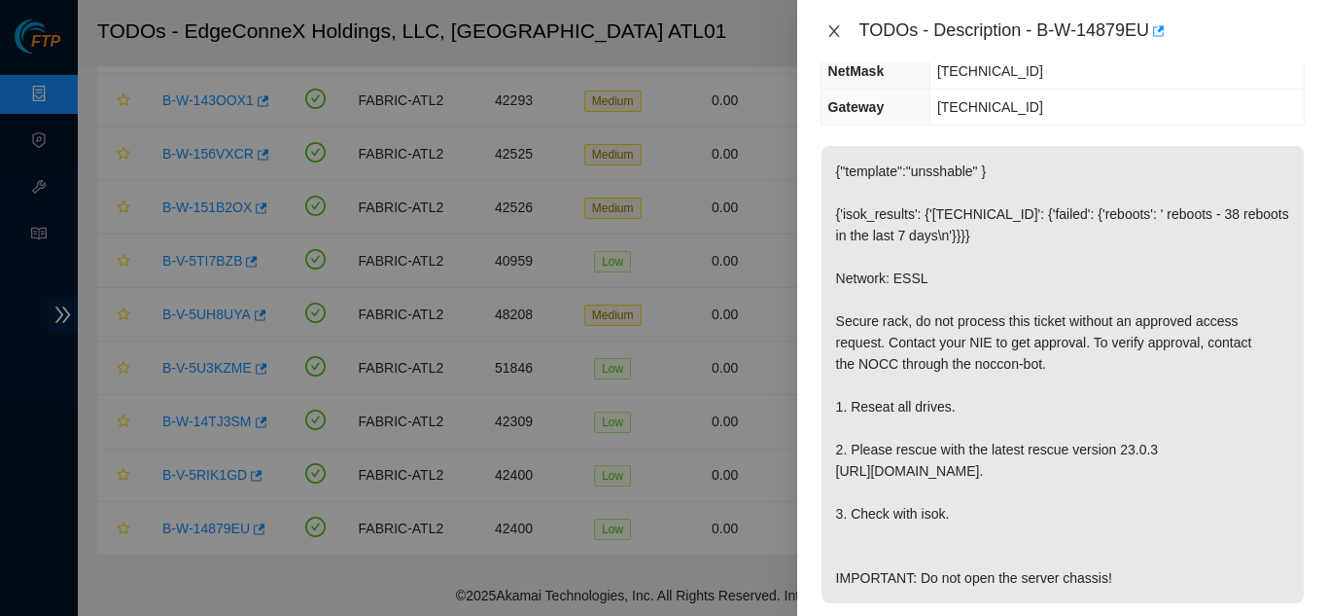
click at [834, 33] on icon "close" at bounding box center [835, 31] width 16 height 16
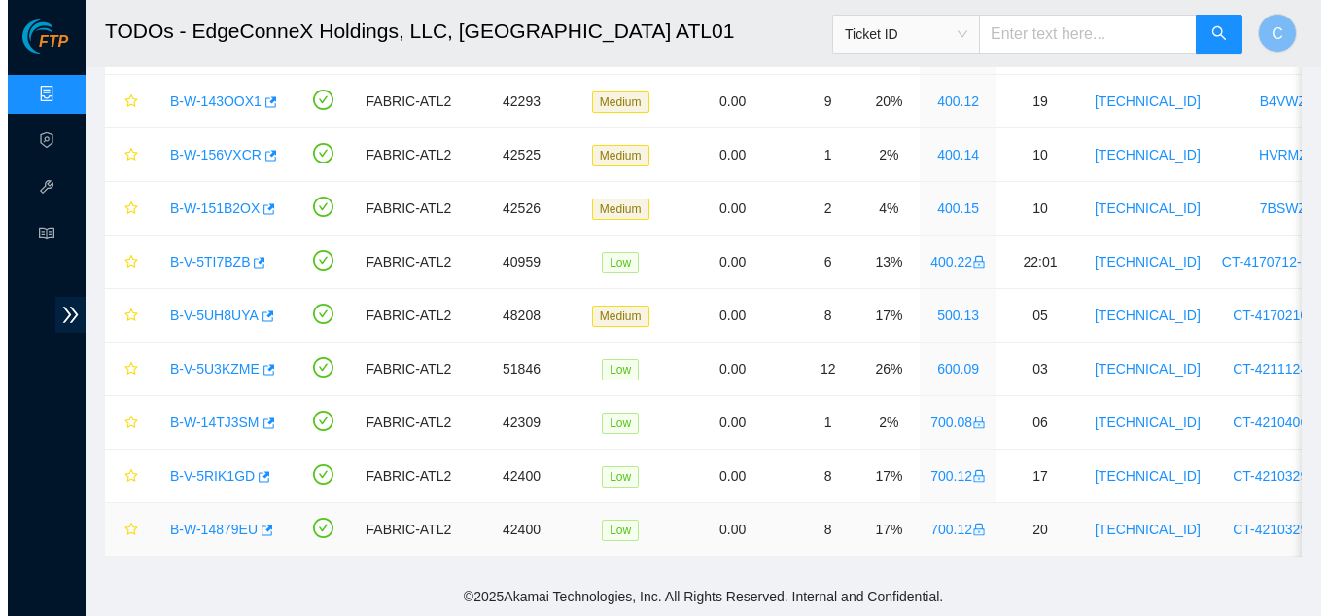
scroll to position [1006, 0]
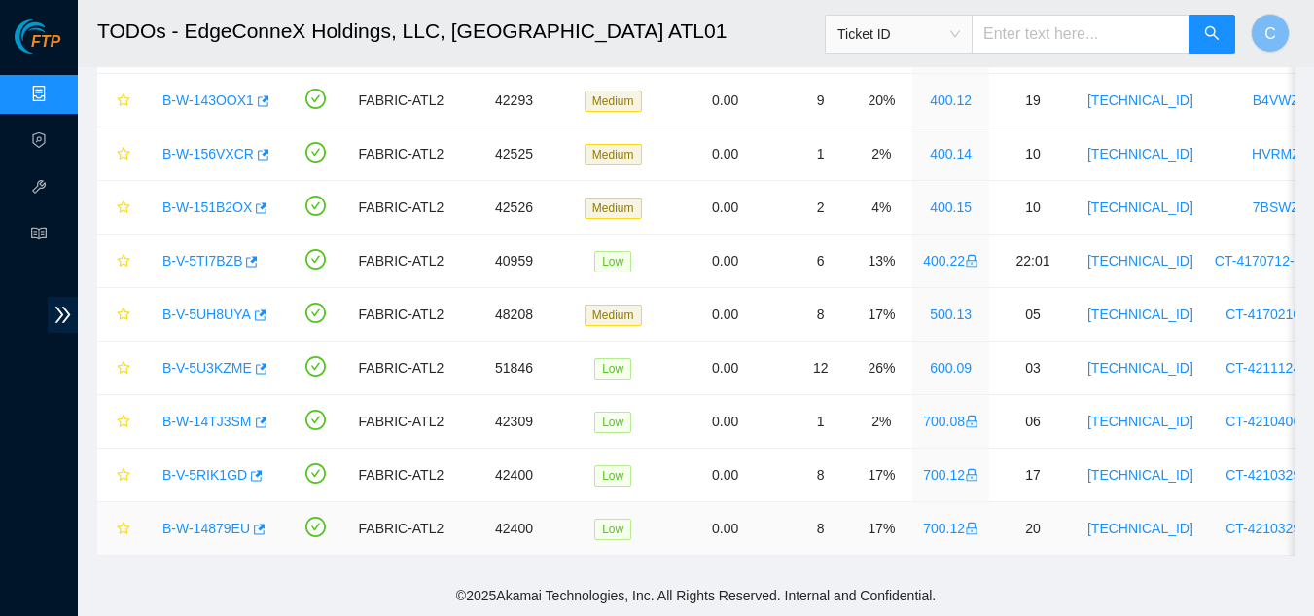
click at [203, 520] on link "B-W-14879EU" at bounding box center [206, 528] width 88 height 16
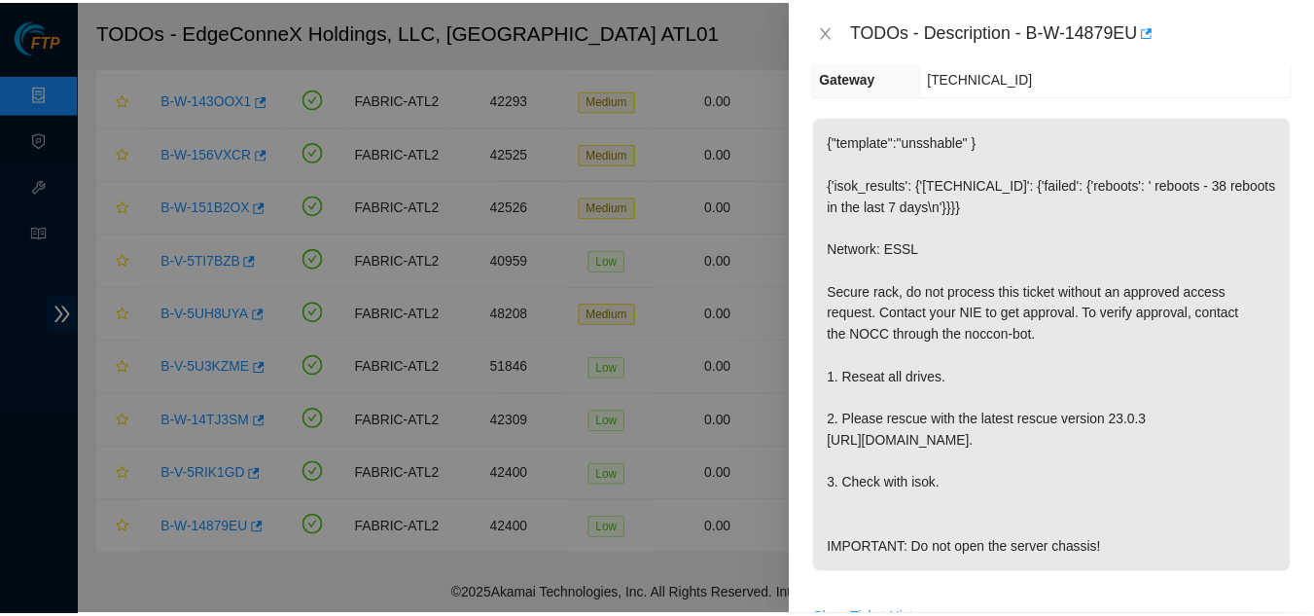
scroll to position [292, 0]
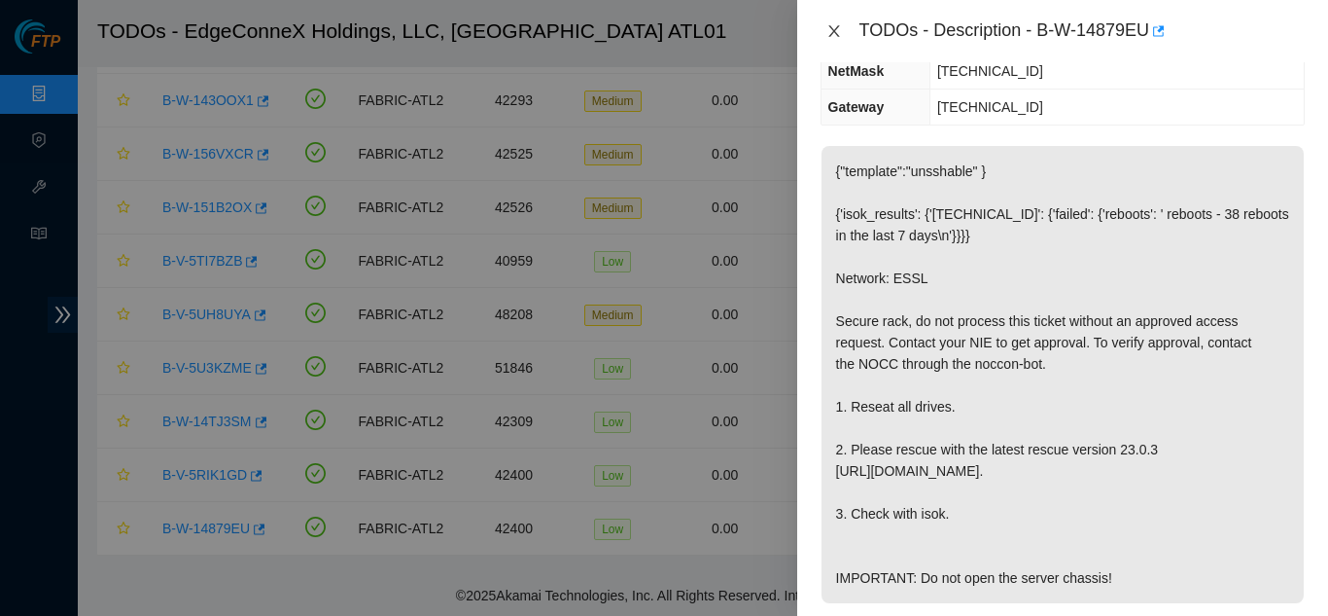
click at [824, 30] on button "Close" at bounding box center [834, 31] width 27 height 18
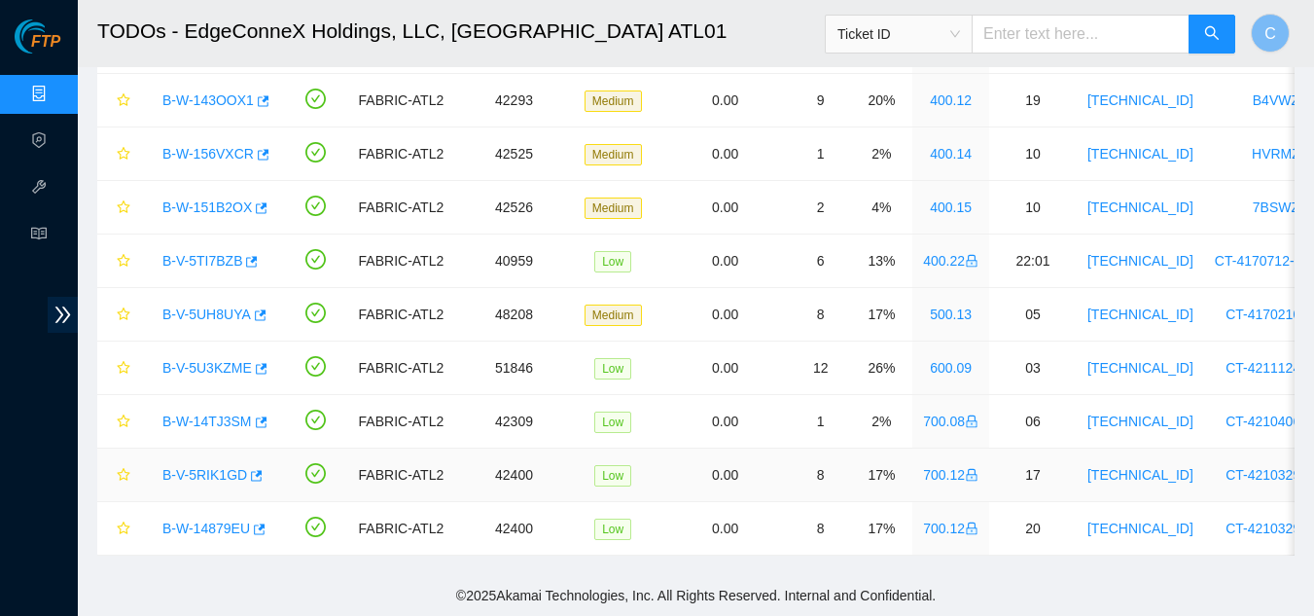
click at [185, 467] on link "B-V-5RIK1GD" at bounding box center [204, 475] width 85 height 16
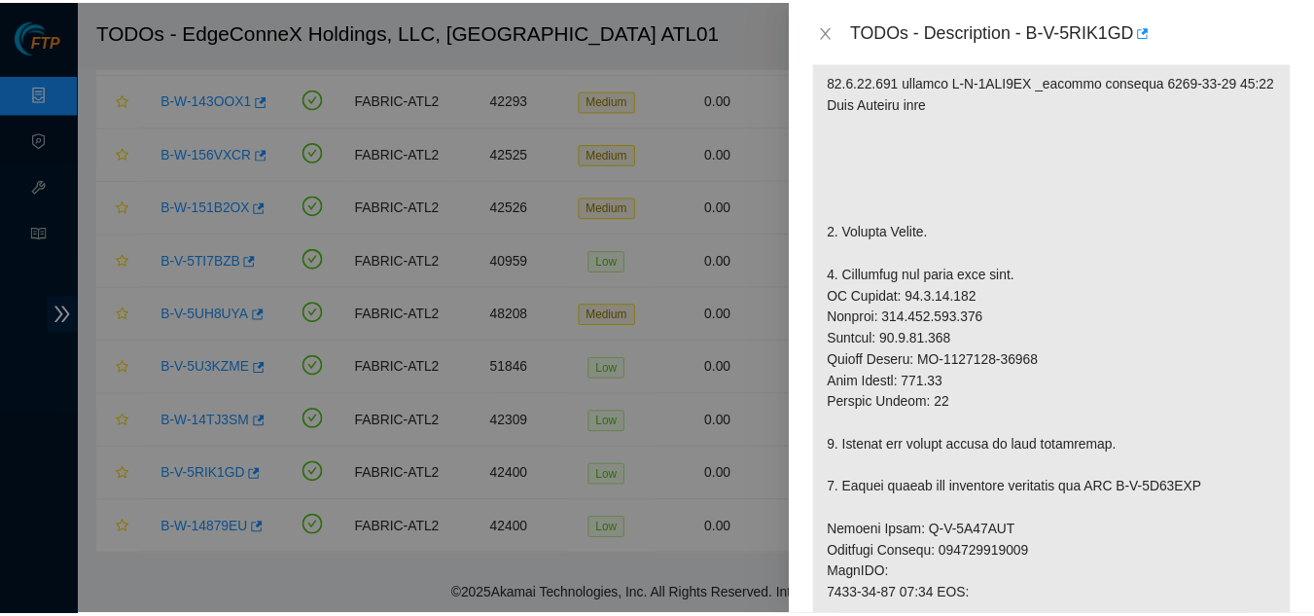
scroll to position [486, 0]
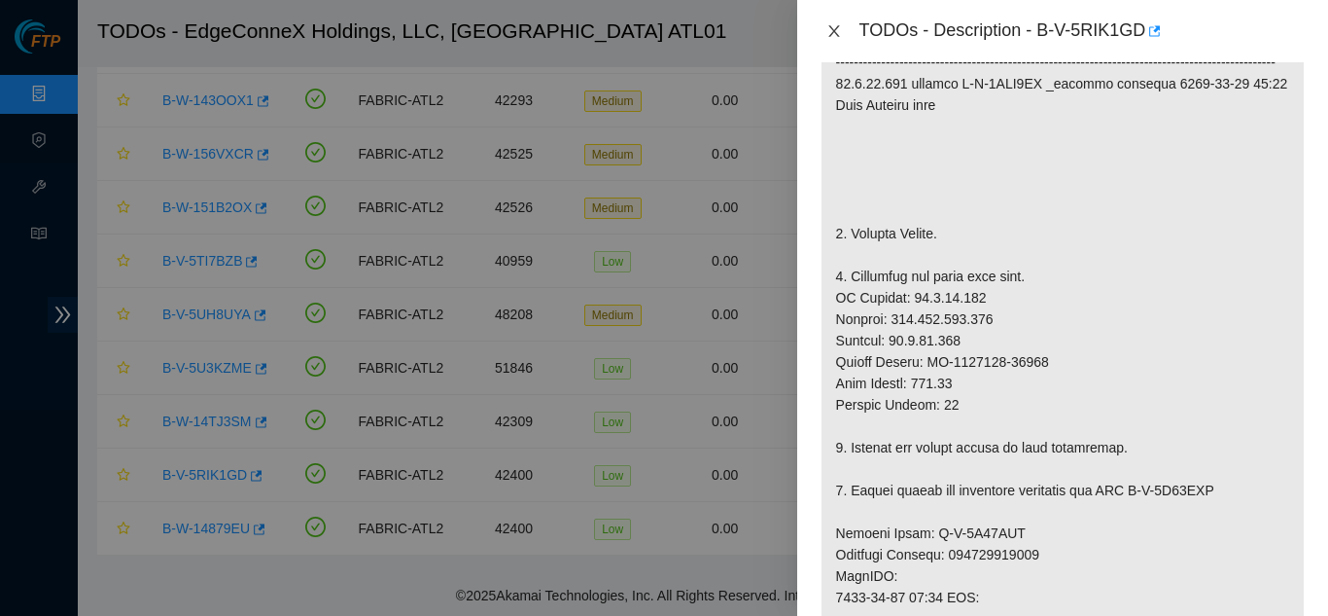
click at [825, 25] on button "Close" at bounding box center [834, 31] width 27 height 18
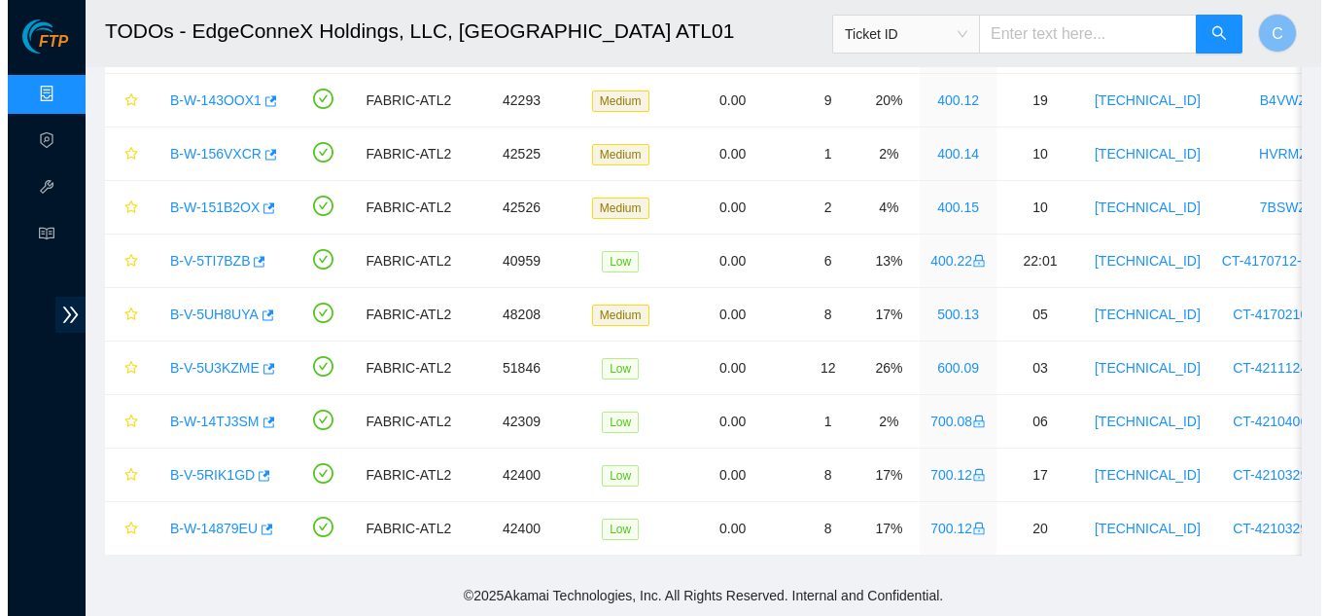
scroll to position [472, 0]
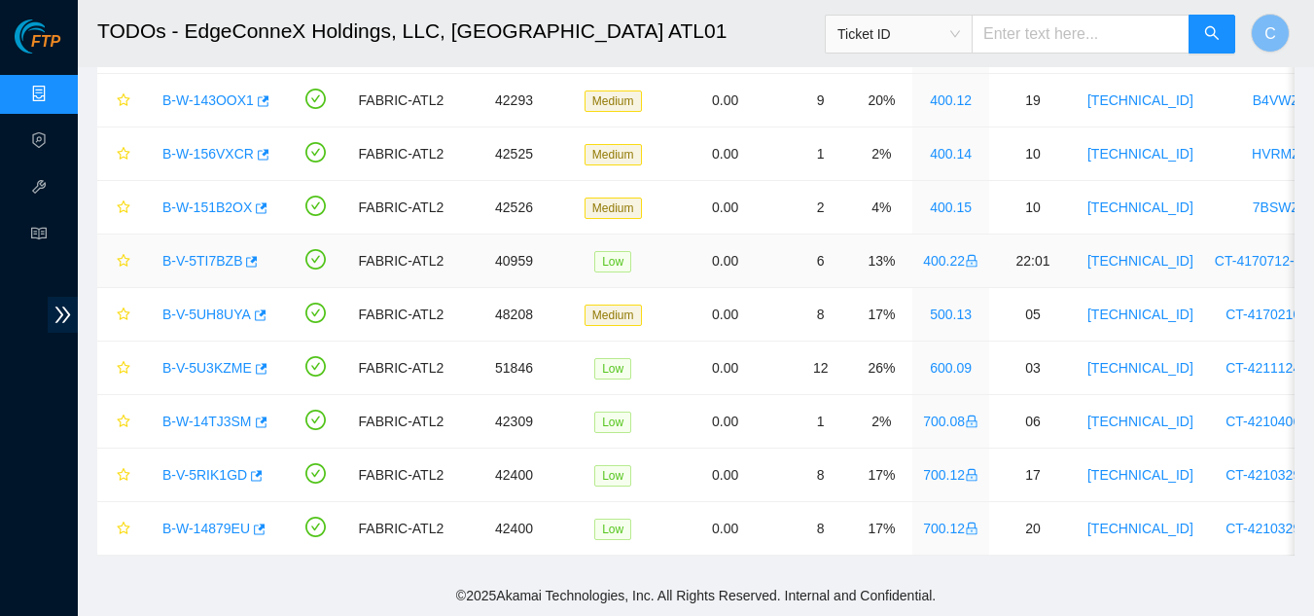
click at [173, 253] on link "B-V-5TI7BZB" at bounding box center [202, 261] width 80 height 16
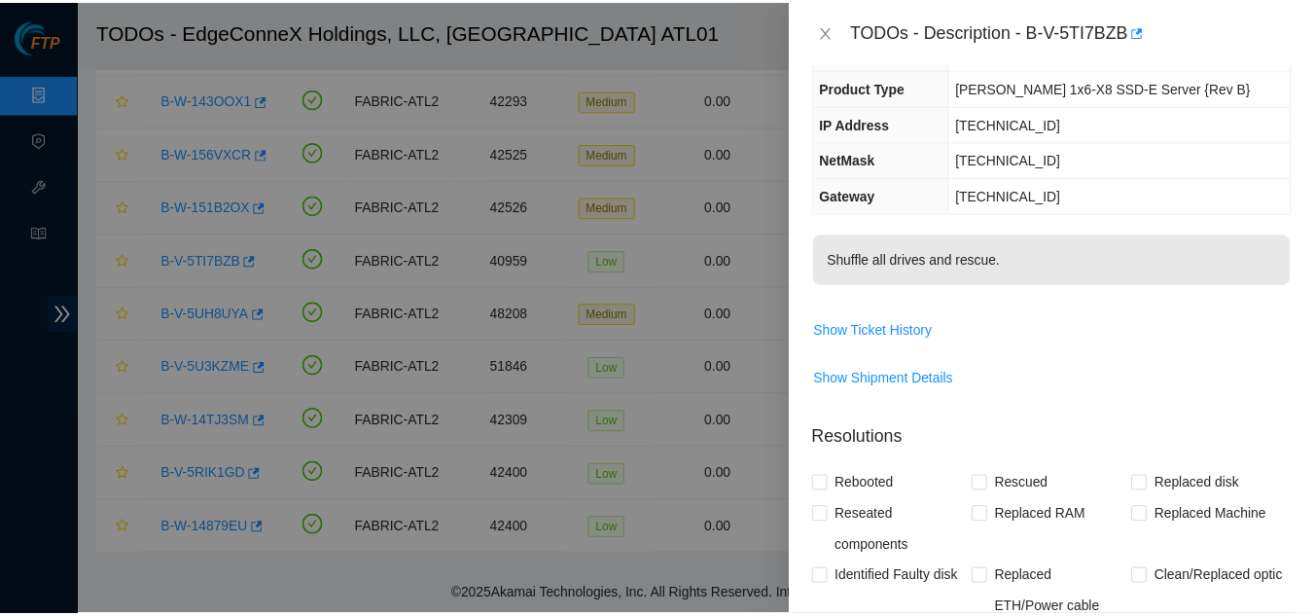
scroll to position [152, 0]
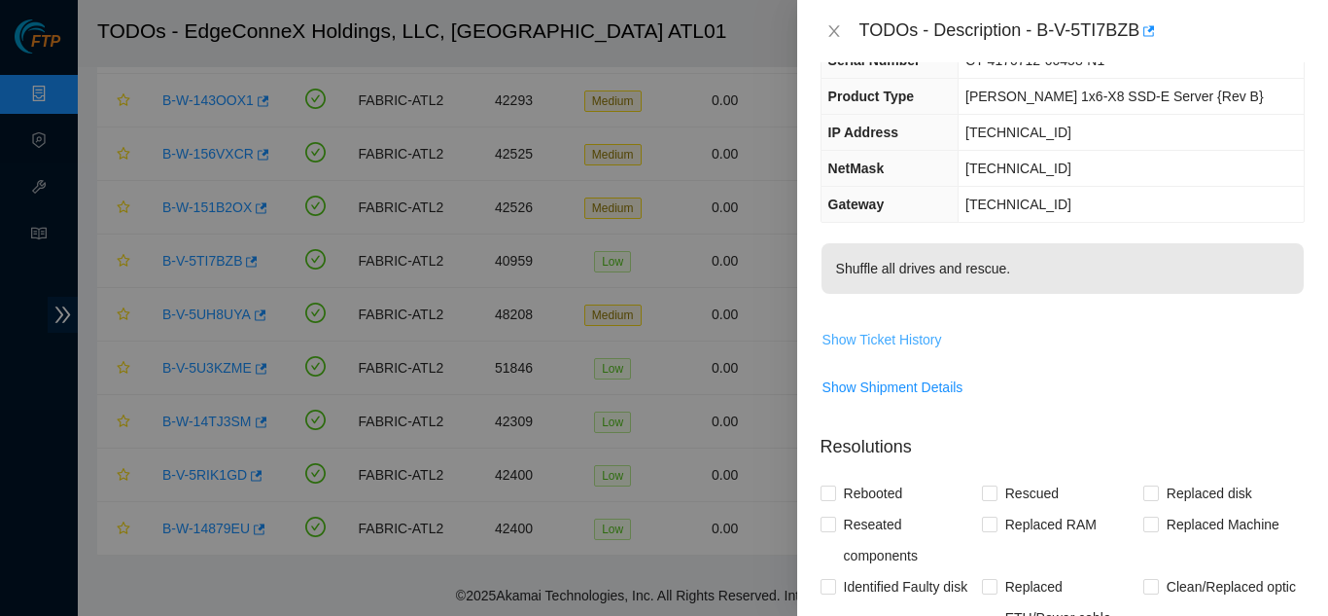
click at [870, 341] on span "Show Ticket History" at bounding box center [883, 339] width 120 height 21
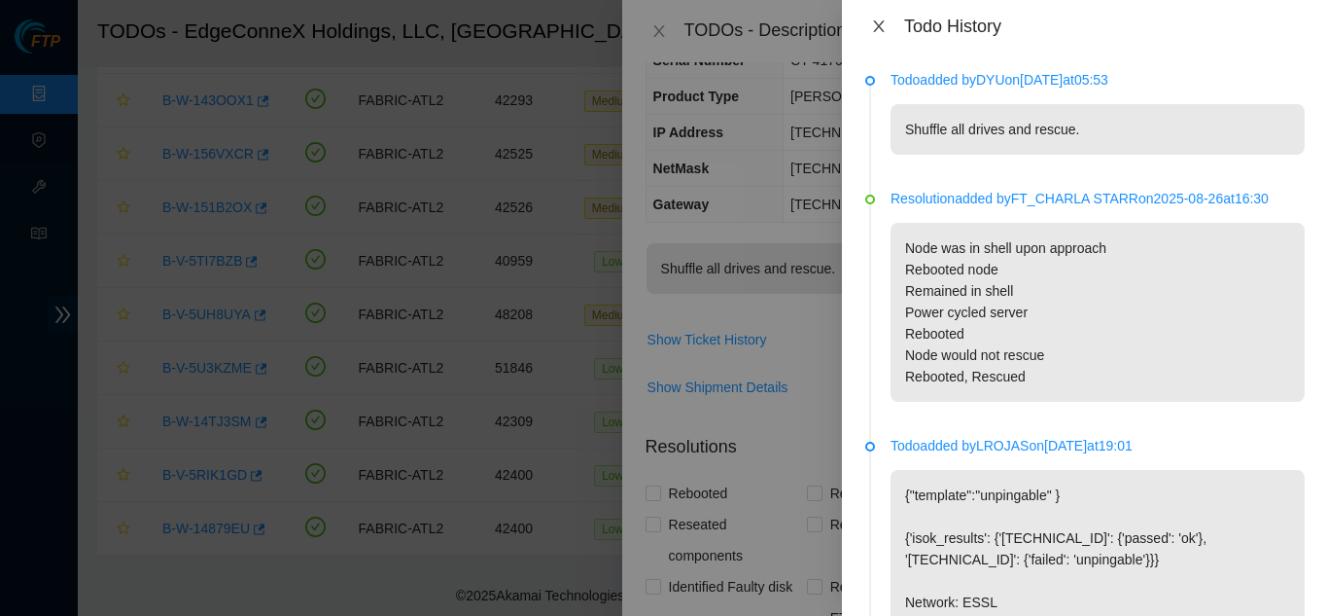
click at [874, 22] on icon "close" at bounding box center [879, 26] width 16 height 16
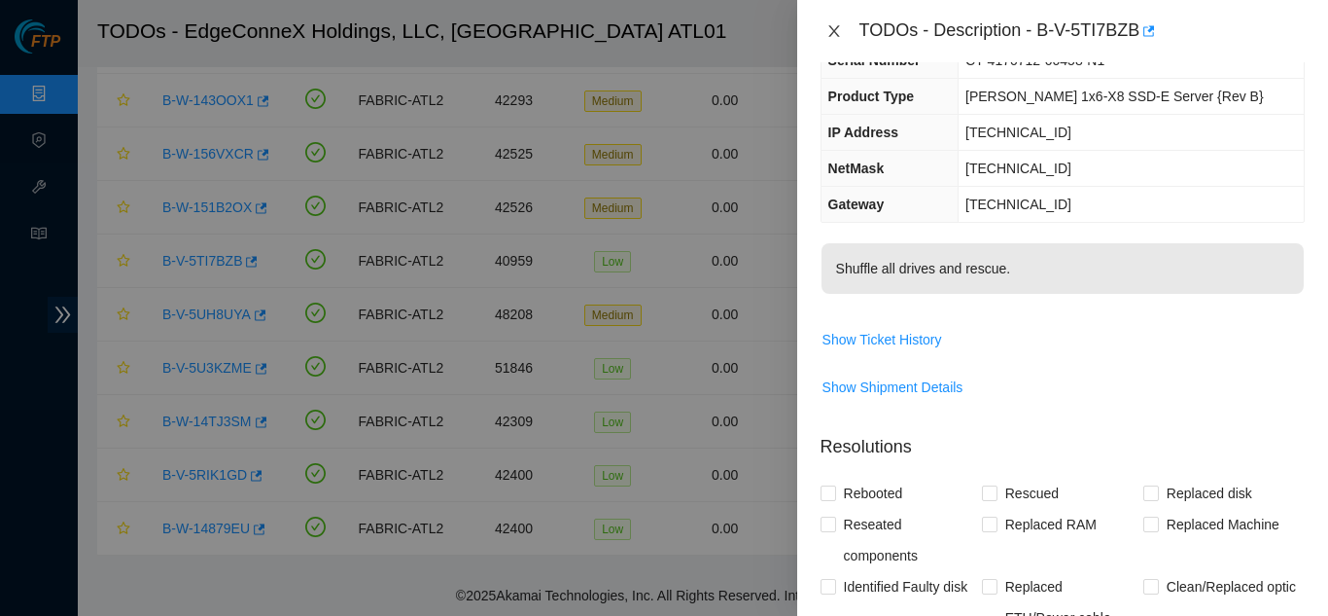
click at [840, 34] on icon "close" at bounding box center [835, 31] width 16 height 16
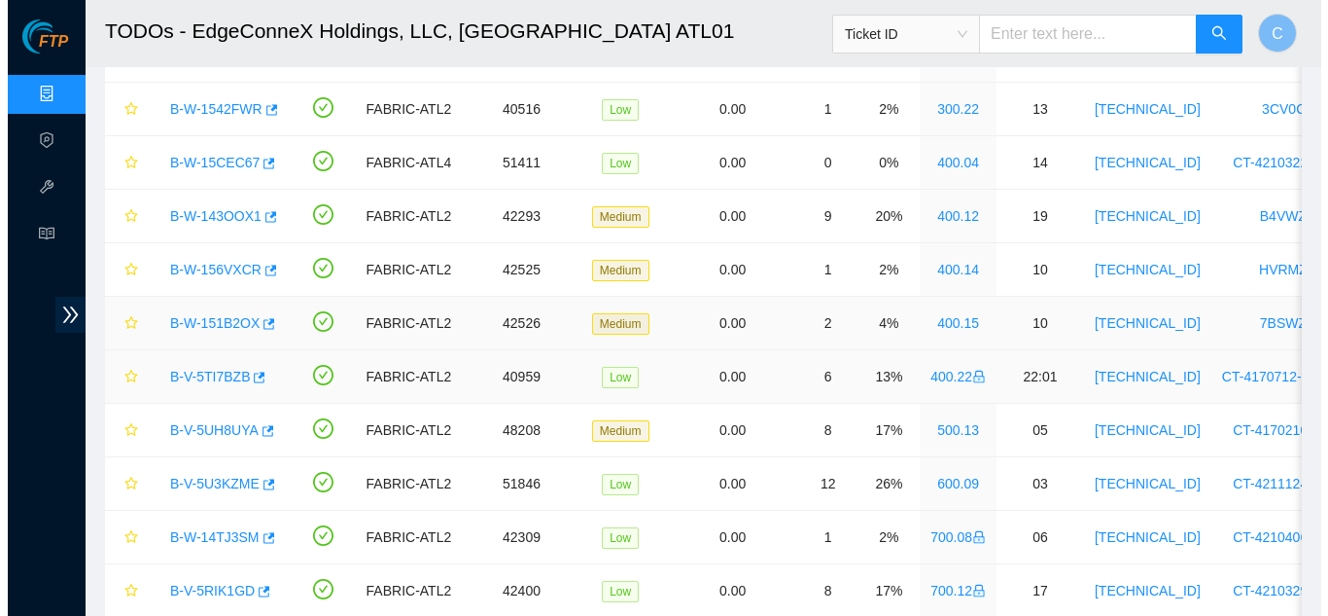
scroll to position [1006, 0]
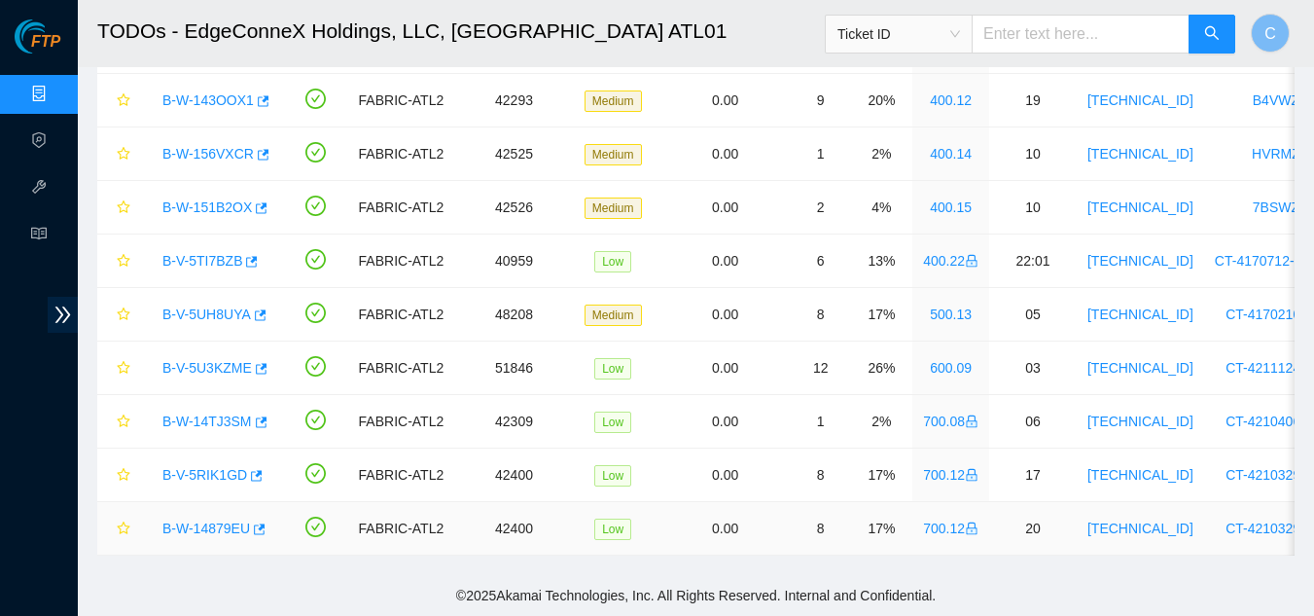
click at [230, 520] on link "B-W-14879EU" at bounding box center [206, 528] width 88 height 16
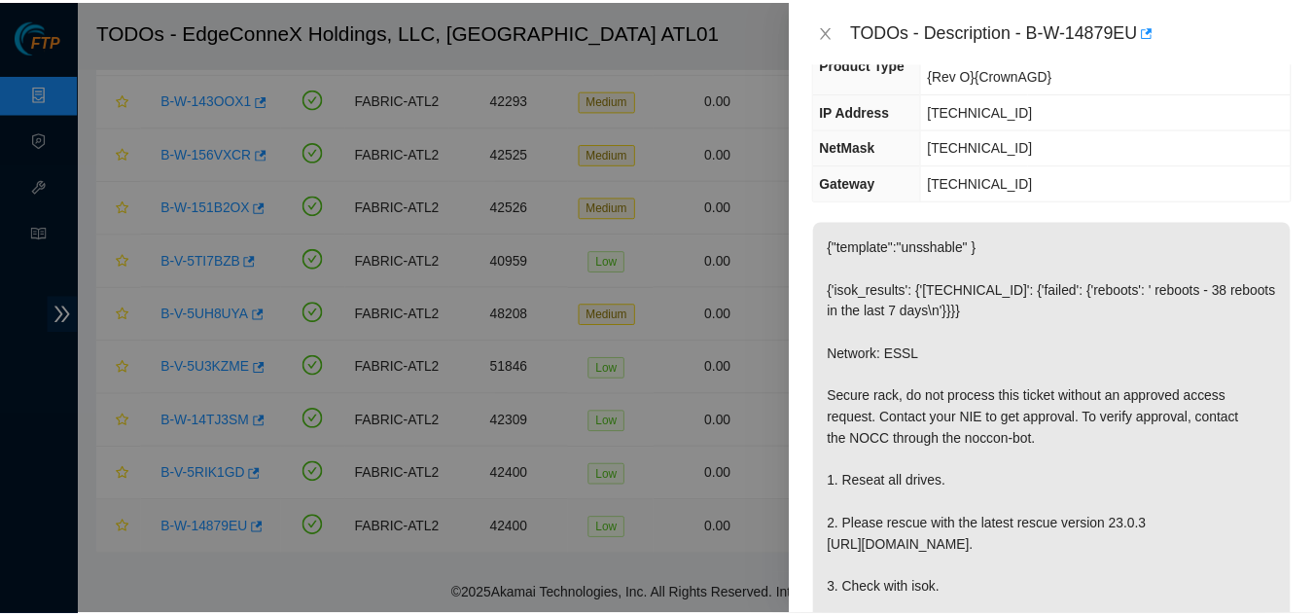
scroll to position [173, 0]
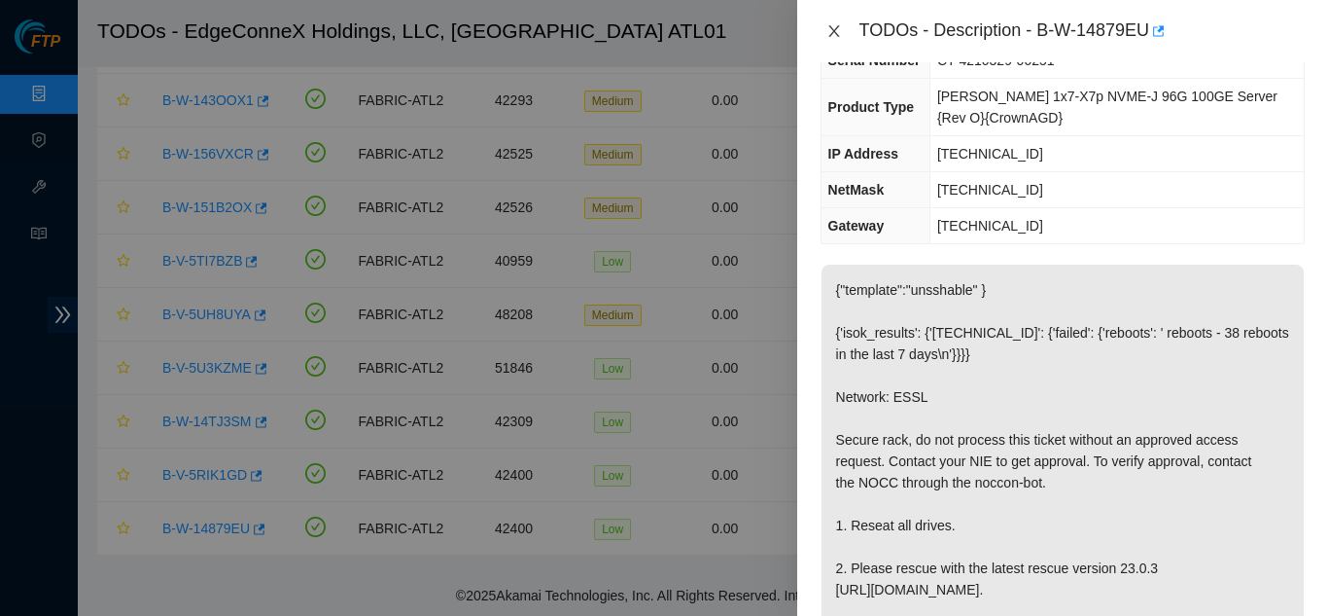
click at [827, 30] on icon "close" at bounding box center [835, 31] width 16 height 16
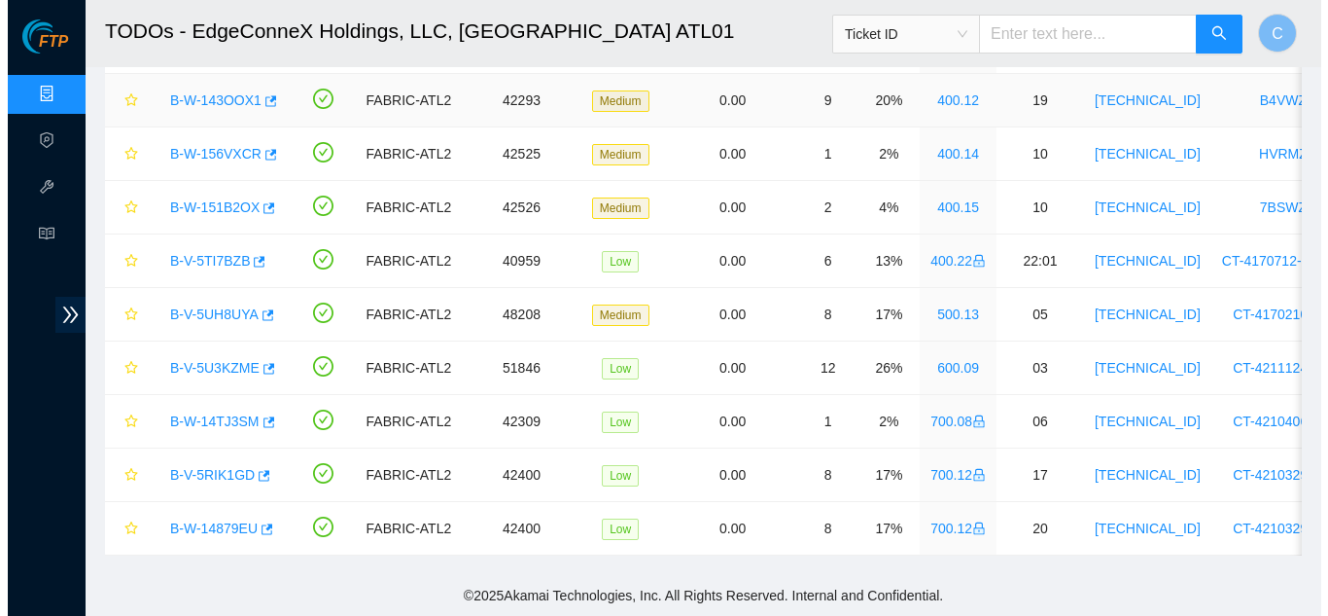
scroll to position [216, 0]
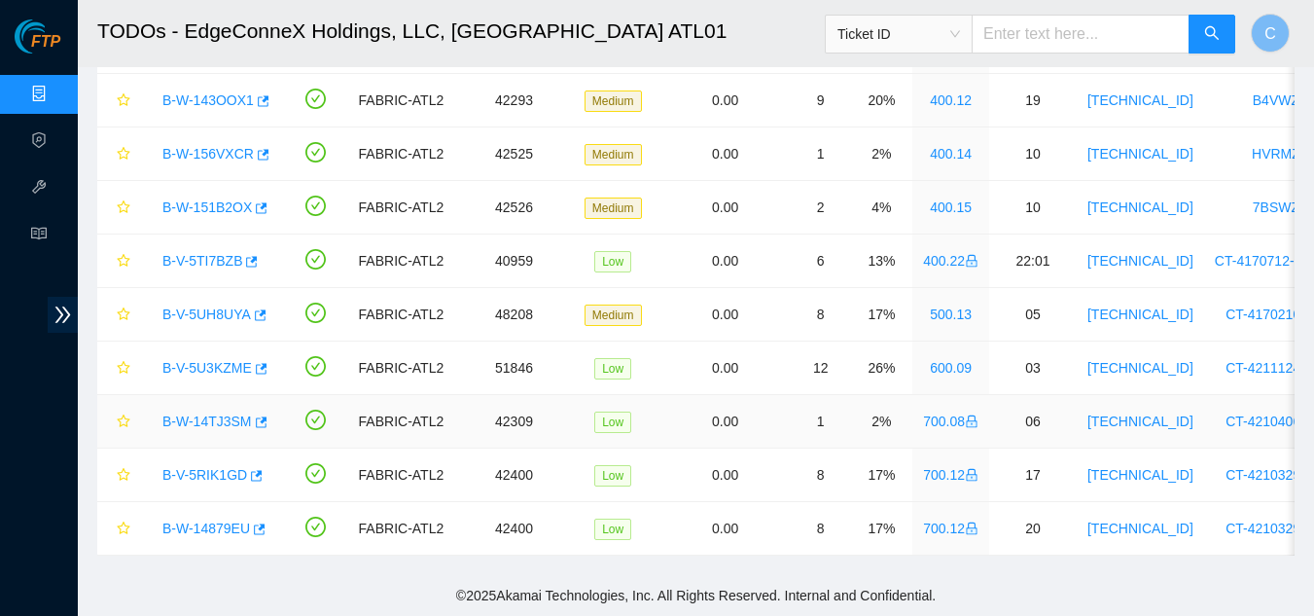
click at [186, 413] on link "B-W-14TJ3SM" at bounding box center [206, 421] width 89 height 16
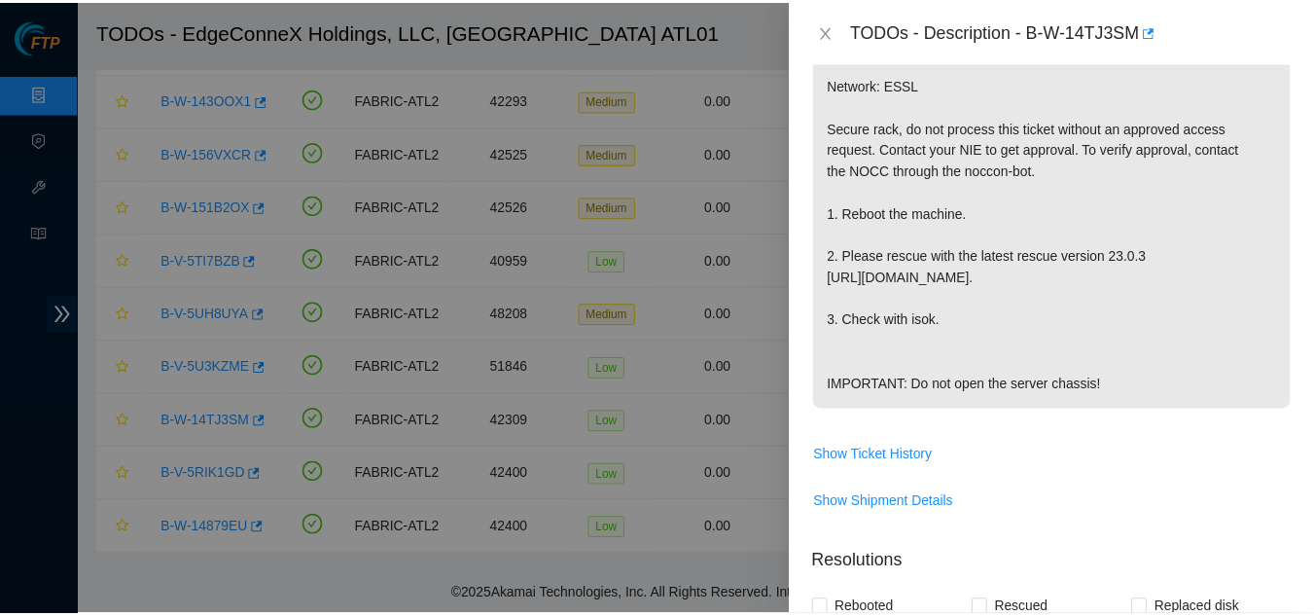
scroll to position [465, 0]
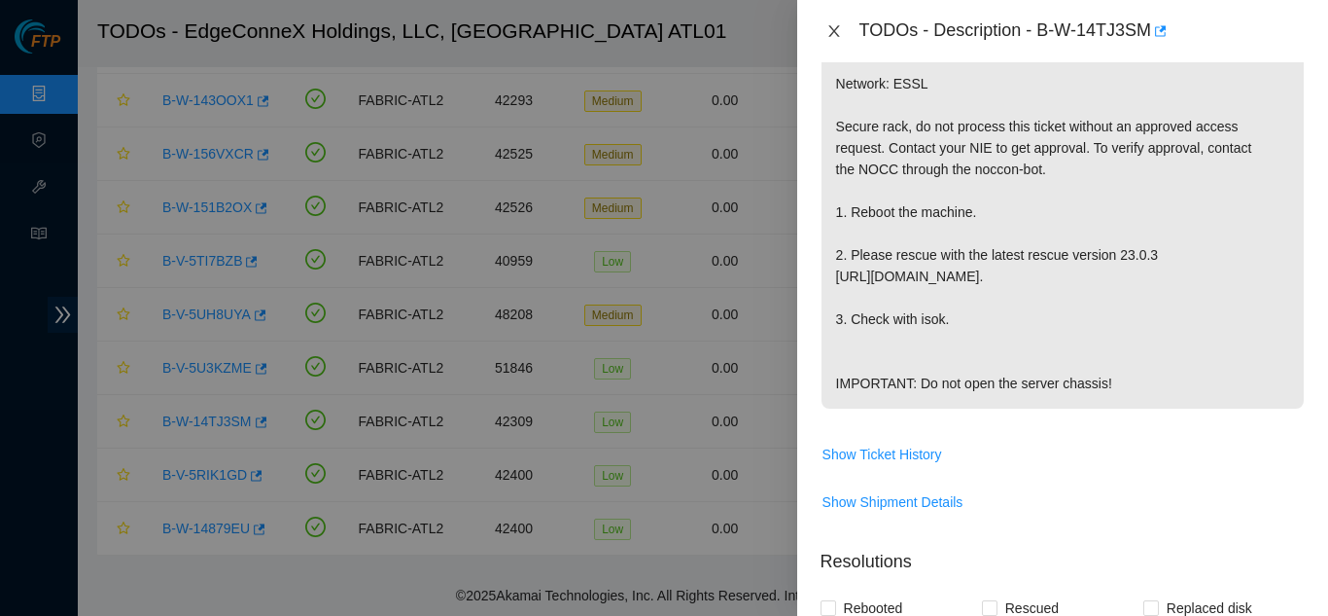
click at [822, 23] on button "Close" at bounding box center [834, 31] width 27 height 18
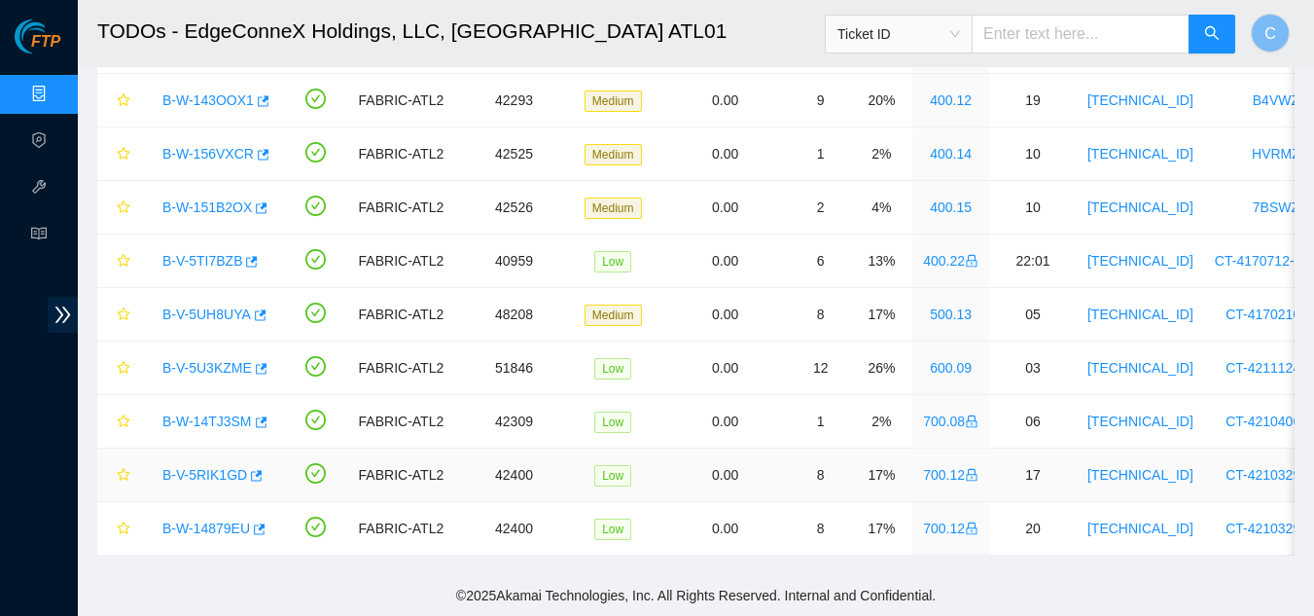
scroll to position [450, 0]
drag, startPoint x: 258, startPoint y: 519, endPoint x: 685, endPoint y: 519, distance: 426.9
click at [685, 519] on td "0.00" at bounding box center [725, 528] width 130 height 53
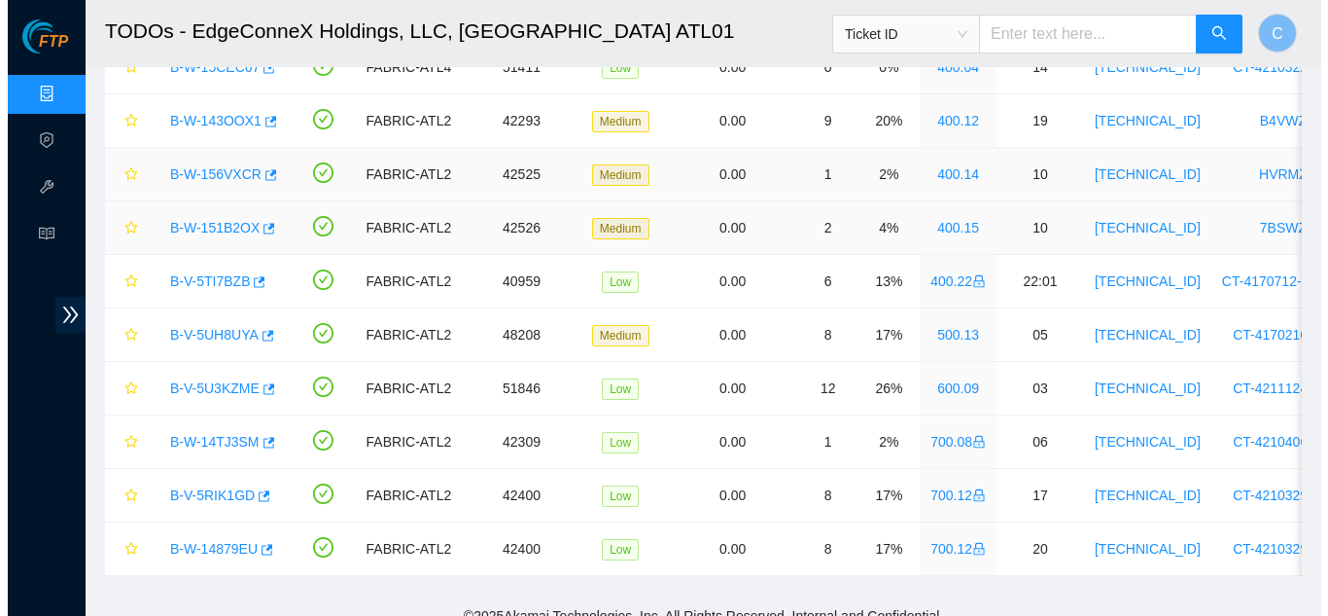
scroll to position [908, 0]
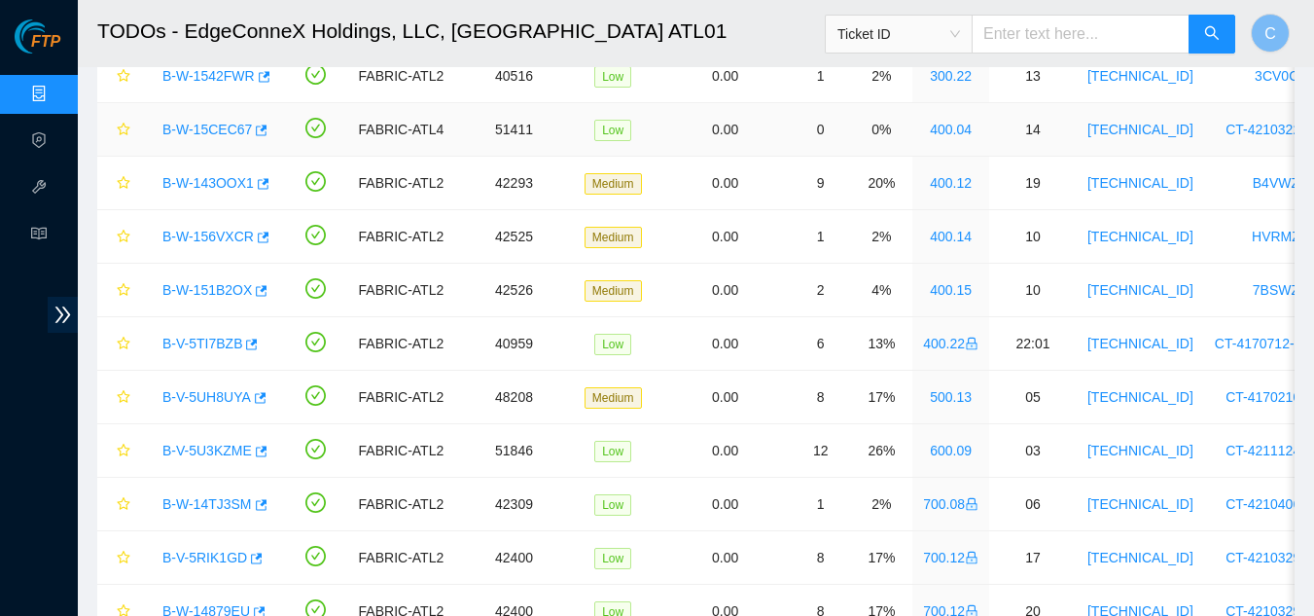
click at [201, 135] on link "B-W-15CEC67" at bounding box center [206, 130] width 89 height 16
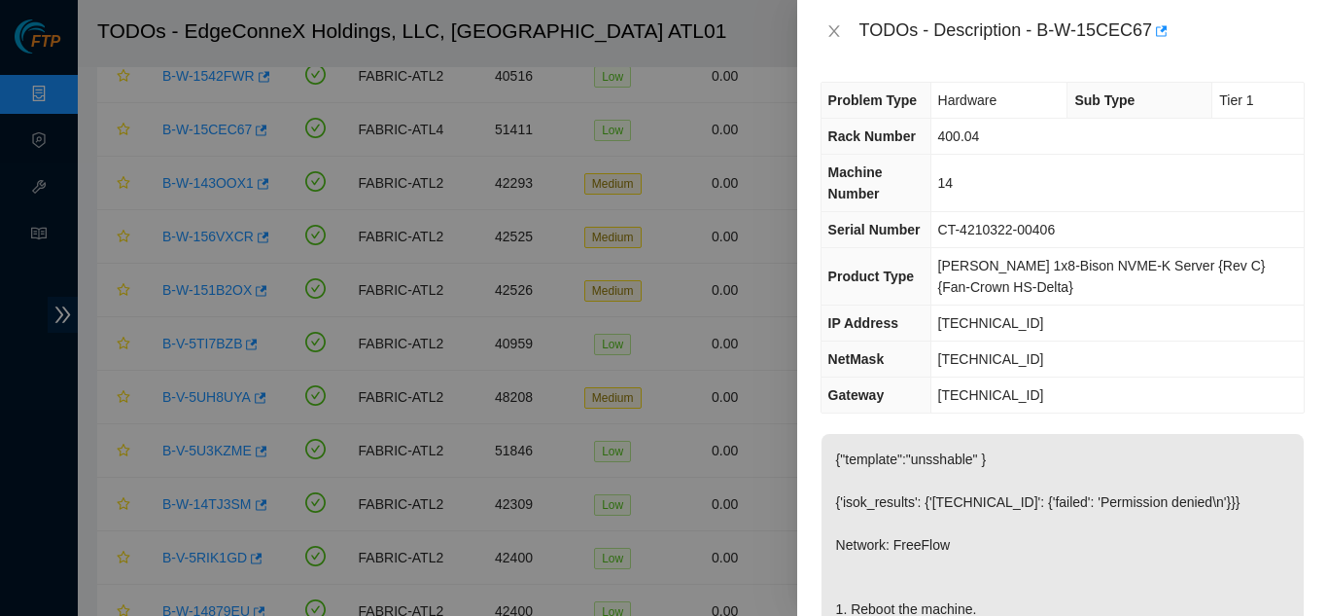
scroll to position [0, 0]
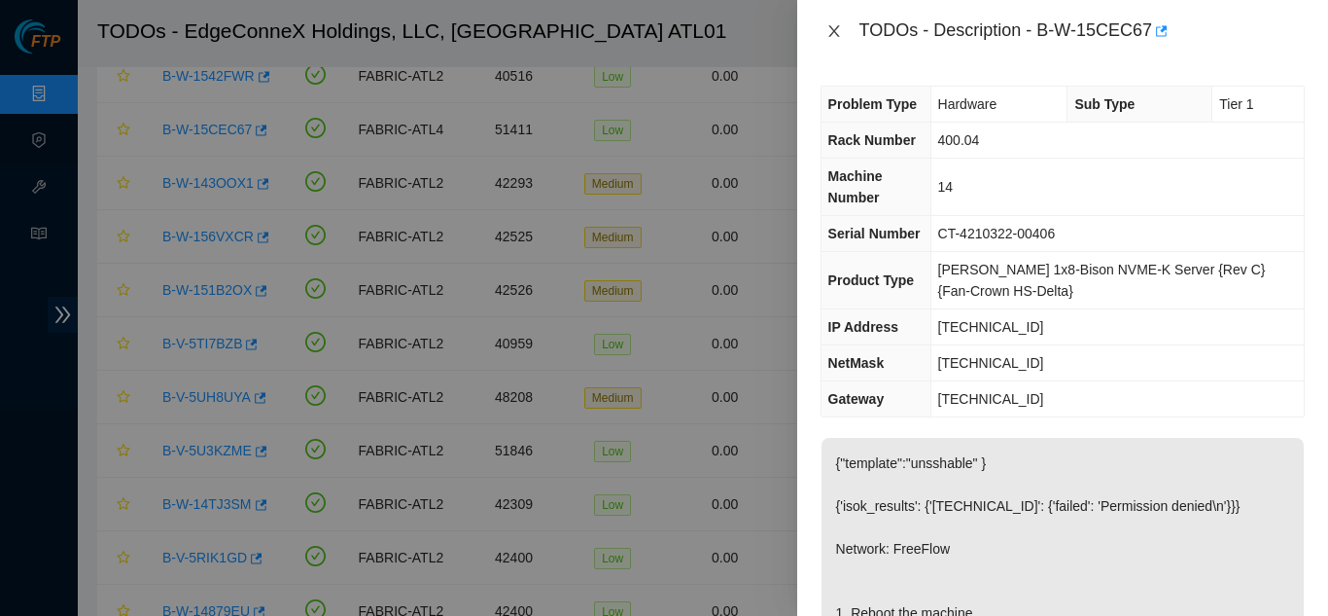
click at [827, 31] on icon "close" at bounding box center [835, 31] width 16 height 16
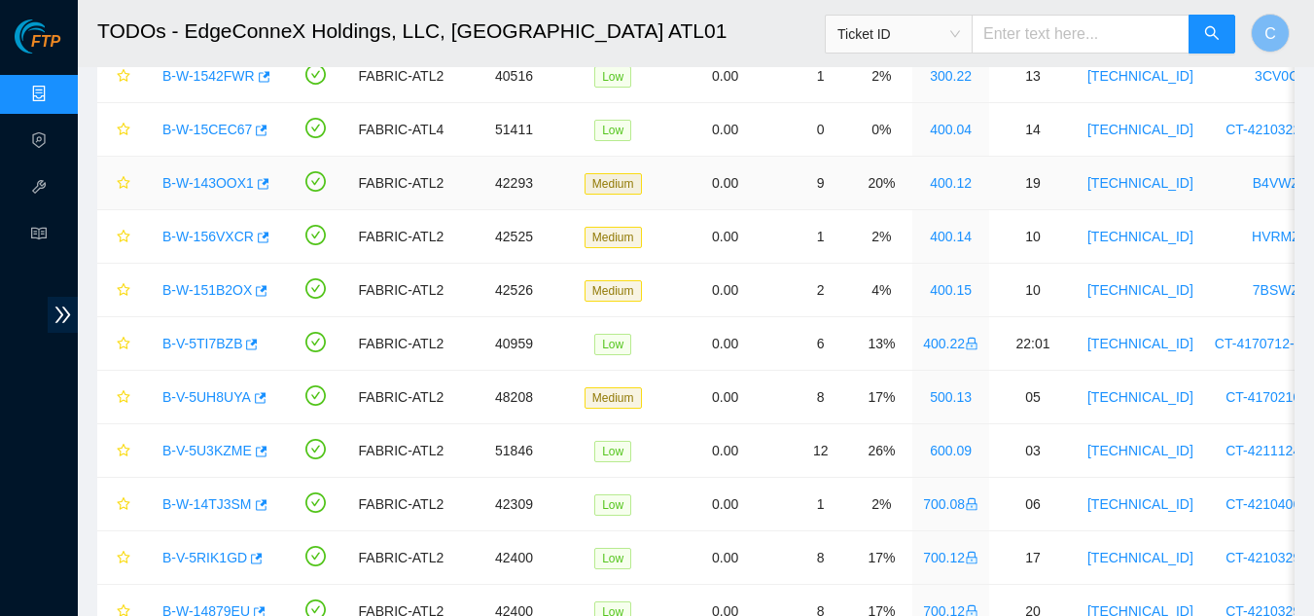
click at [200, 183] on link "B-W-143OOX1" at bounding box center [207, 183] width 91 height 16
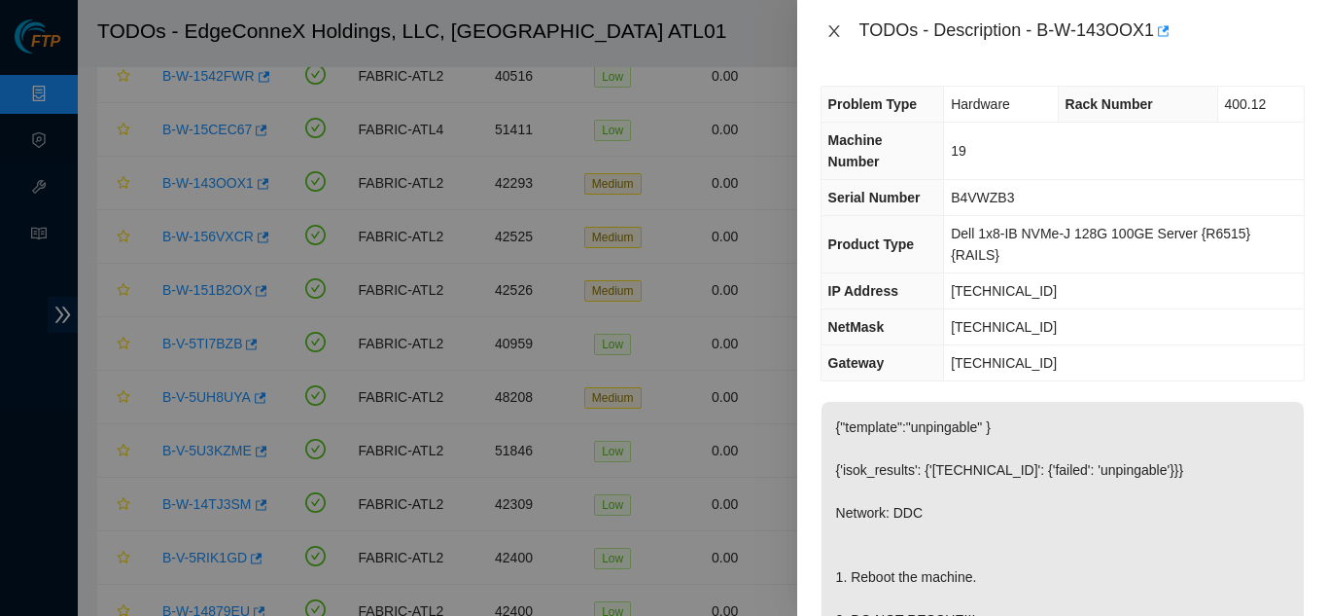
click at [835, 36] on icon "close" at bounding box center [835, 31] width 16 height 16
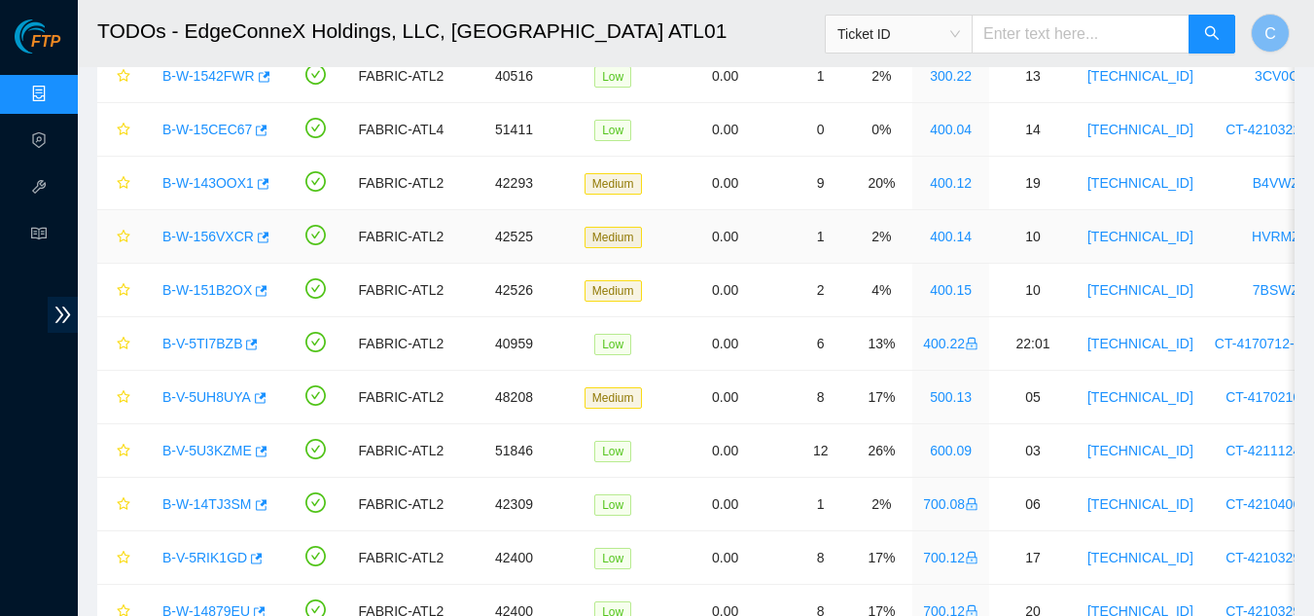
click at [216, 230] on link "B-W-156VXCR" at bounding box center [207, 237] width 91 height 16
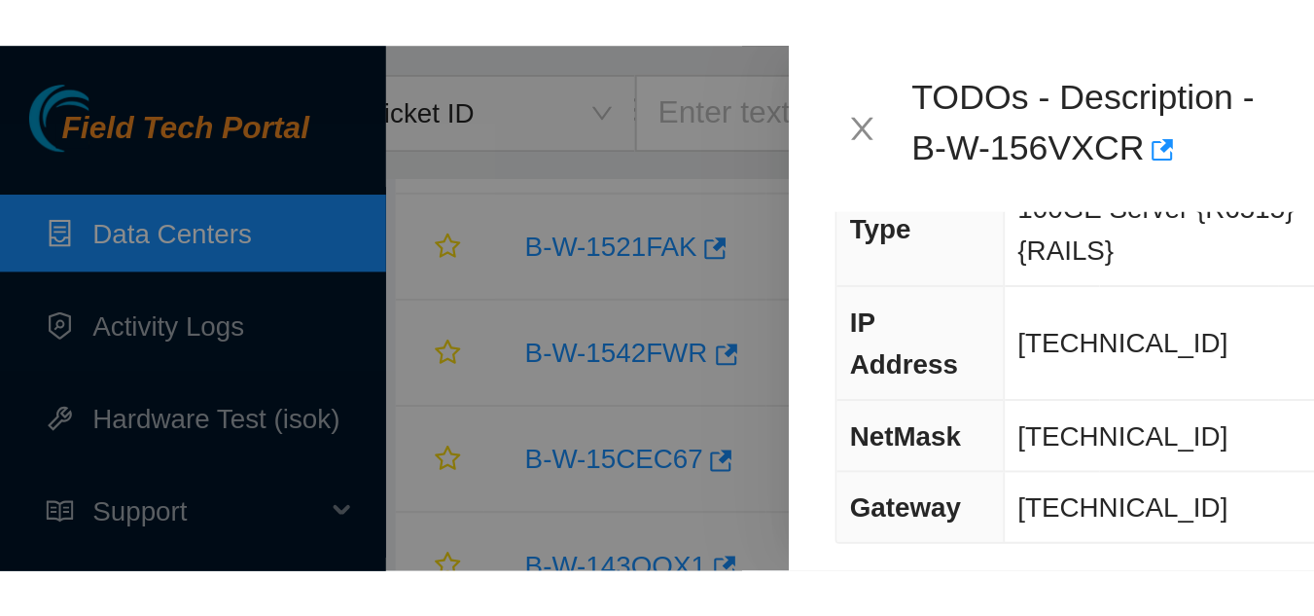
scroll to position [194, 0]
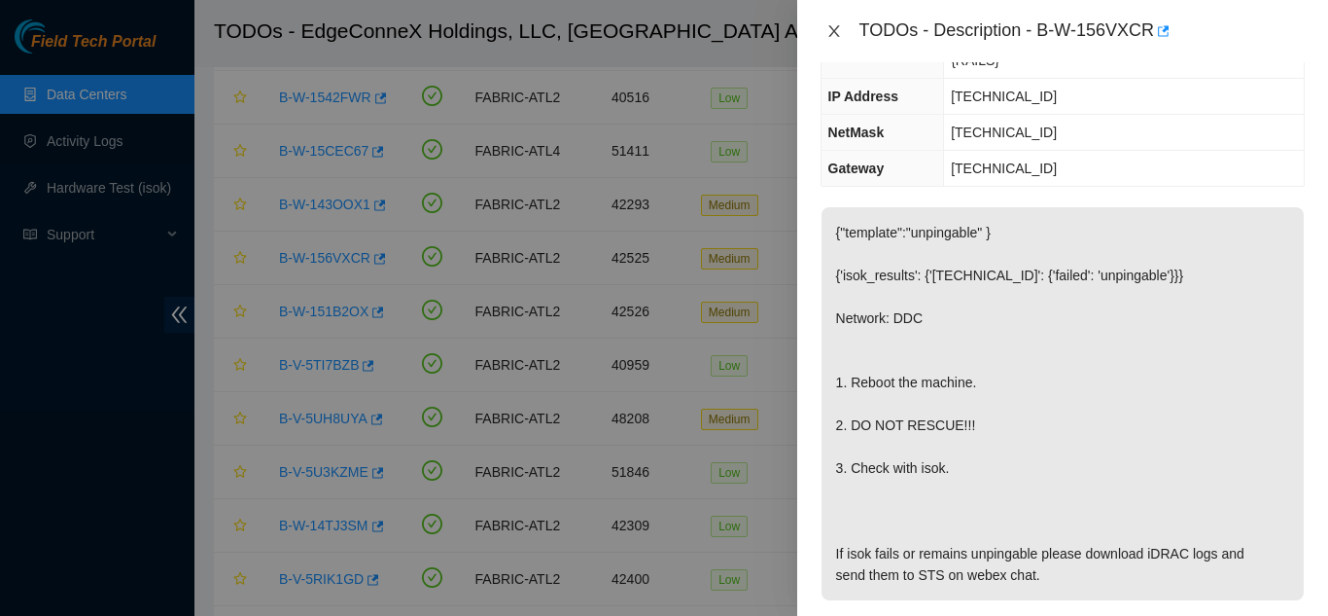
click at [828, 31] on icon "close" at bounding box center [835, 31] width 16 height 16
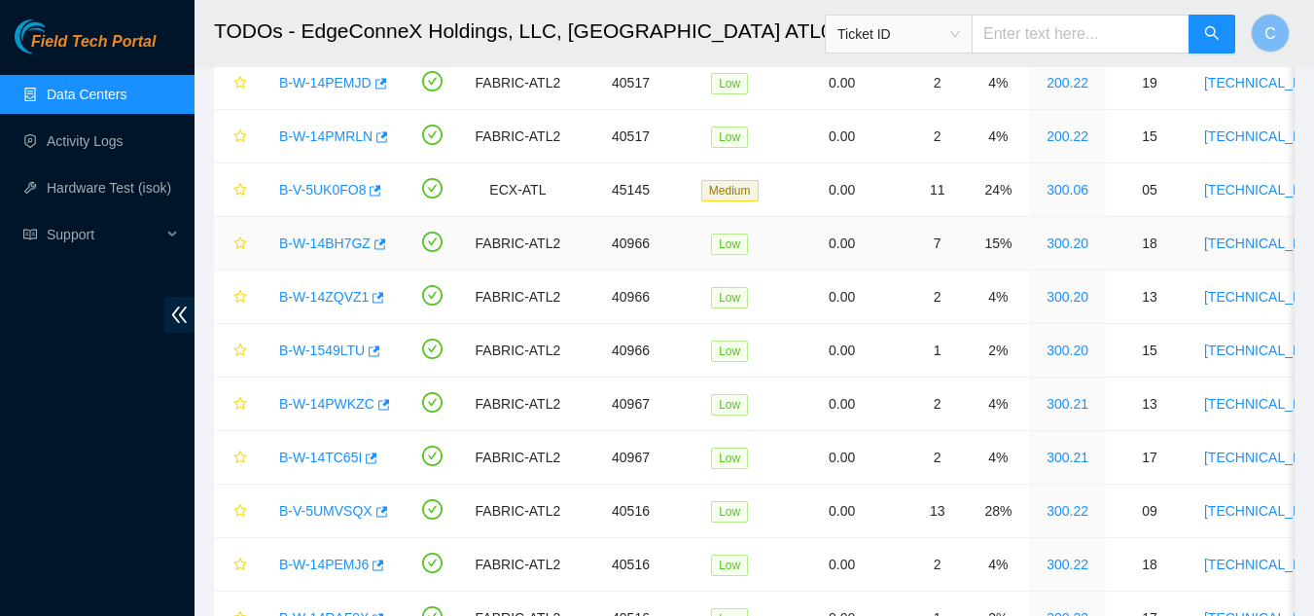
scroll to position [0, 0]
